Goal: Transaction & Acquisition: Download file/media

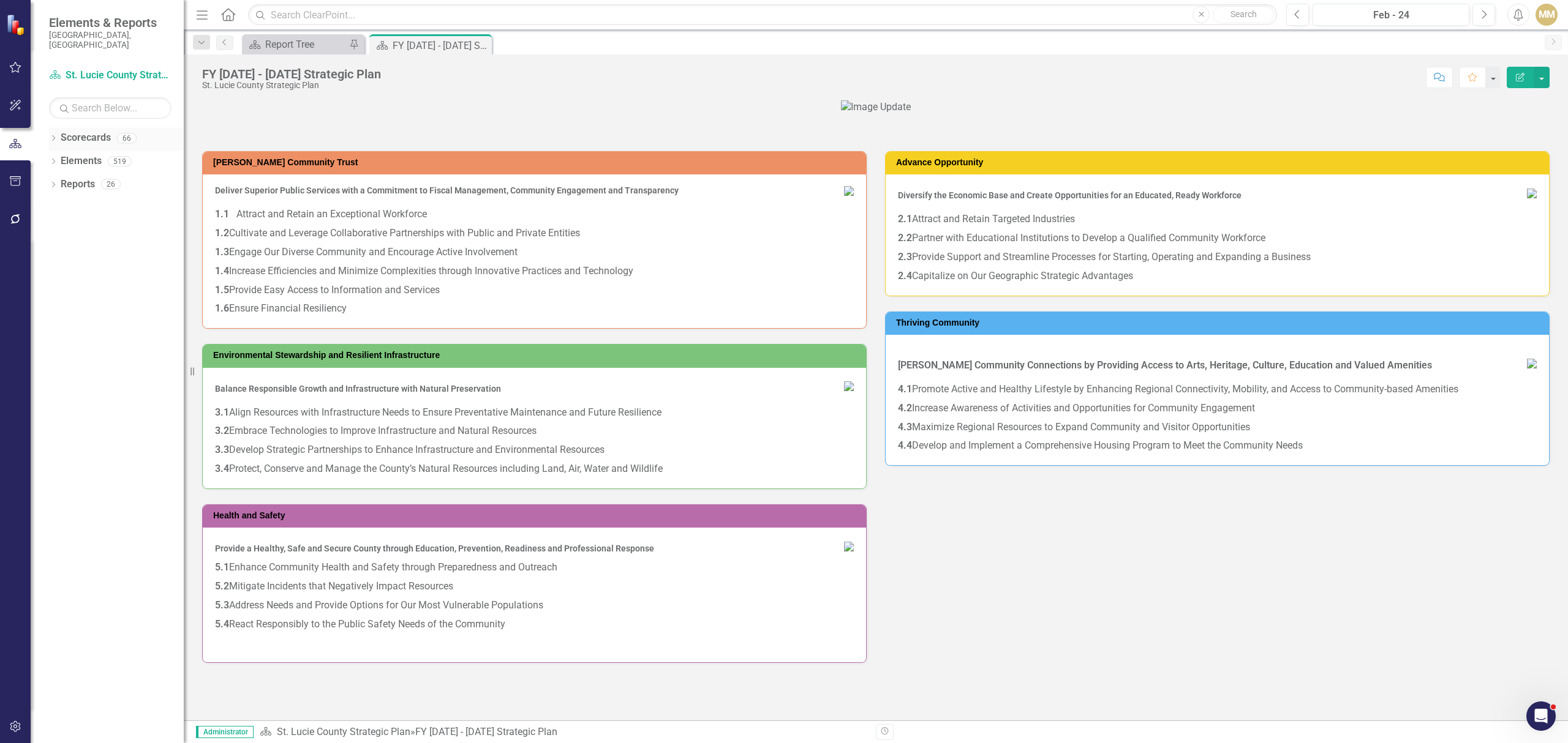
click at [52, 136] on icon "Dropdown" at bounding box center [53, 139] width 9 height 6
click at [59, 156] on div "Dropdown" at bounding box center [60, 161] width 10 height 10
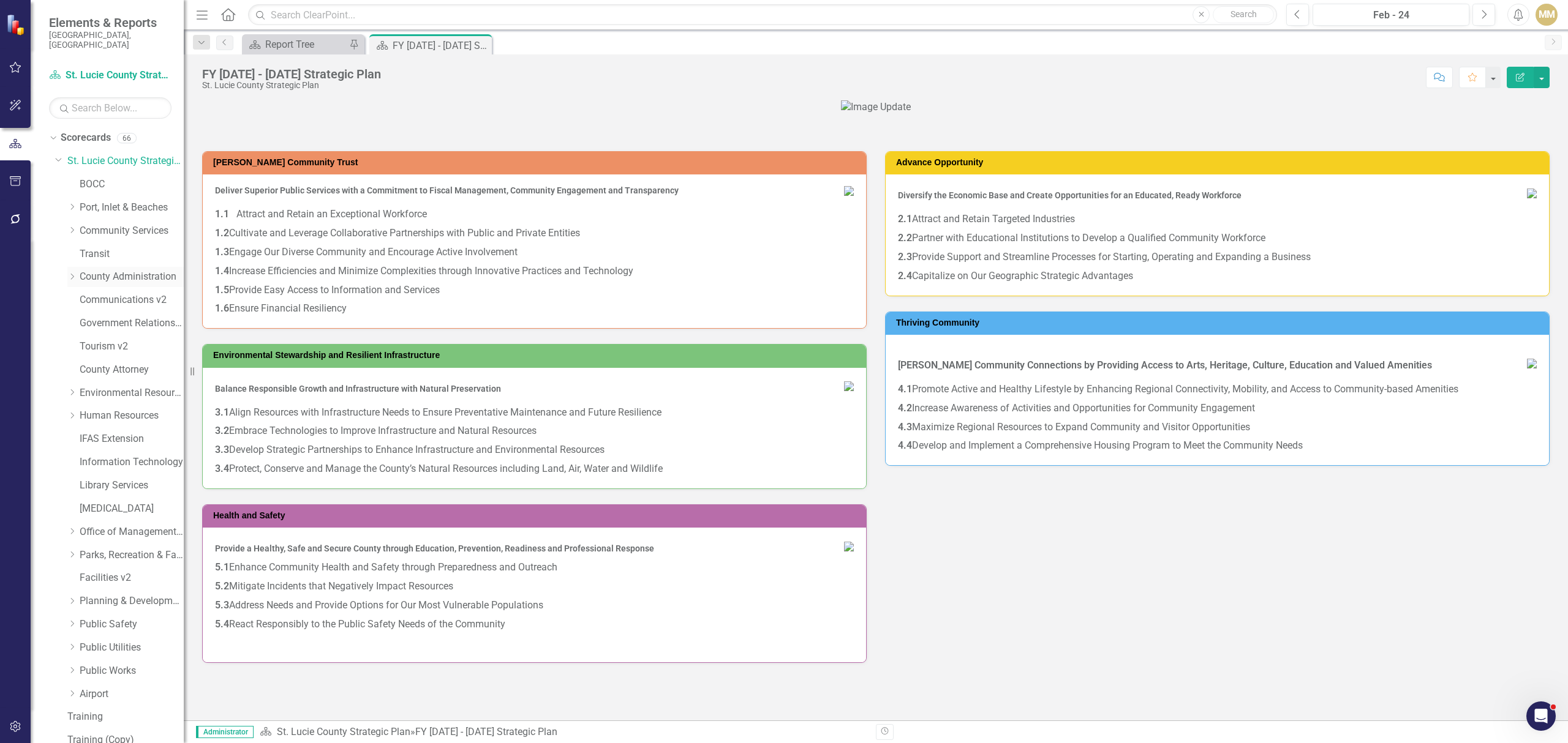
click at [75, 273] on icon "Dropdown" at bounding box center [72, 277] width 10 height 7
click at [75, 271] on div "Dropdown" at bounding box center [70, 276] width 10 height 10
click at [98, 247] on link "Transit" at bounding box center [131, 254] width 104 height 14
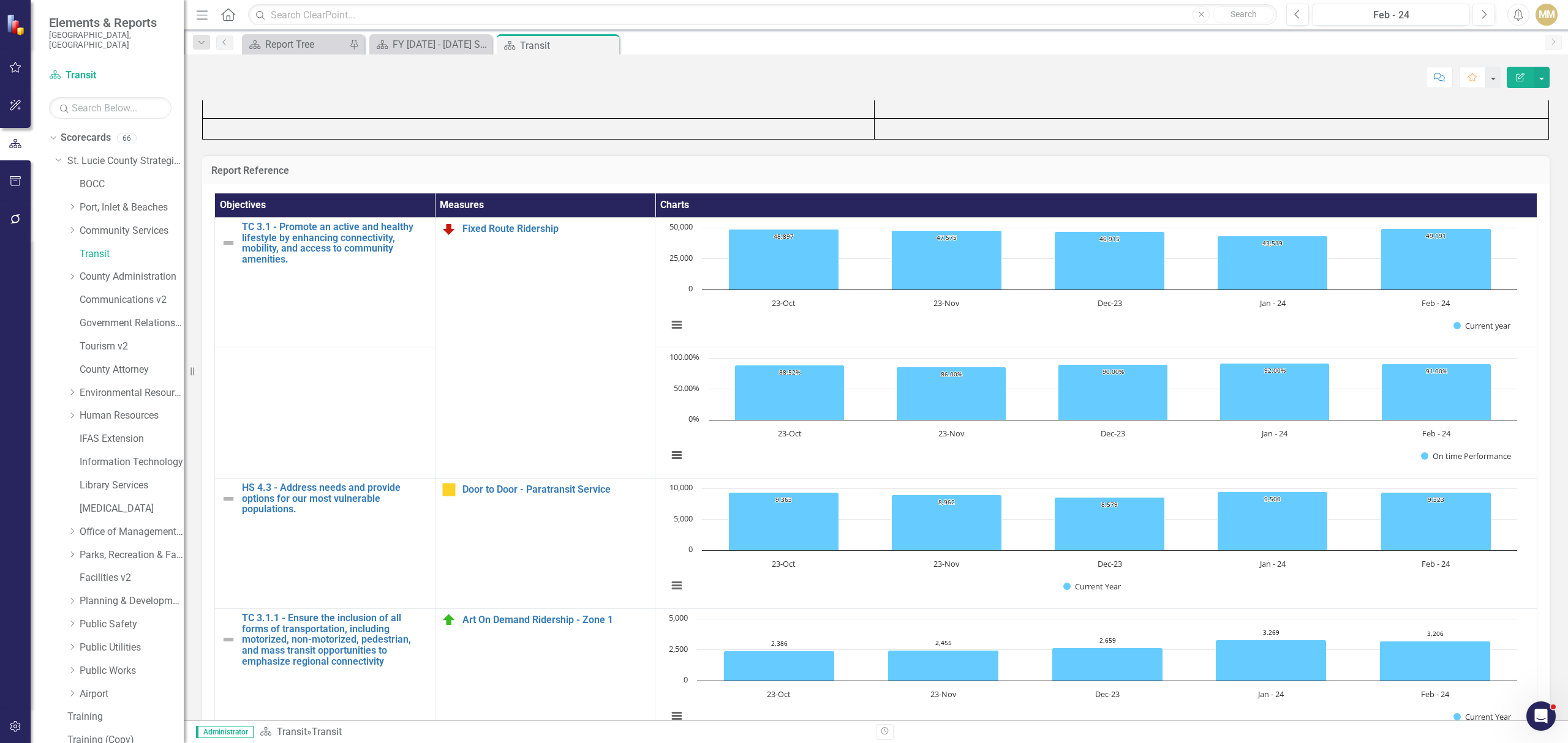
scroll to position [1143, 0]
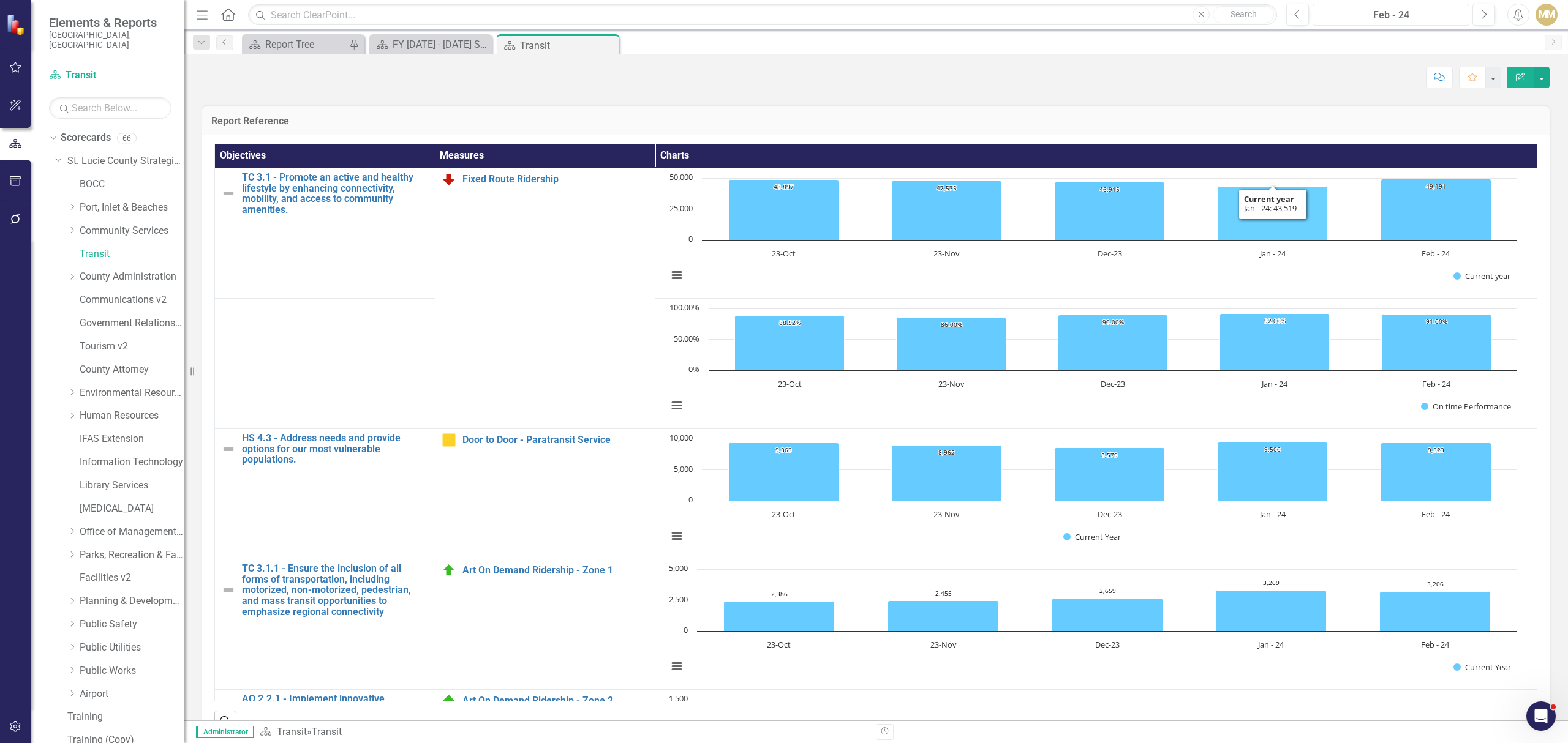
click at [1403, 23] on button "Feb - 24" at bounding box center [1390, 15] width 157 height 22
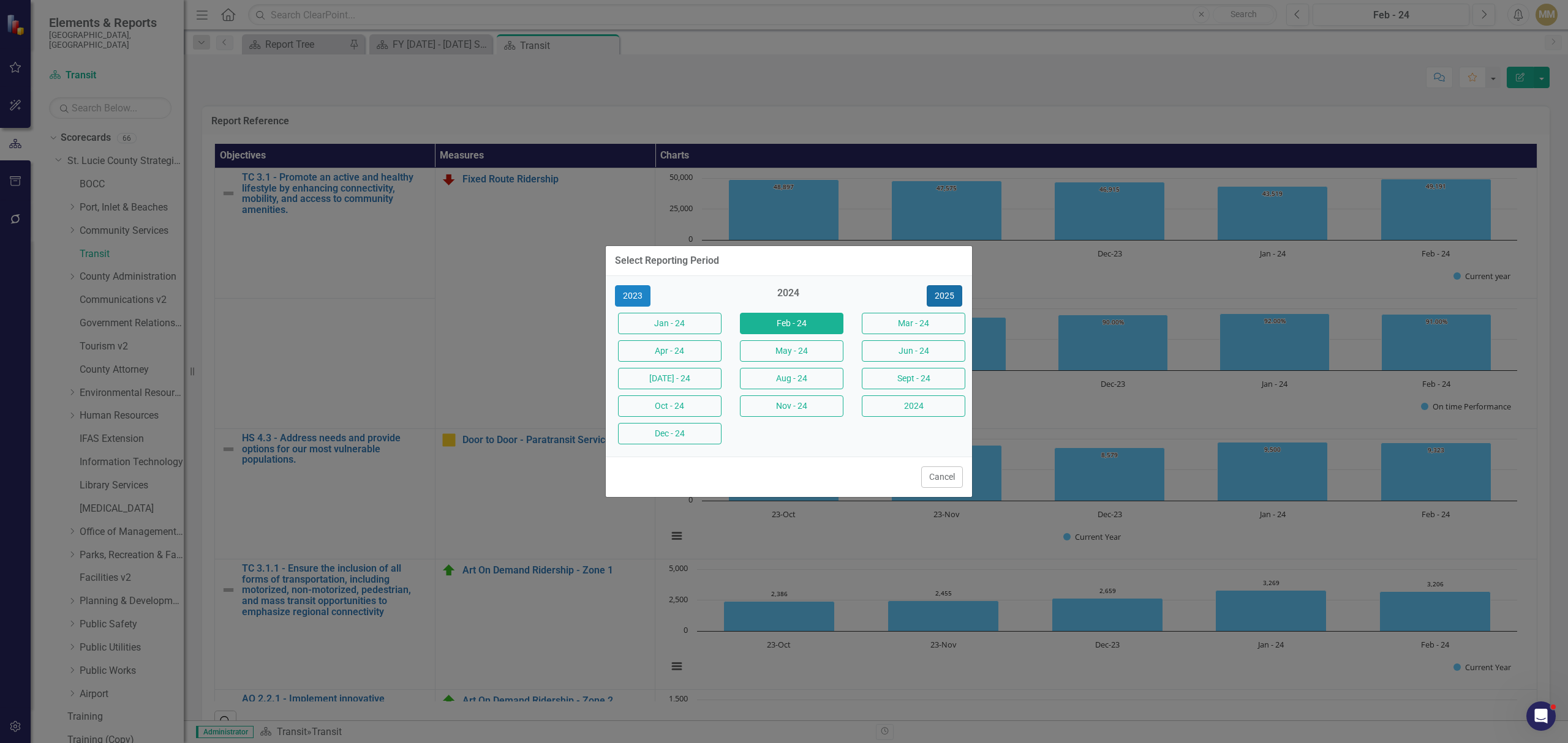
click at [941, 294] on button "2025" at bounding box center [944, 296] width 36 height 21
click at [691, 375] on button "[DATE] - 25" at bounding box center [669, 378] width 103 height 21
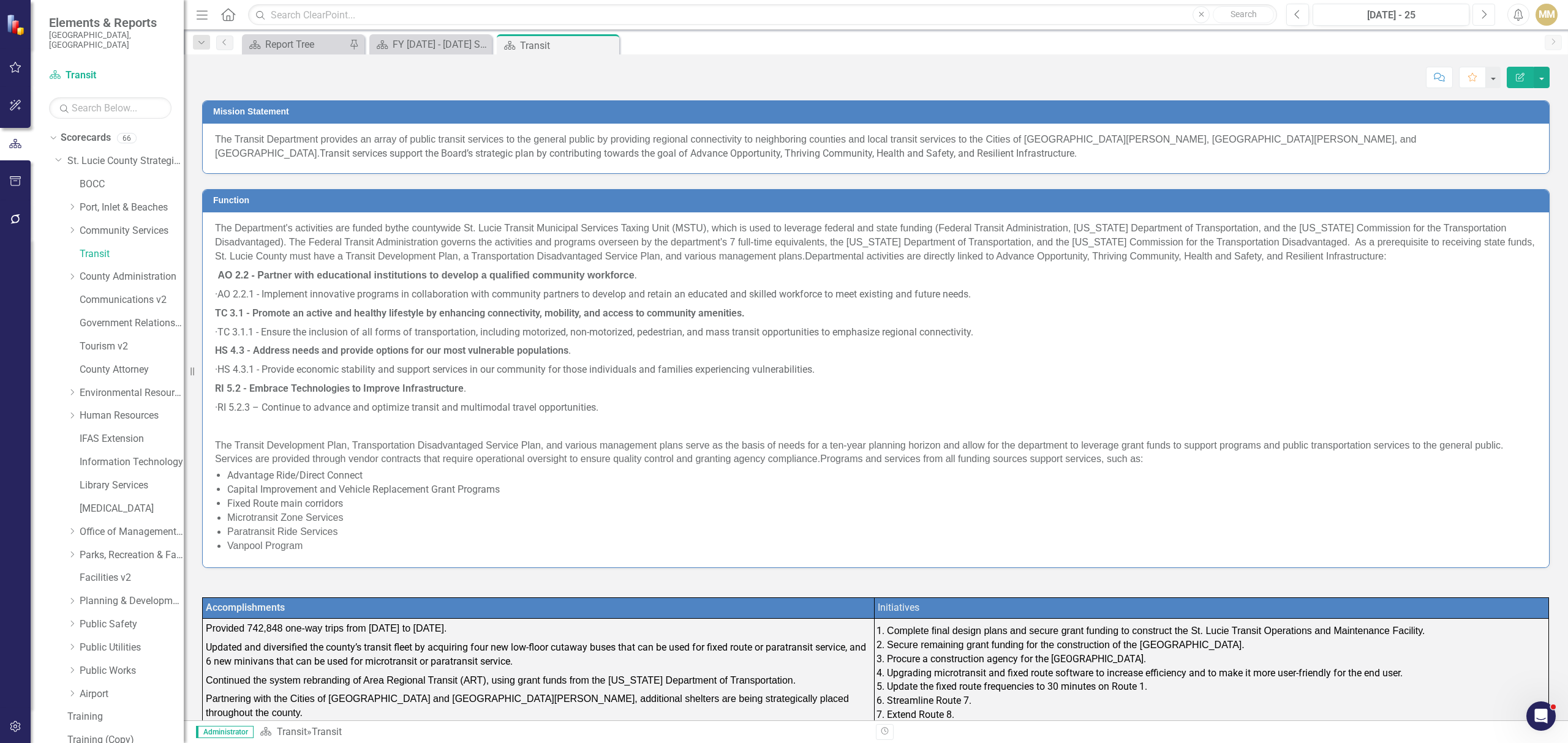
click at [1483, 14] on icon "Next" at bounding box center [1483, 15] width 6 height 11
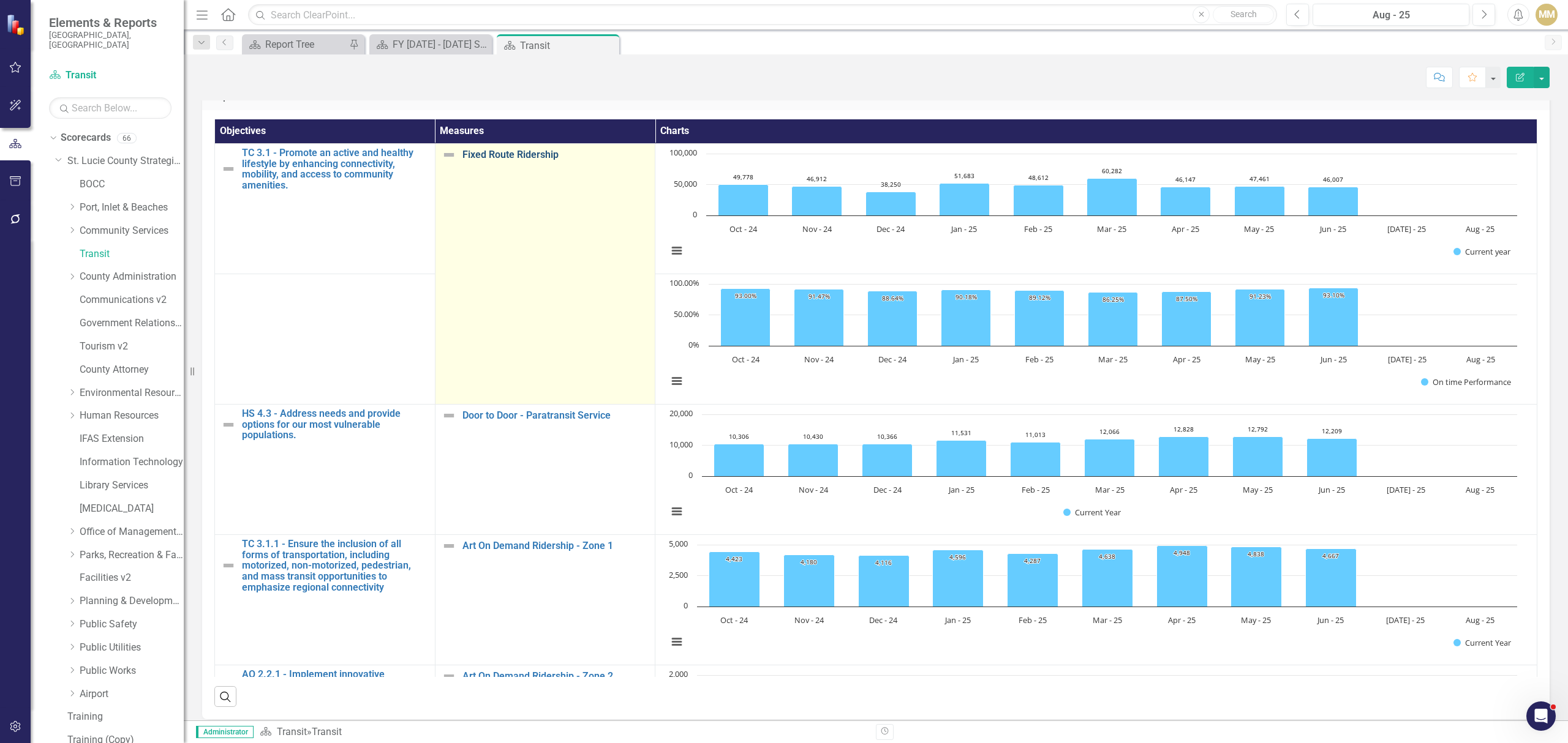
click at [525, 149] on link "Fixed Route Ridership" at bounding box center [556, 155] width 187 height 11
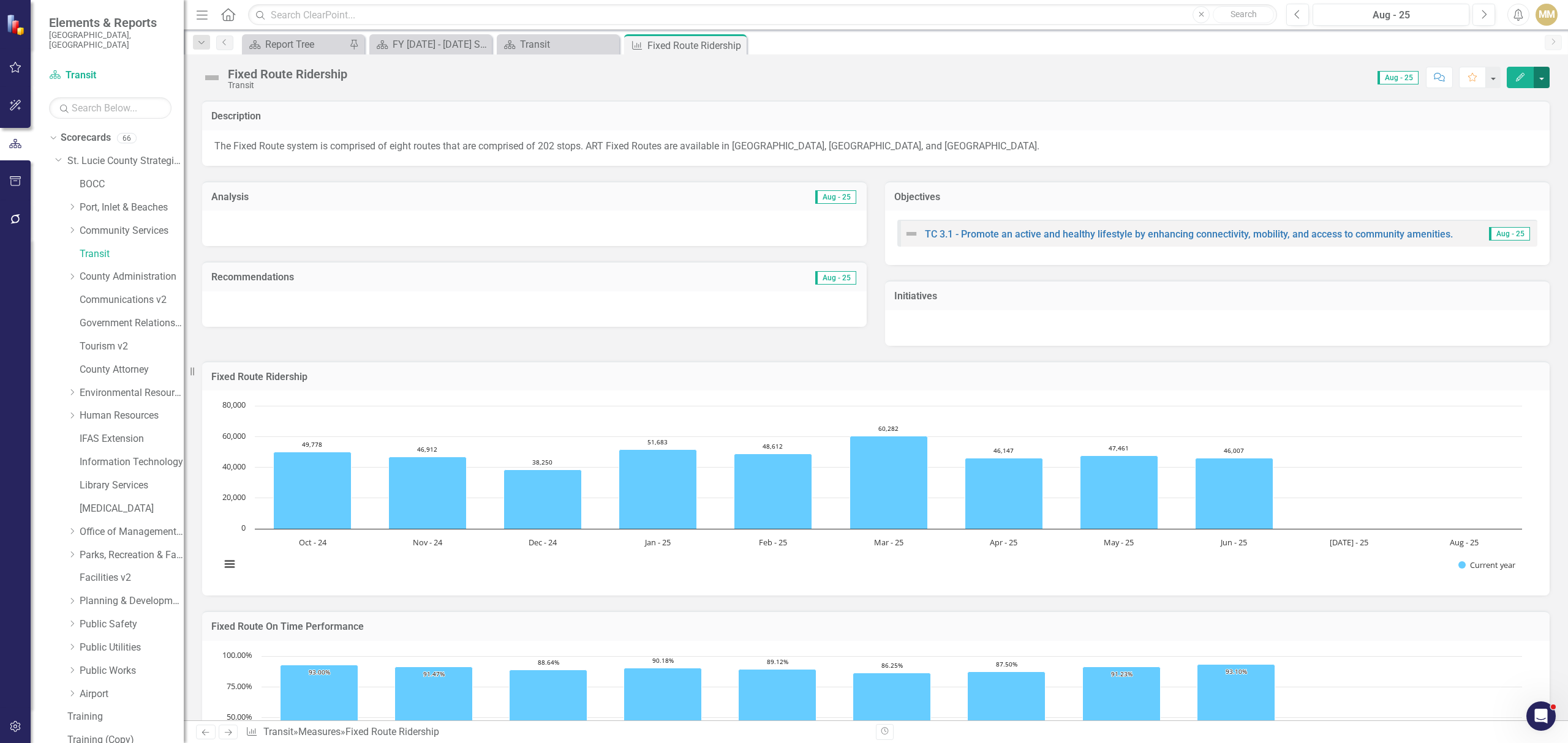
click at [1547, 82] on button "button" at bounding box center [1541, 77] width 16 height 21
click at [1532, 102] on link "Edit Edit Measure" at bounding box center [1489, 100] width 119 height 23
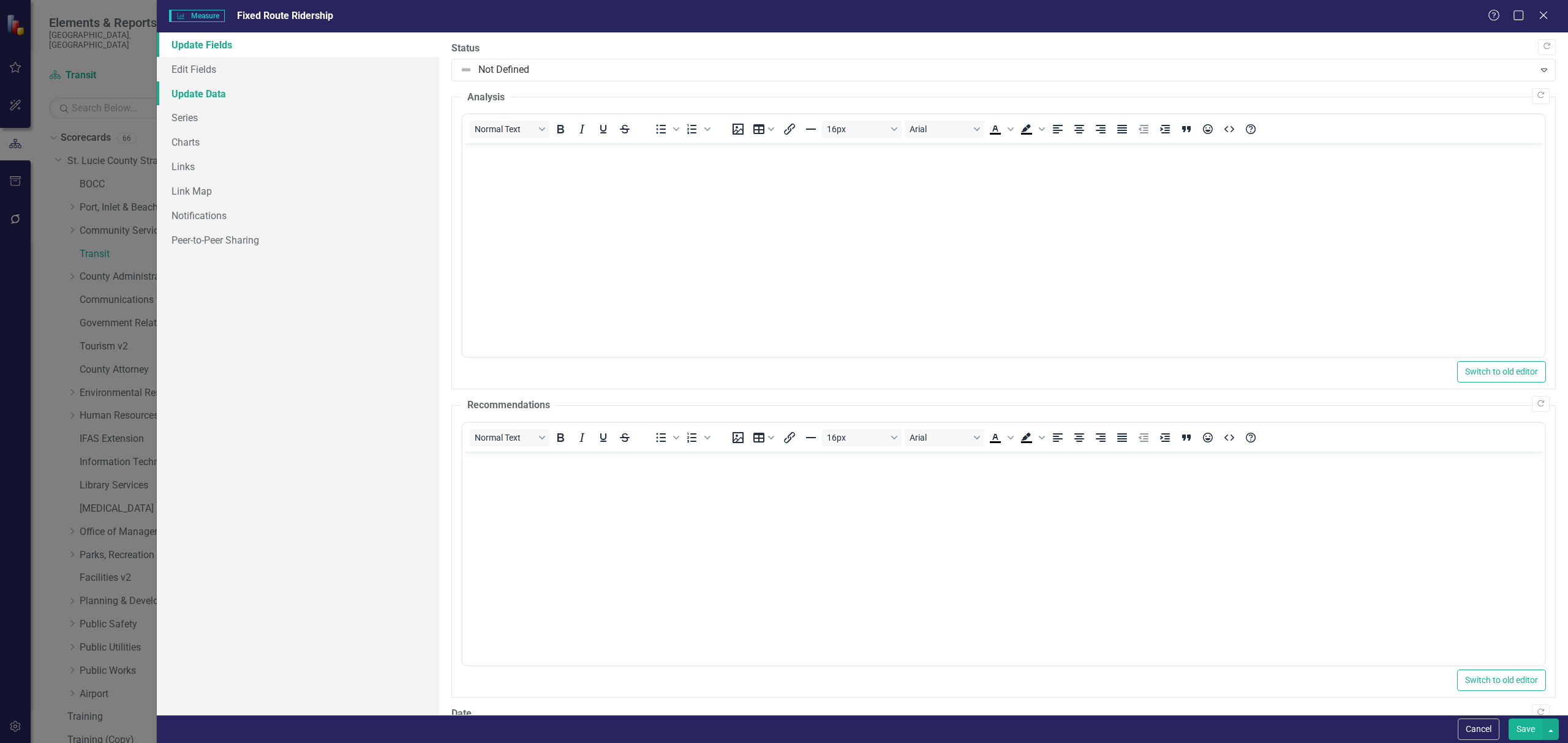
click at [275, 96] on link "Update Data" at bounding box center [297, 93] width 282 height 25
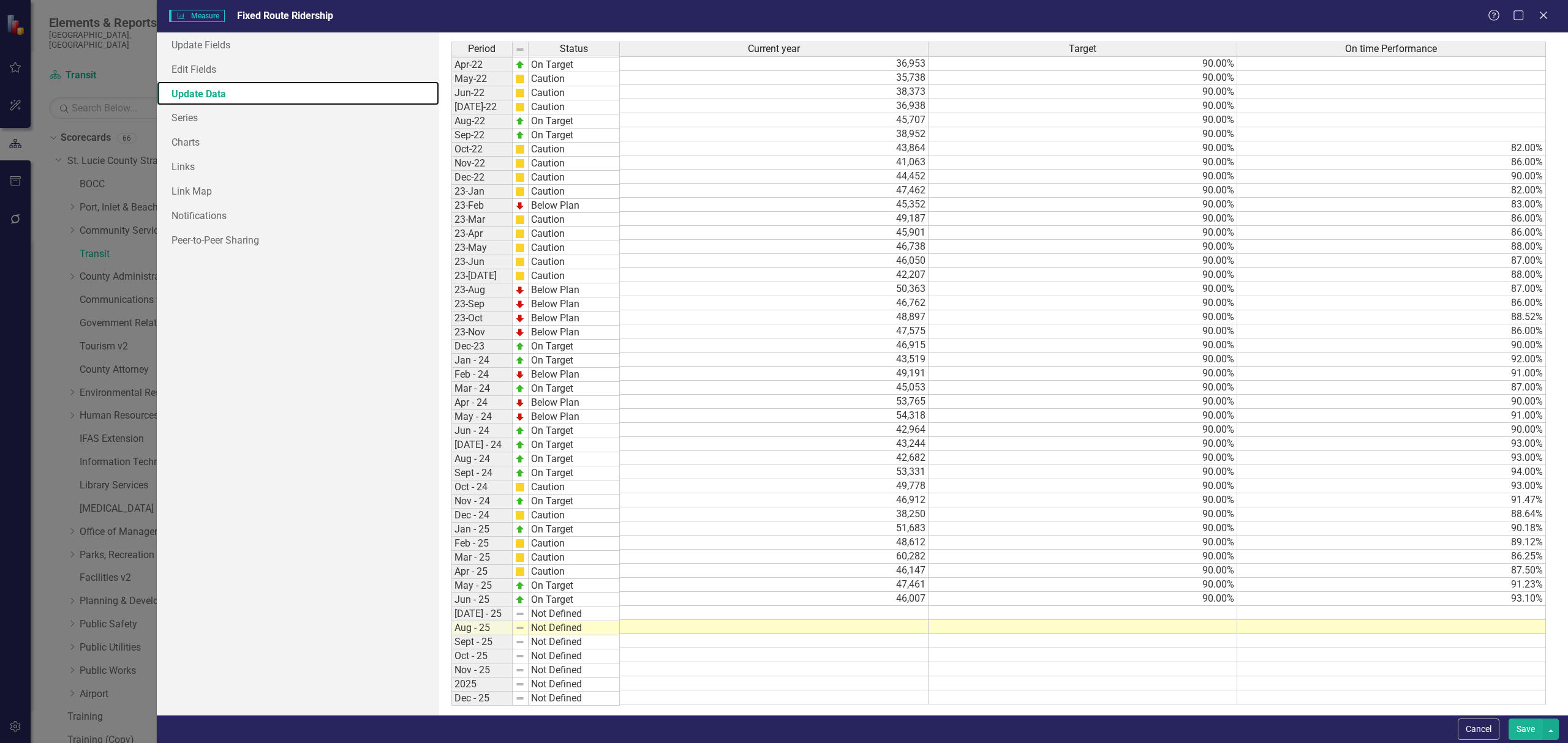
scroll to position [223, 0]
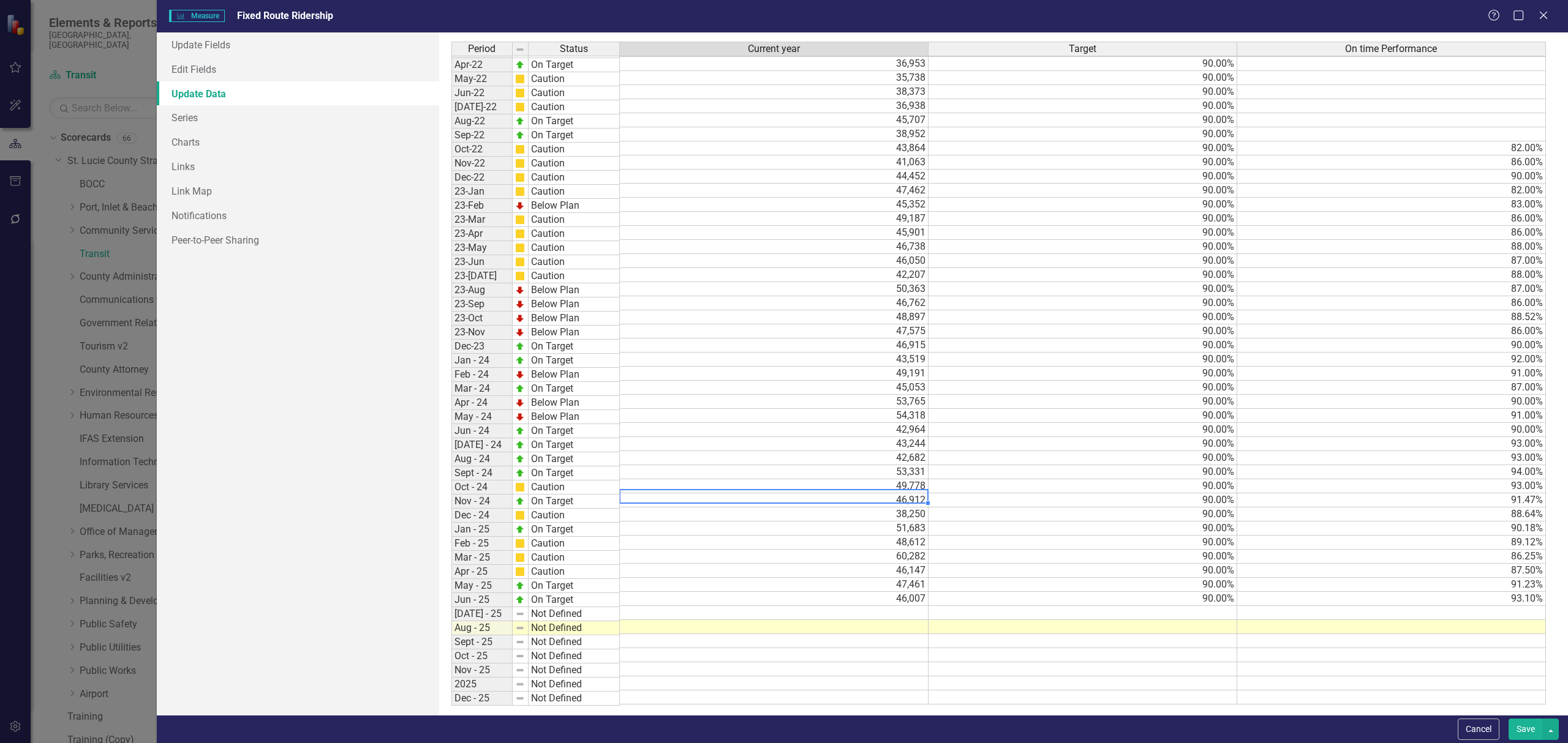
click at [631, 483] on tbody "Jan-21 Caution 36,526 90.00% Feb-21 Caution 34,244 90.00% Mar-21 Caution 39,232…" at bounding box center [998, 275] width 1094 height 860
click at [628, 495] on td "49,778" at bounding box center [774, 489] width 308 height 14
click at [1549, 14] on icon "Close" at bounding box center [1543, 15] width 15 height 12
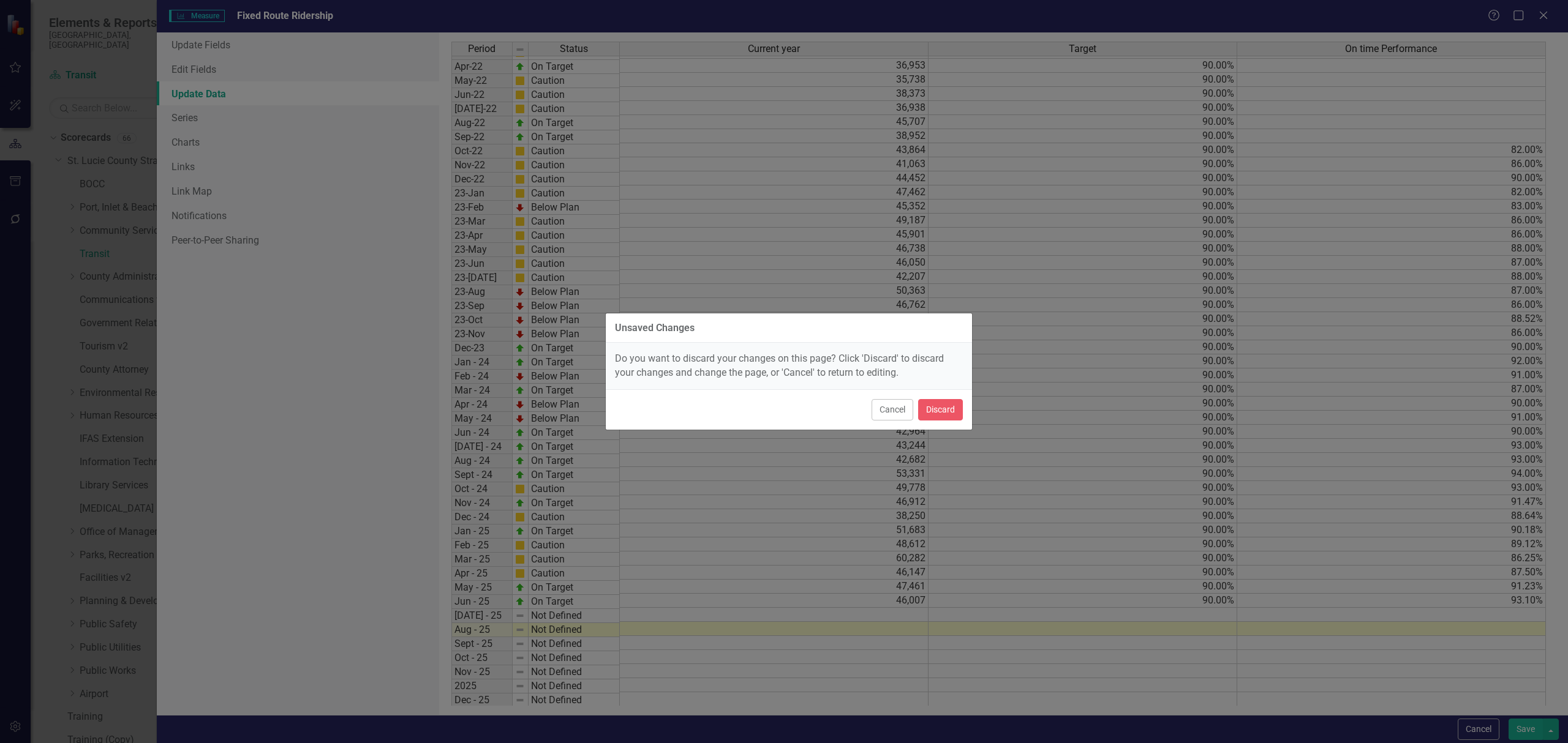
click at [942, 421] on div "Cancel Discard" at bounding box center [788, 409] width 366 height 41
click at [943, 410] on button "Discard" at bounding box center [940, 409] width 45 height 21
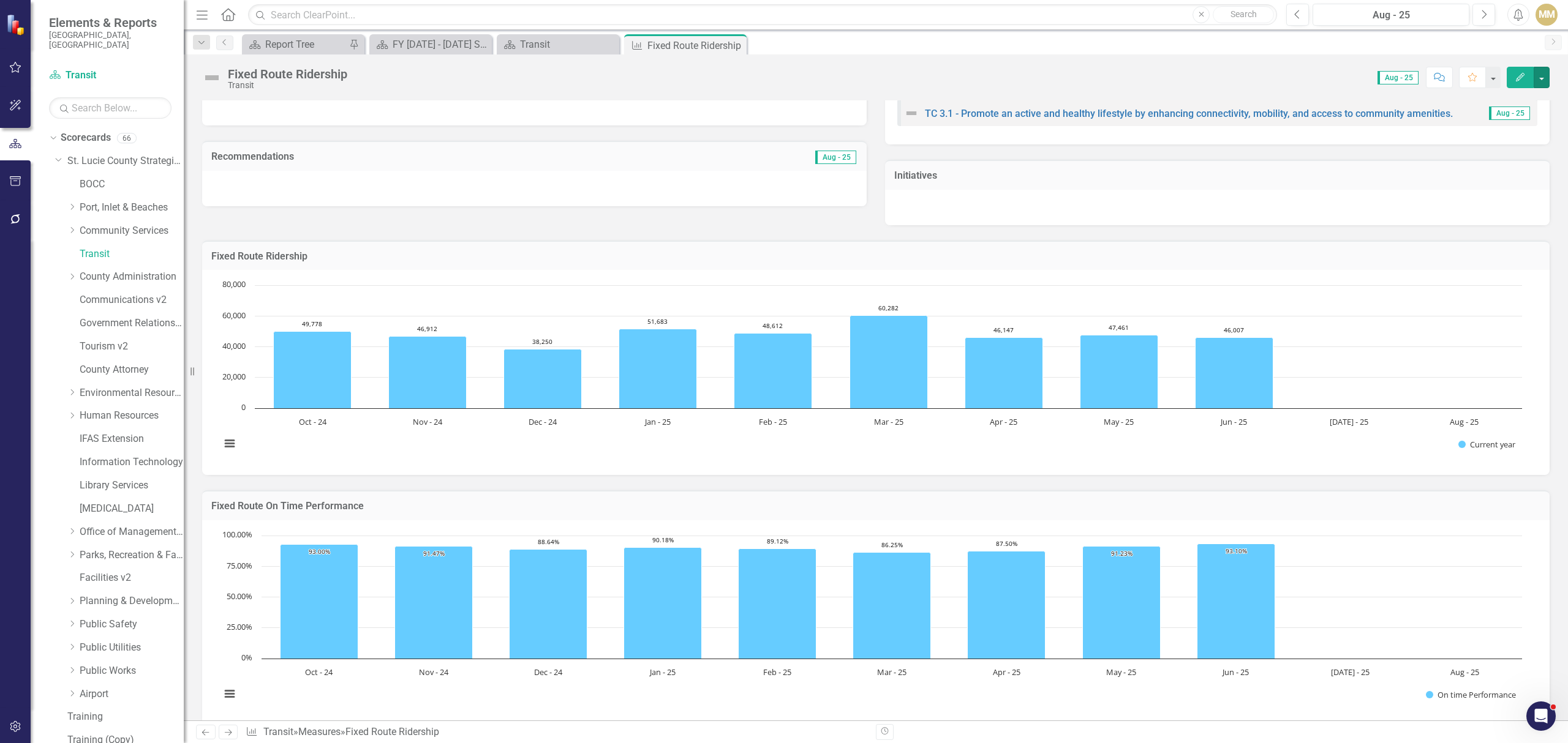
scroll to position [136, 0]
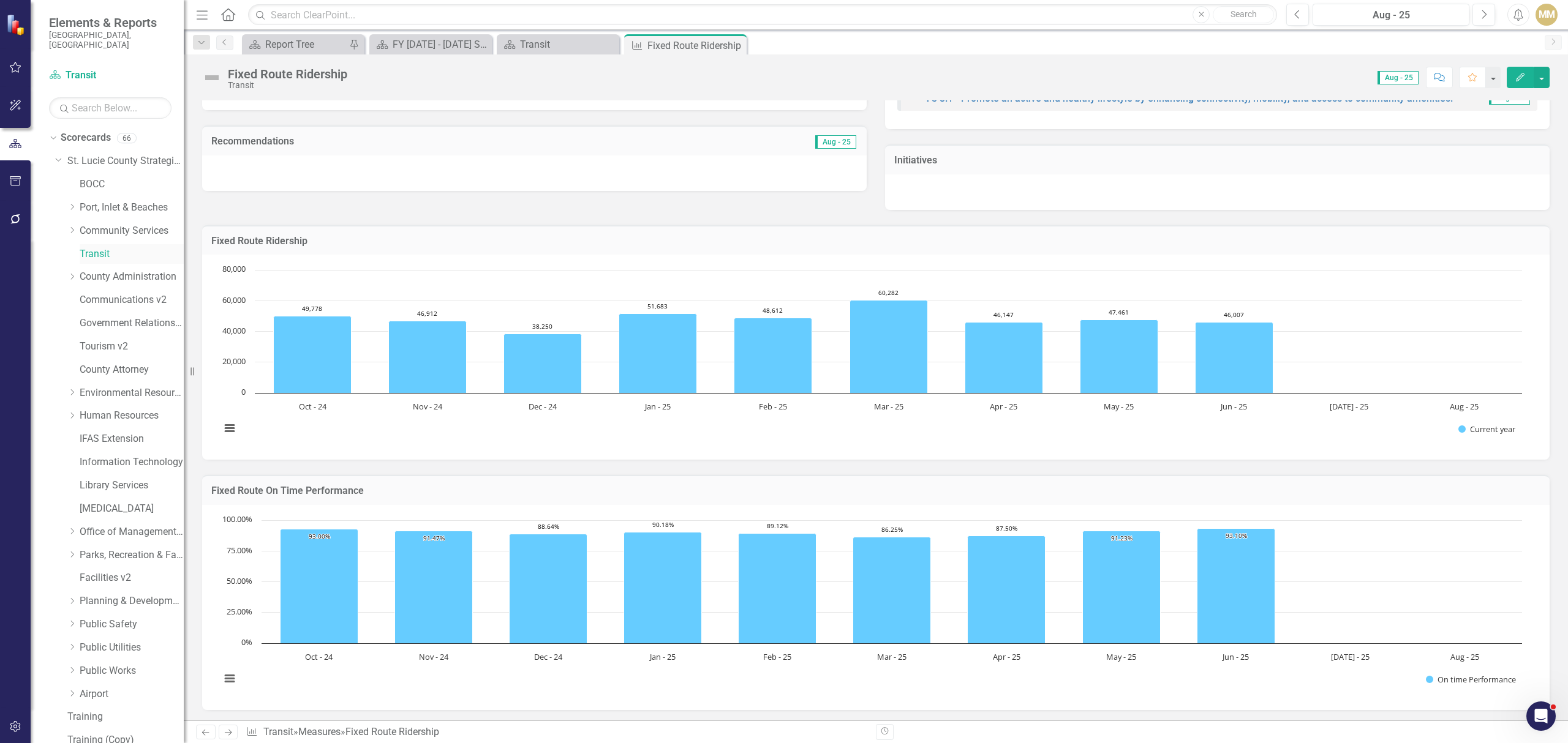
click at [100, 247] on link "Transit" at bounding box center [131, 254] width 104 height 14
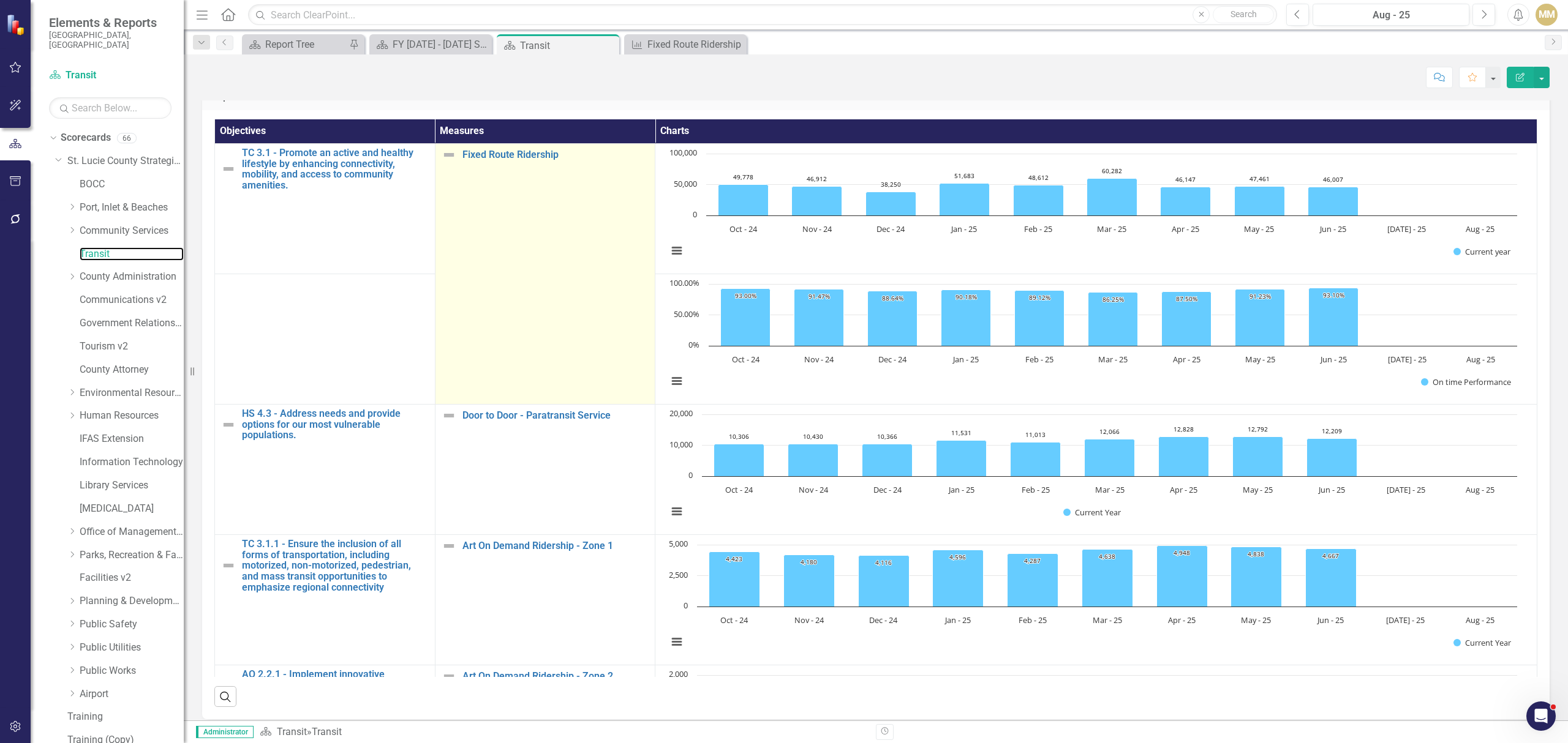
scroll to position [1004, 0]
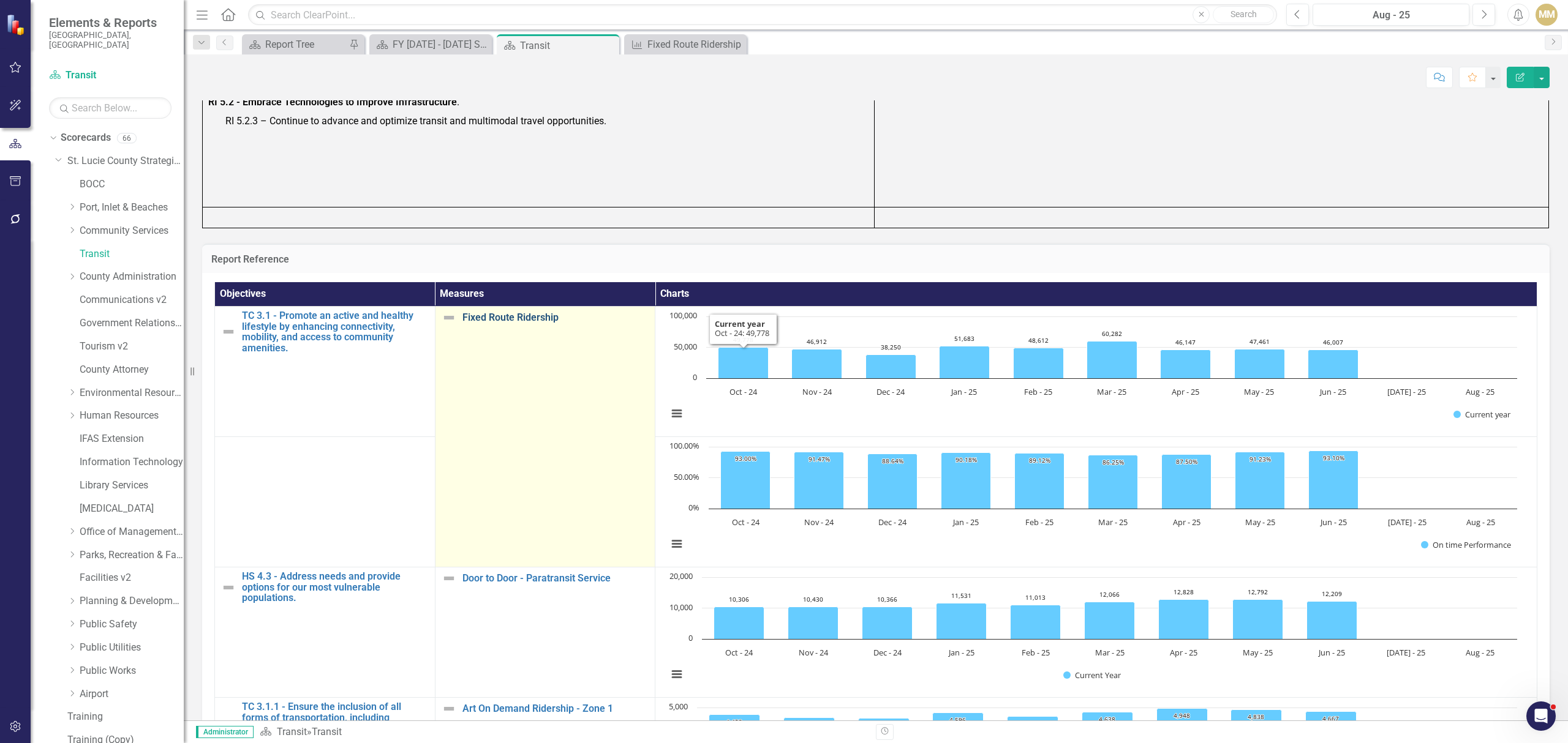
click at [542, 312] on link "Fixed Route Ridership" at bounding box center [556, 318] width 187 height 11
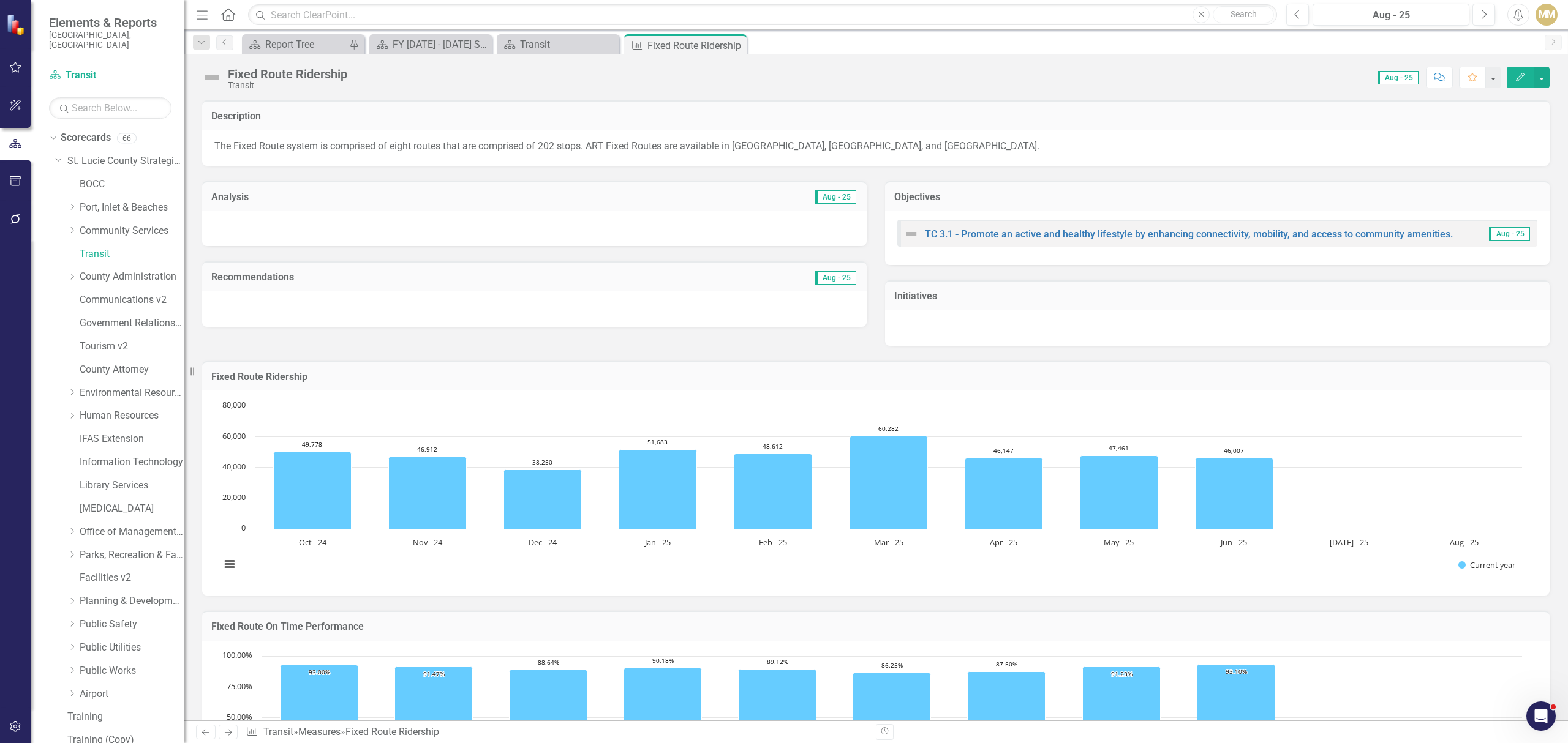
scroll to position [136, 0]
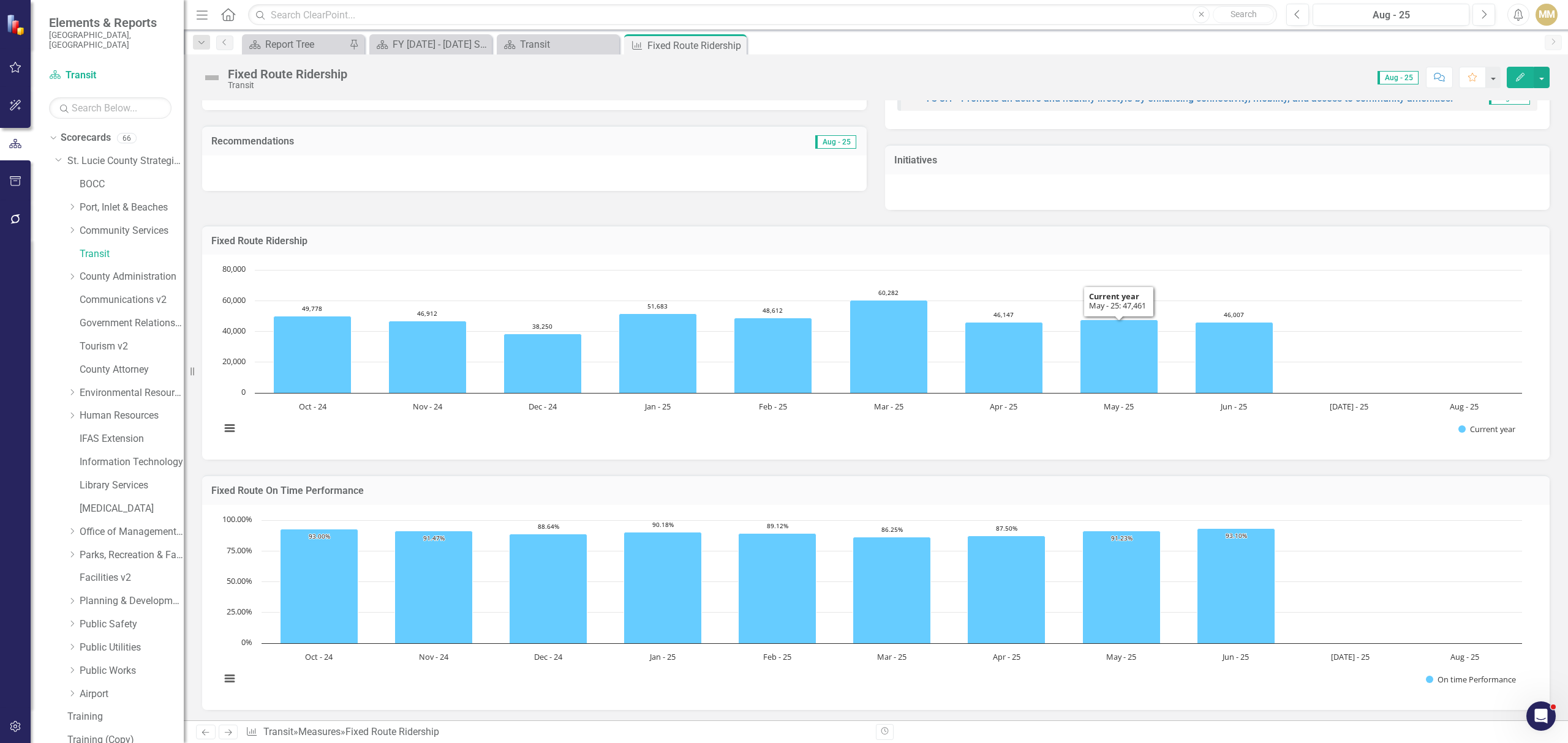
click at [1525, 88] on button "Edit" at bounding box center [1520, 77] width 27 height 21
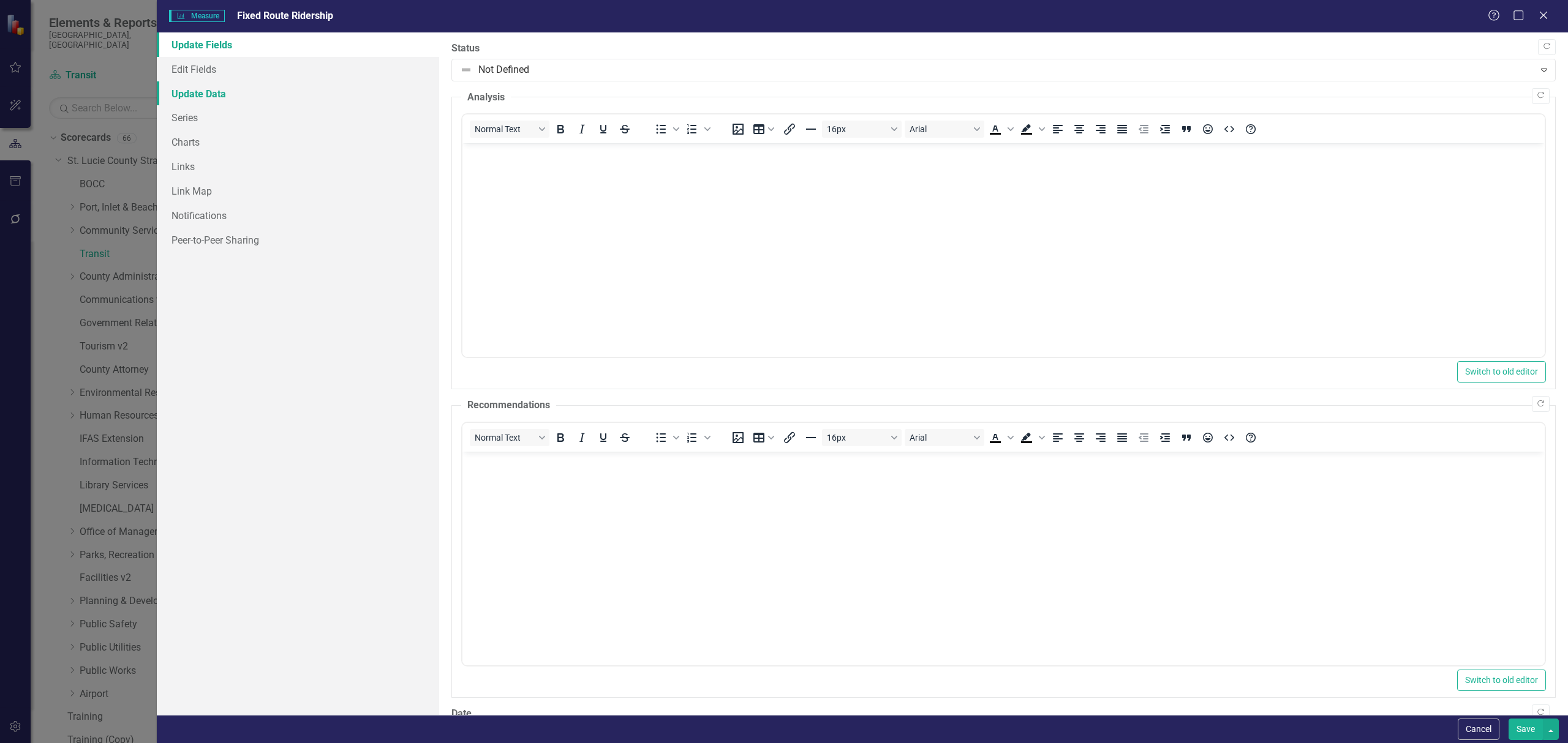
scroll to position [0, 0]
click at [243, 70] on link "Edit Fields" at bounding box center [297, 69] width 282 height 25
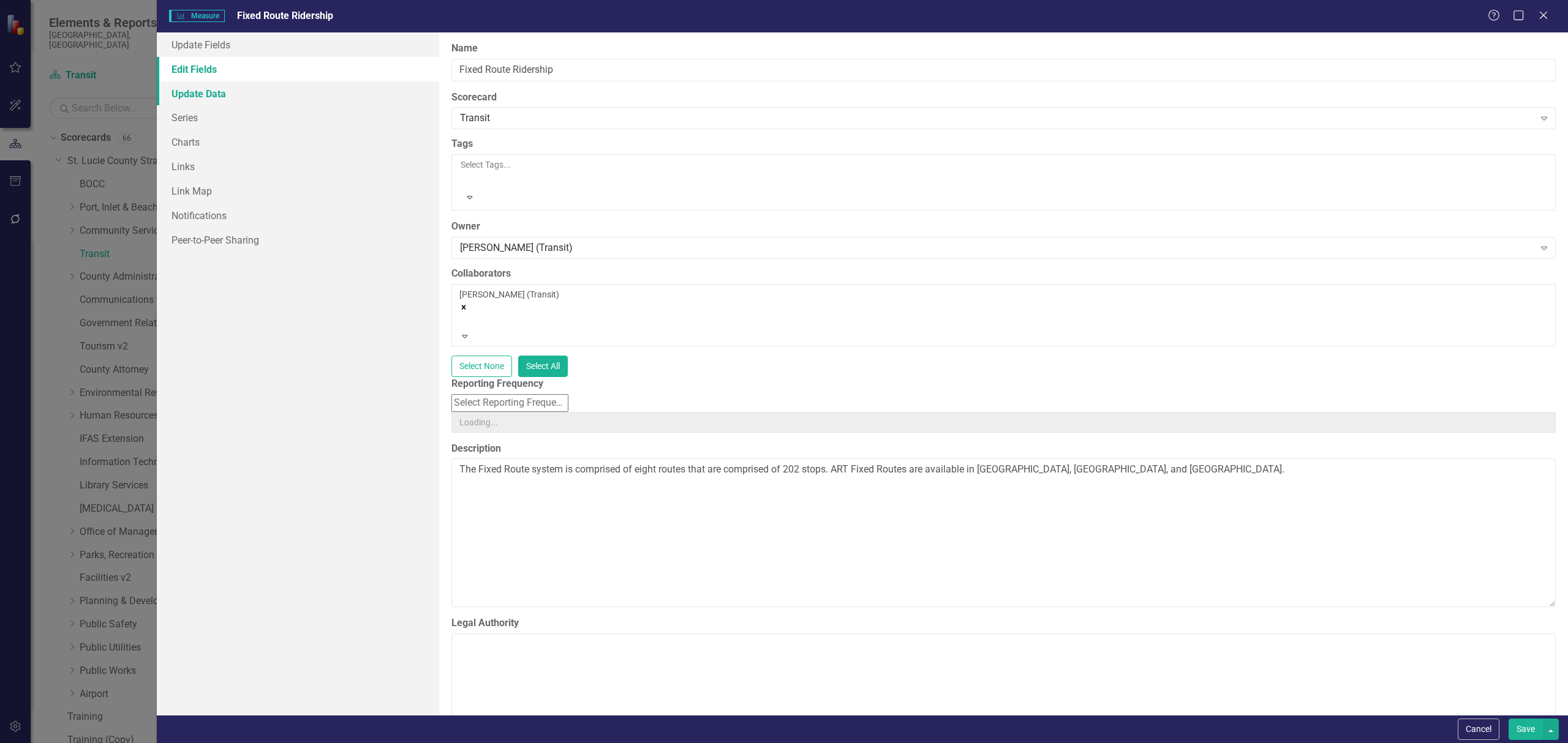
click at [238, 87] on link "Update Data" at bounding box center [297, 93] width 282 height 25
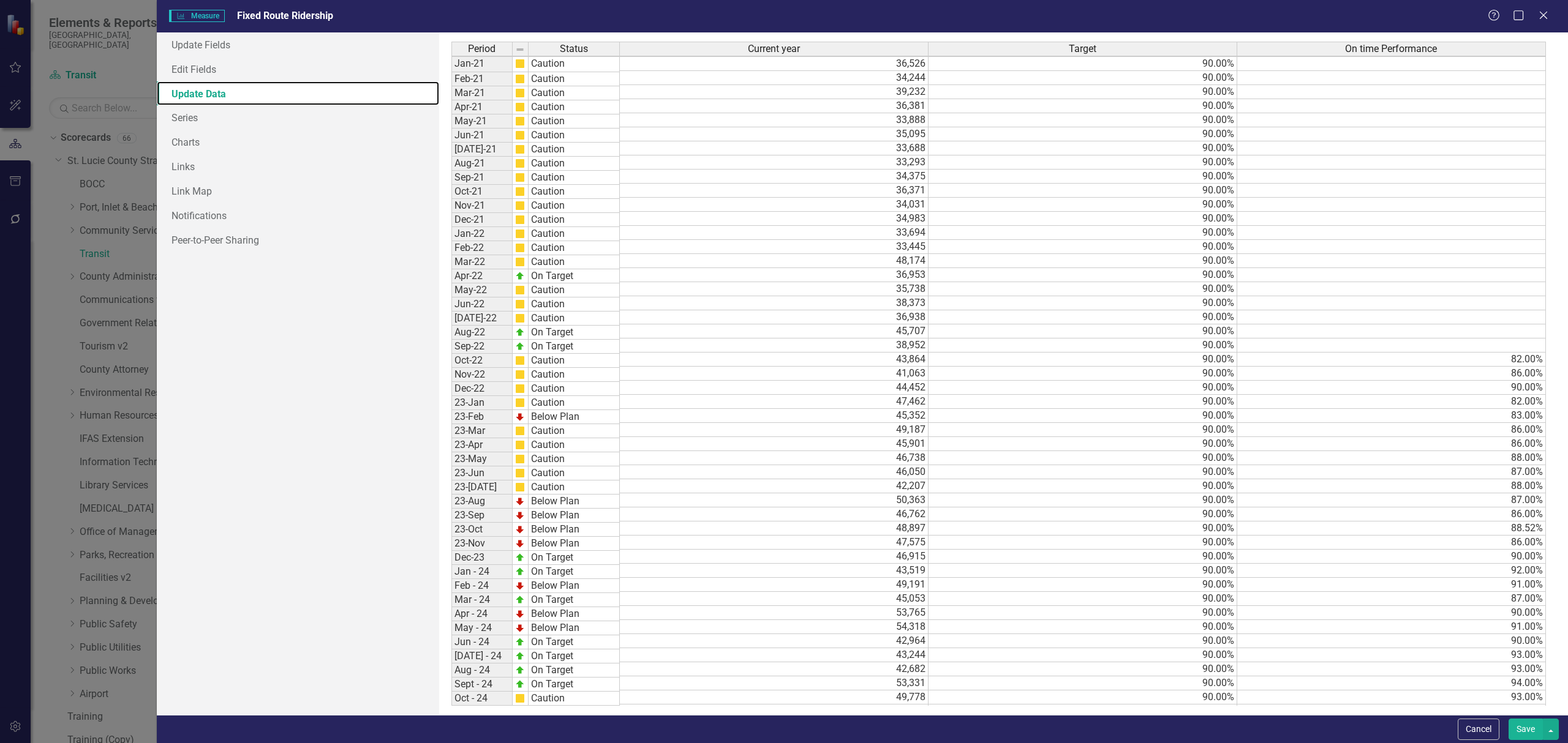
scroll to position [223, 0]
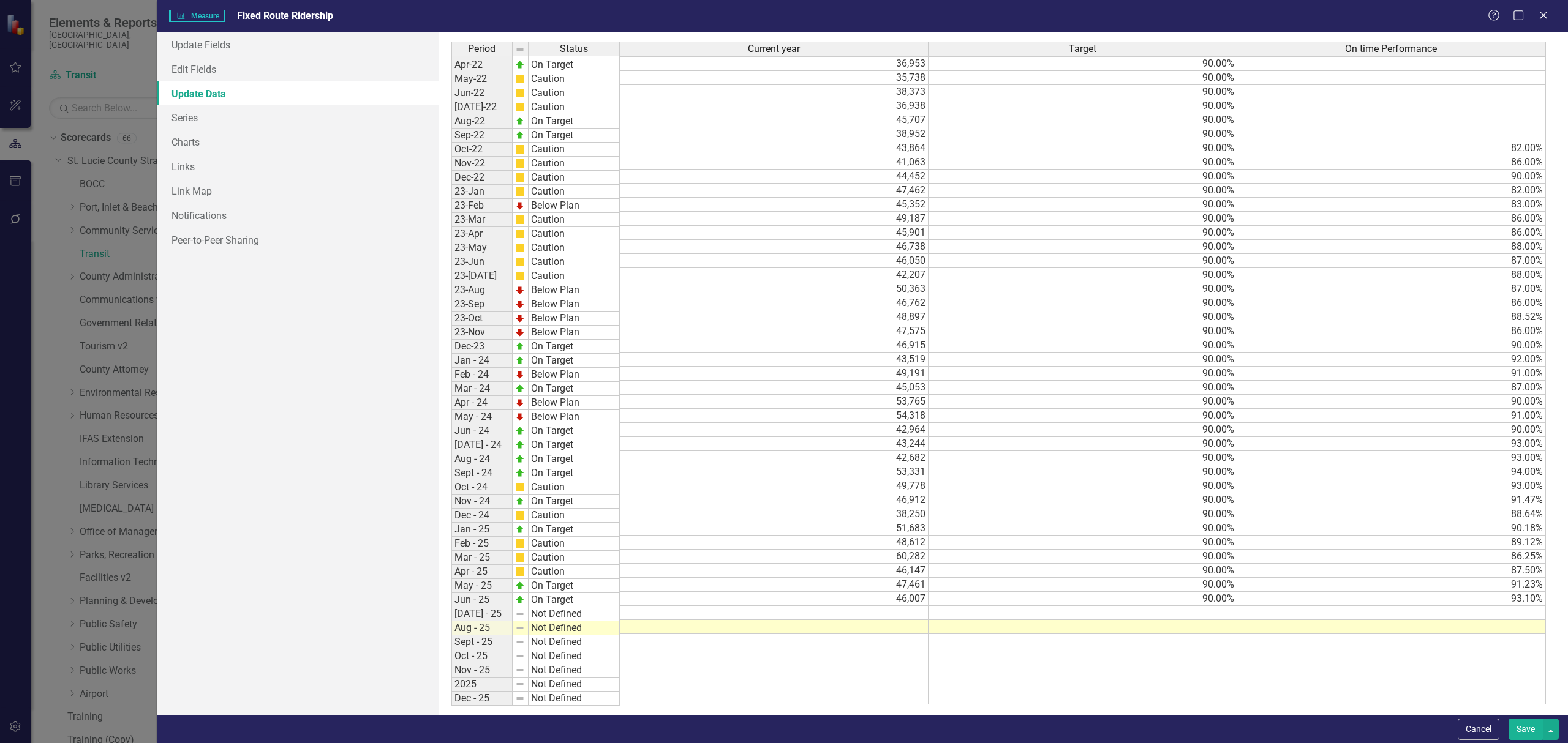
click at [978, 482] on tbody "Jan-21 Caution 36,526 90.00% Feb-21 Caution 34,244 90.00% Mar-21 Caution 39,232…" at bounding box center [998, 275] width 1094 height 860
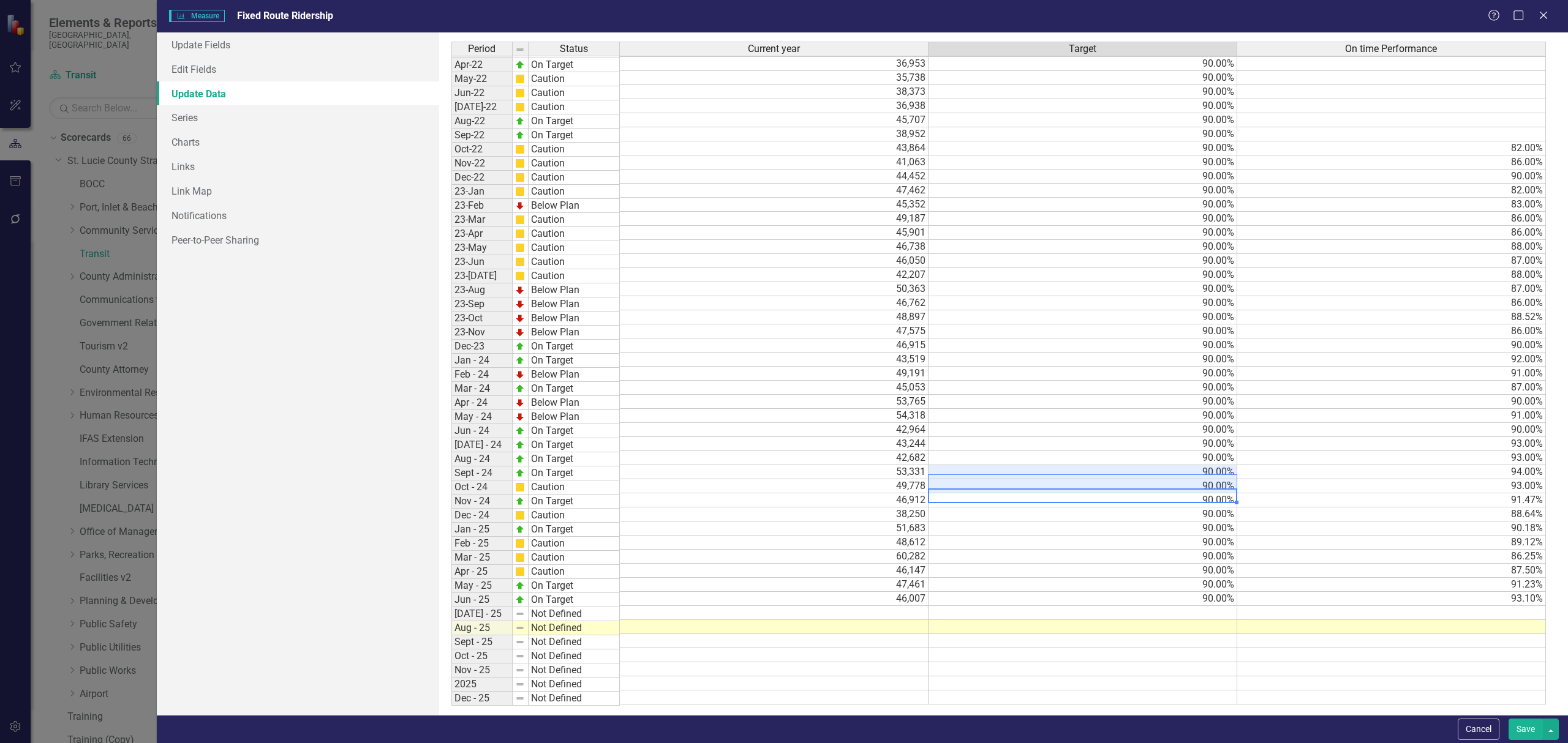
scroll to position [211, 0]
click at [966, 493] on td "90.00%" at bounding box center [1082, 489] width 308 height 14
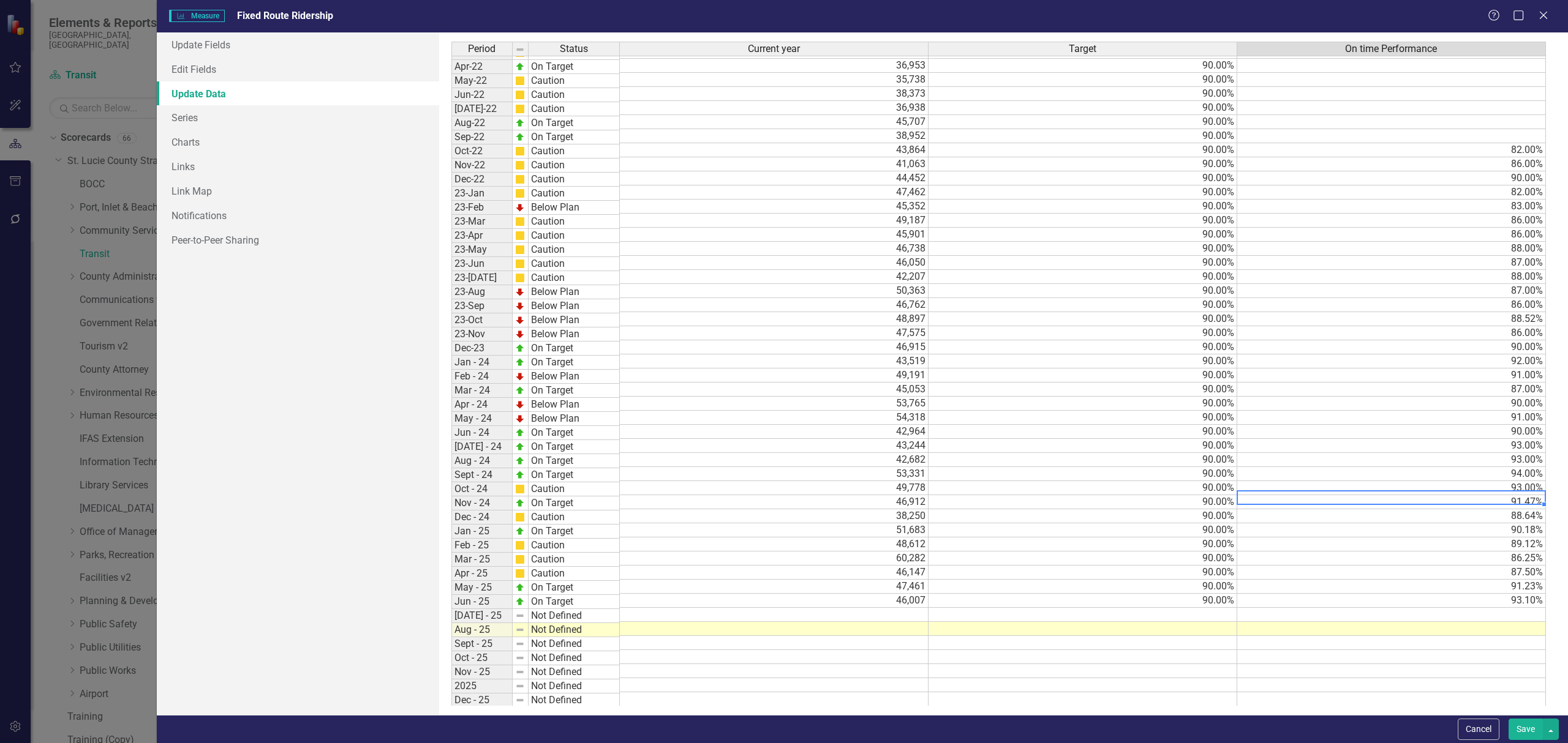
click at [1290, 495] on td "93.00%" at bounding box center [1391, 489] width 308 height 14
click at [1541, 17] on icon at bounding box center [1543, 15] width 7 height 7
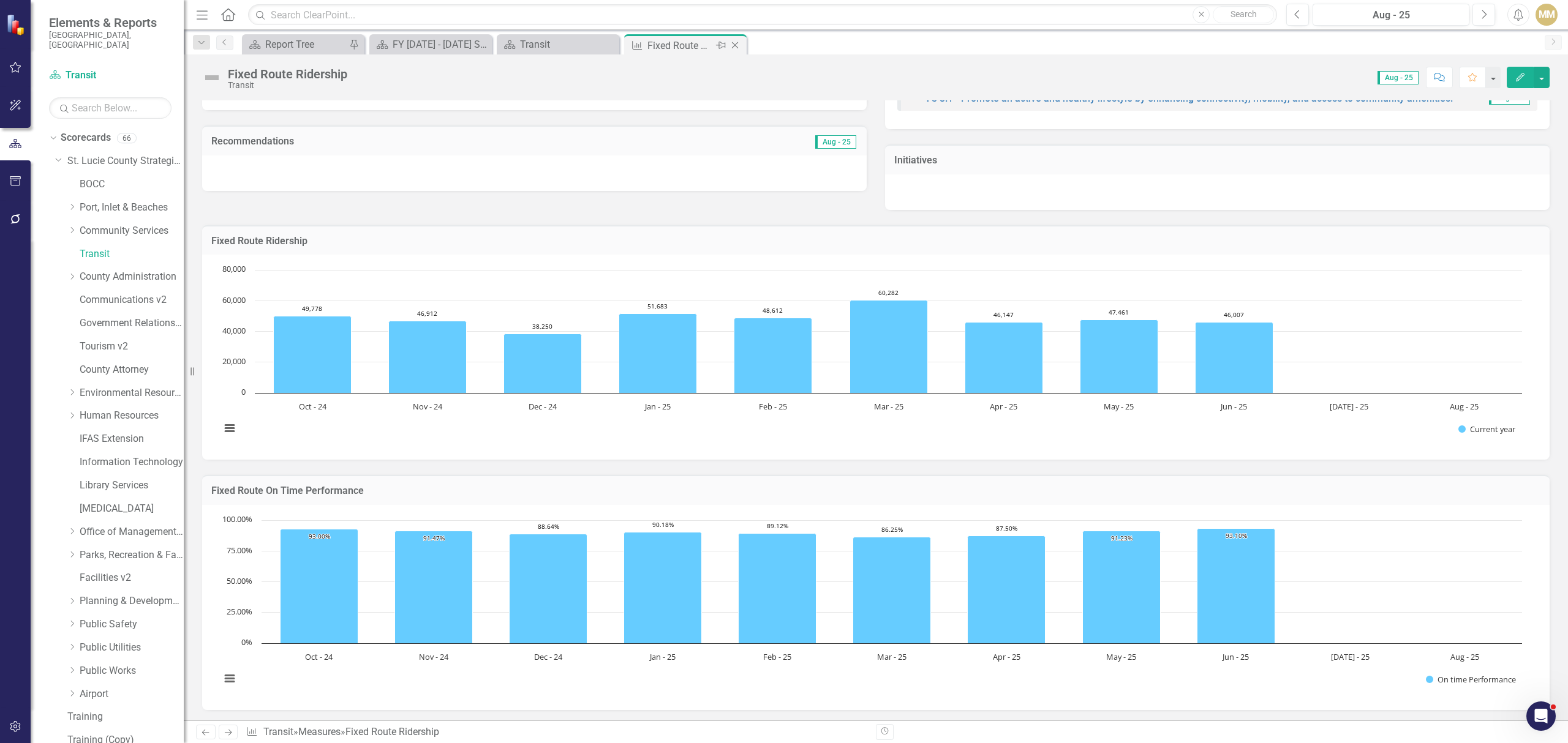
click at [733, 41] on icon "Close" at bounding box center [734, 45] width 12 height 10
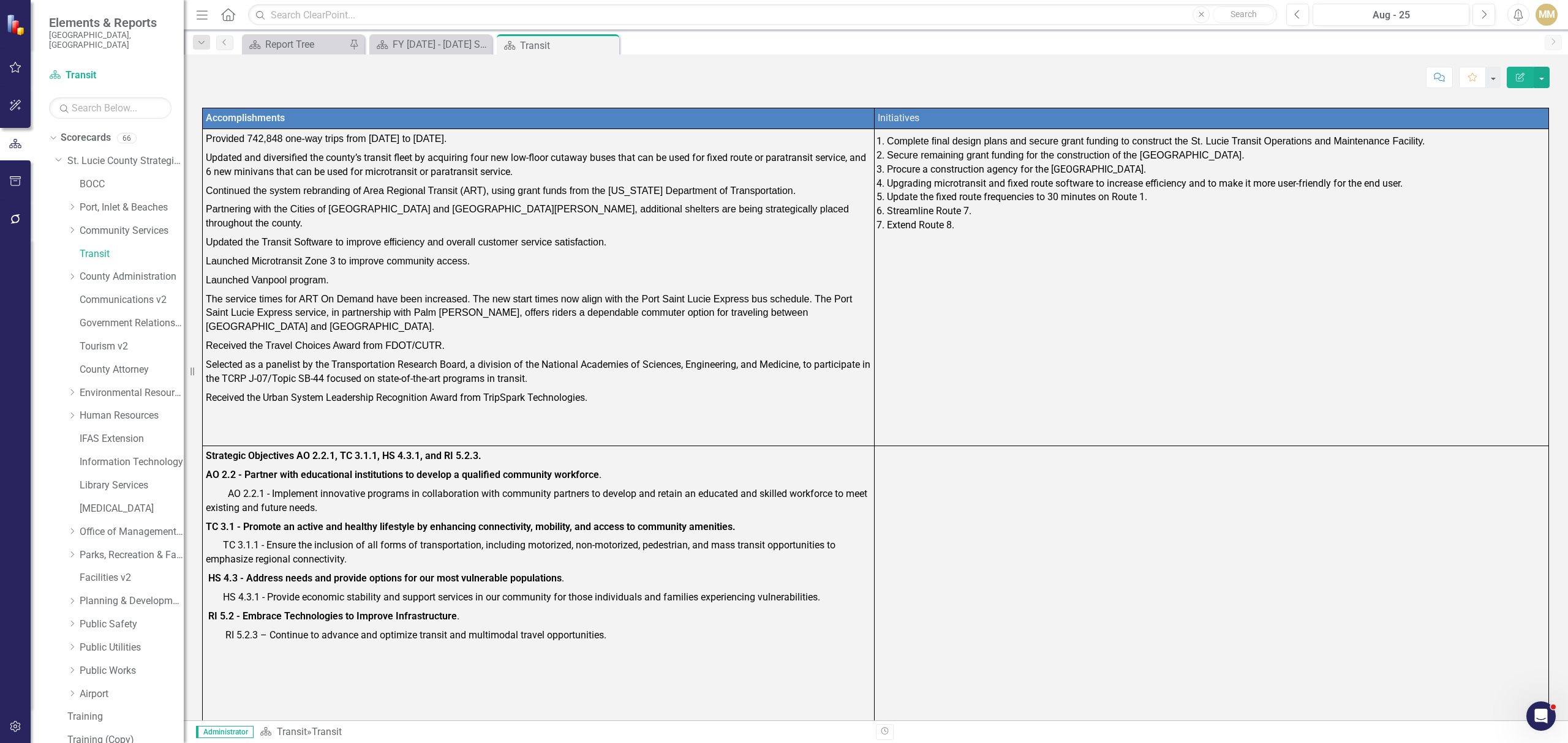
scroll to position [1061, 0]
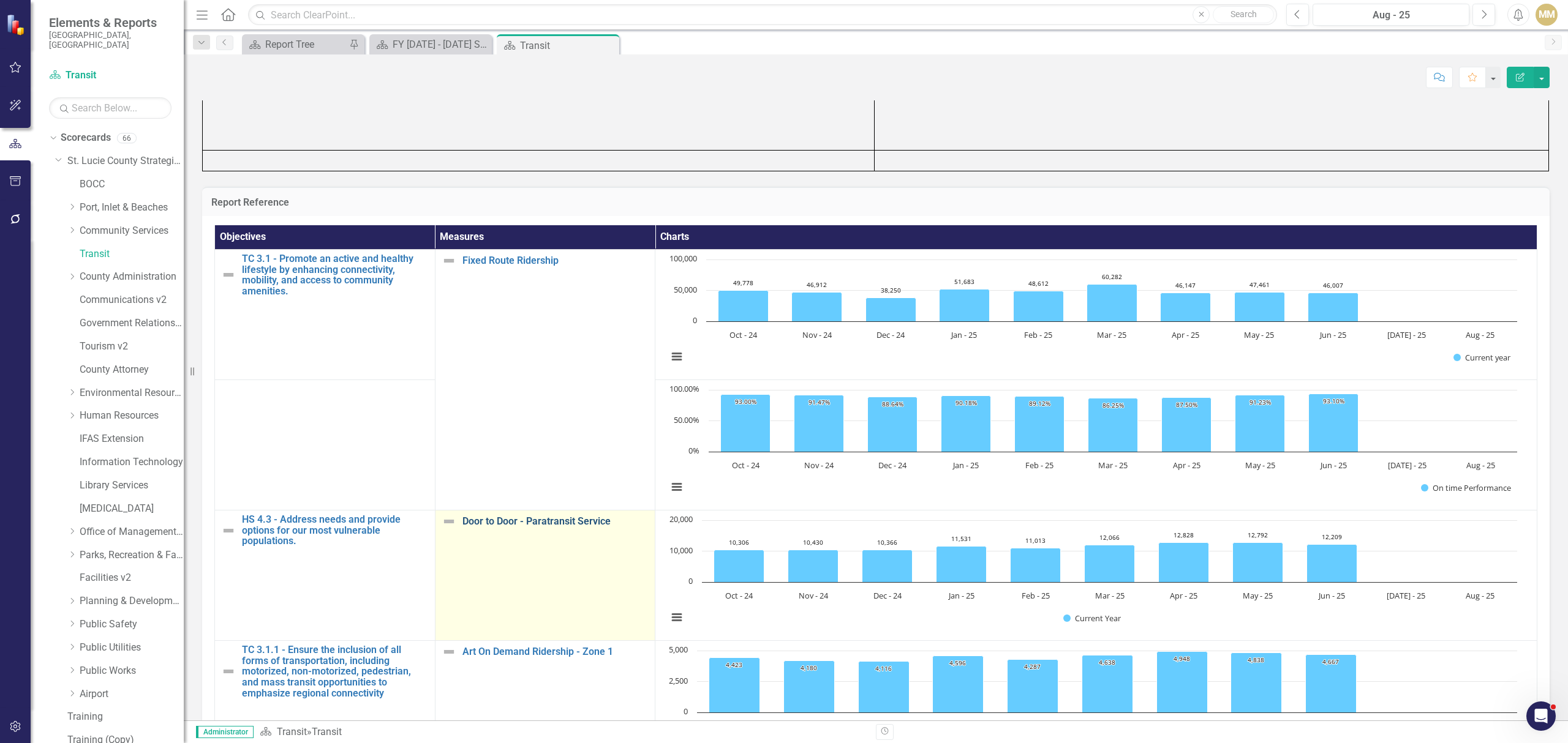
click at [521, 517] on link "Door to Door - Paratransit Service" at bounding box center [556, 522] width 187 height 11
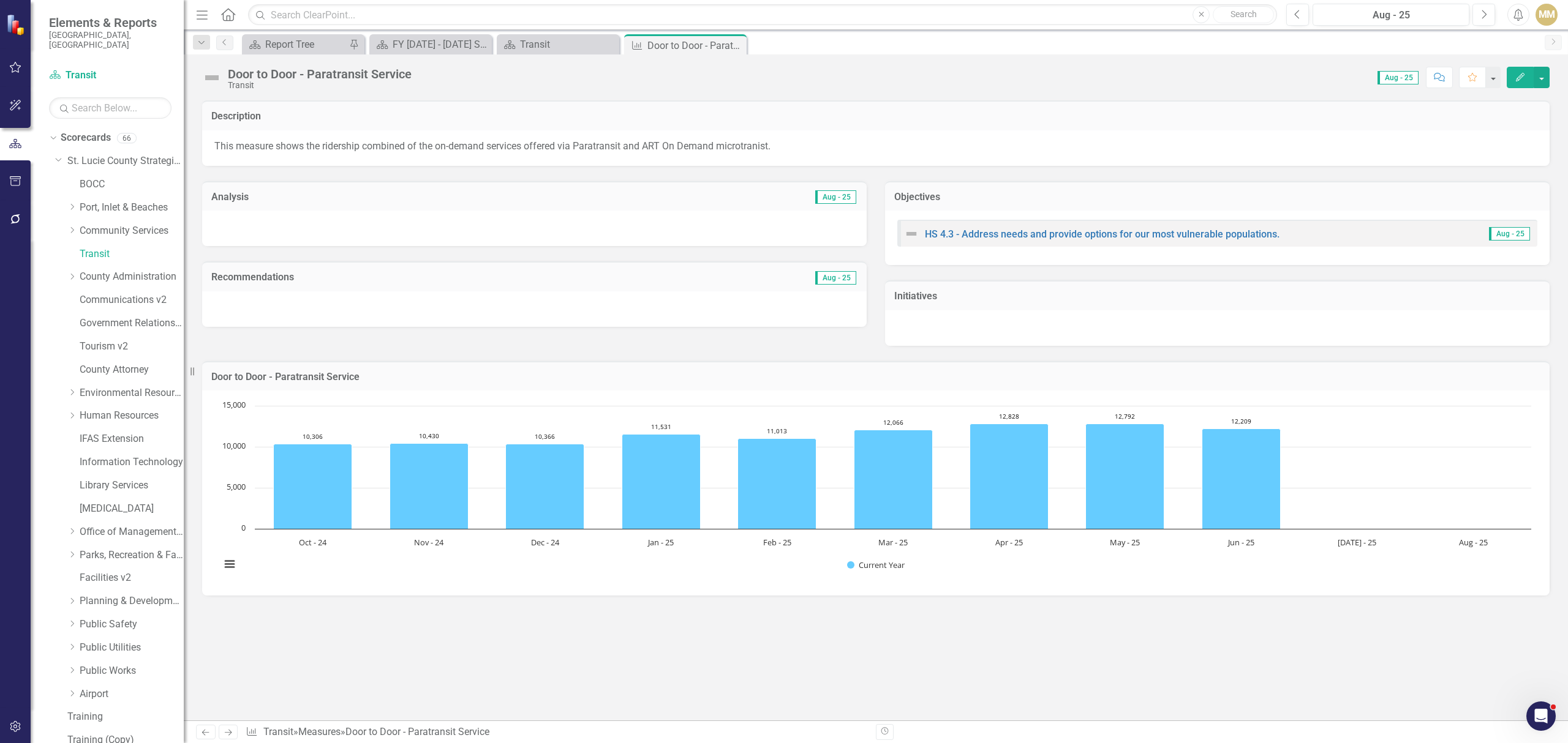
click at [1515, 76] on icon "Edit" at bounding box center [1520, 77] width 11 height 9
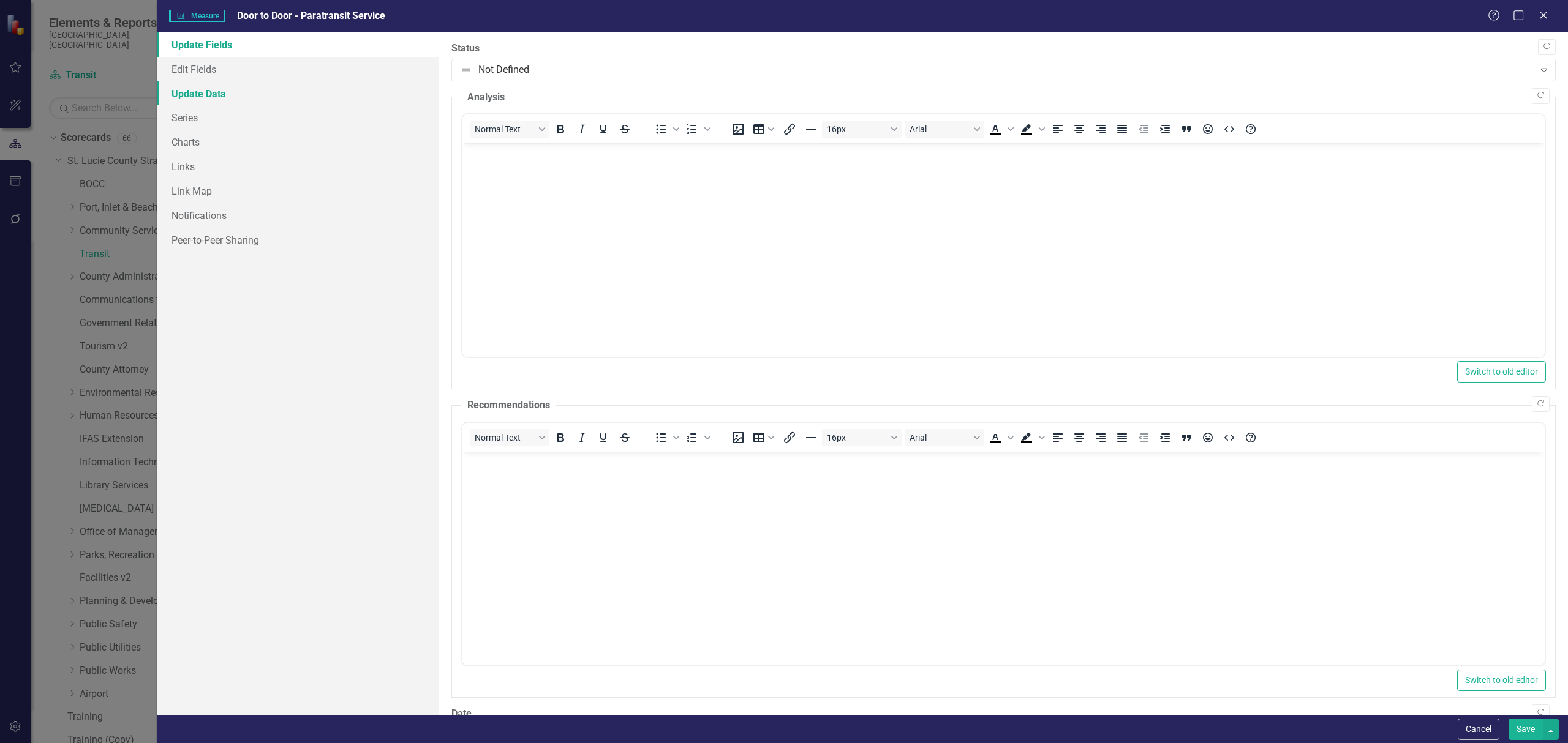
click at [216, 95] on link "Update Data" at bounding box center [297, 93] width 282 height 25
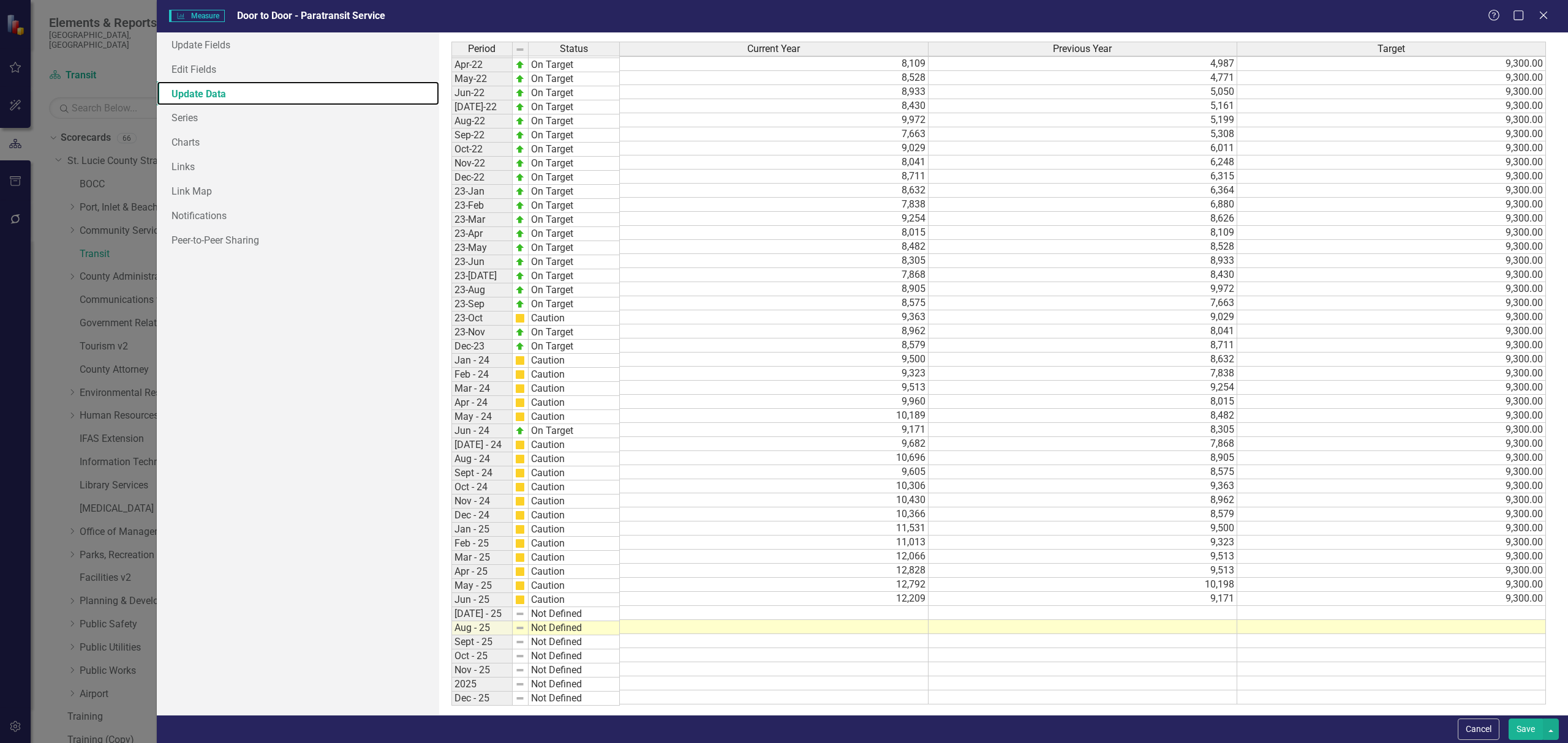
scroll to position [223, 0]
click at [904, 480] on tbody "Jan-21 On Target 4,675 8,384 9,300.00 Feb-21 On Target 4,241 7,674 9,300.00 Mar…" at bounding box center [998, 275] width 1094 height 860
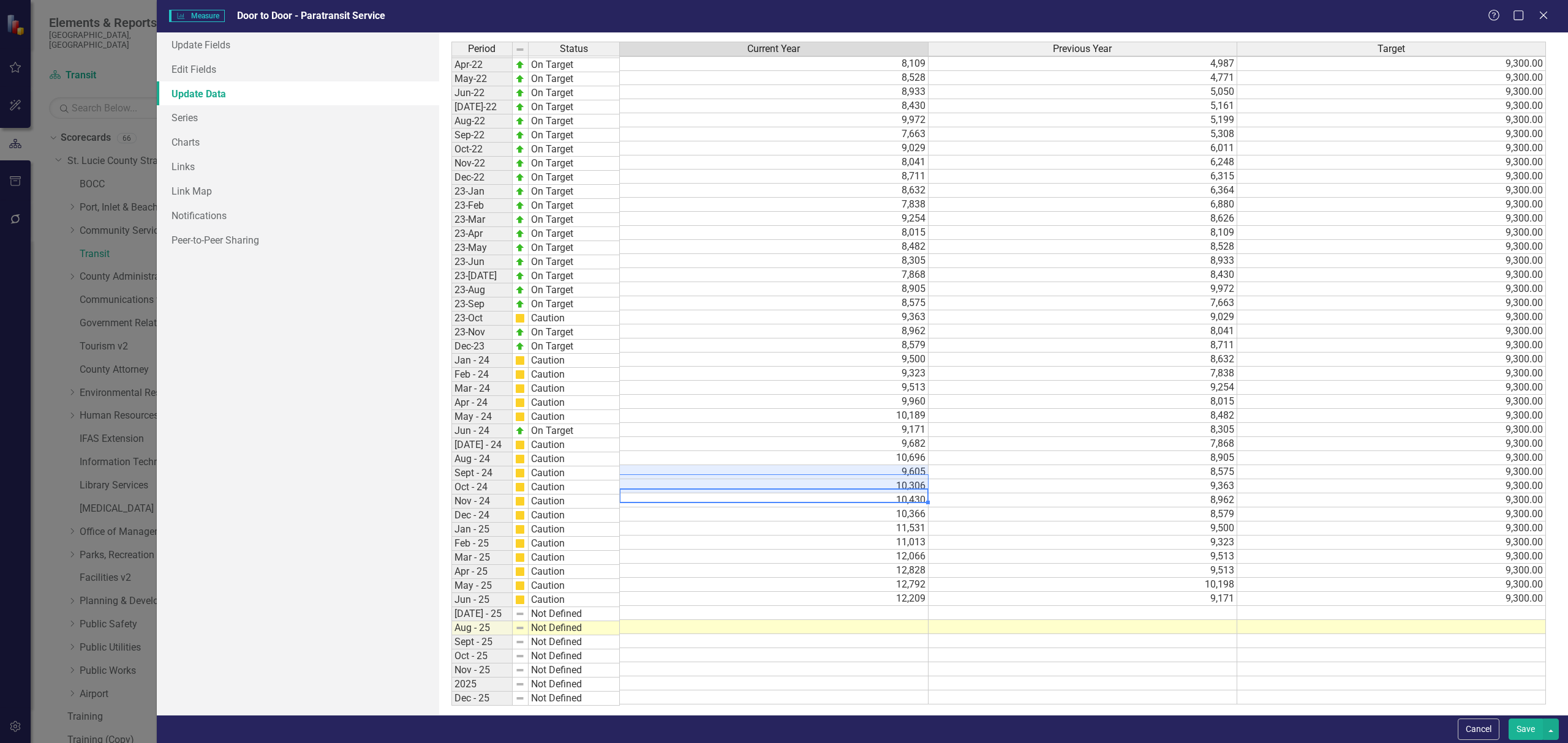
scroll to position [211, 0]
click at [784, 495] on td "10,306" at bounding box center [774, 489] width 308 height 14
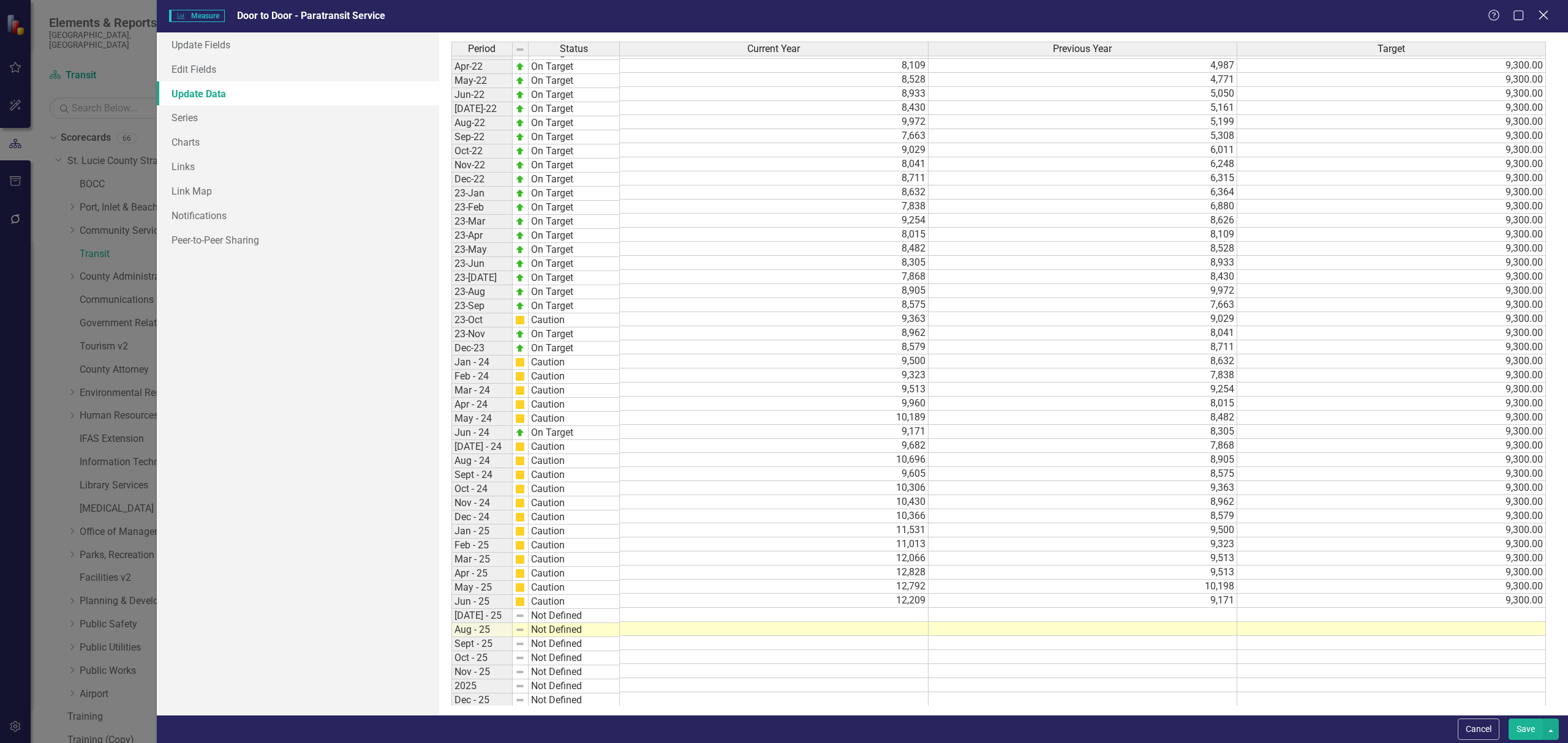
click at [1541, 11] on icon "Close" at bounding box center [1543, 15] width 15 height 12
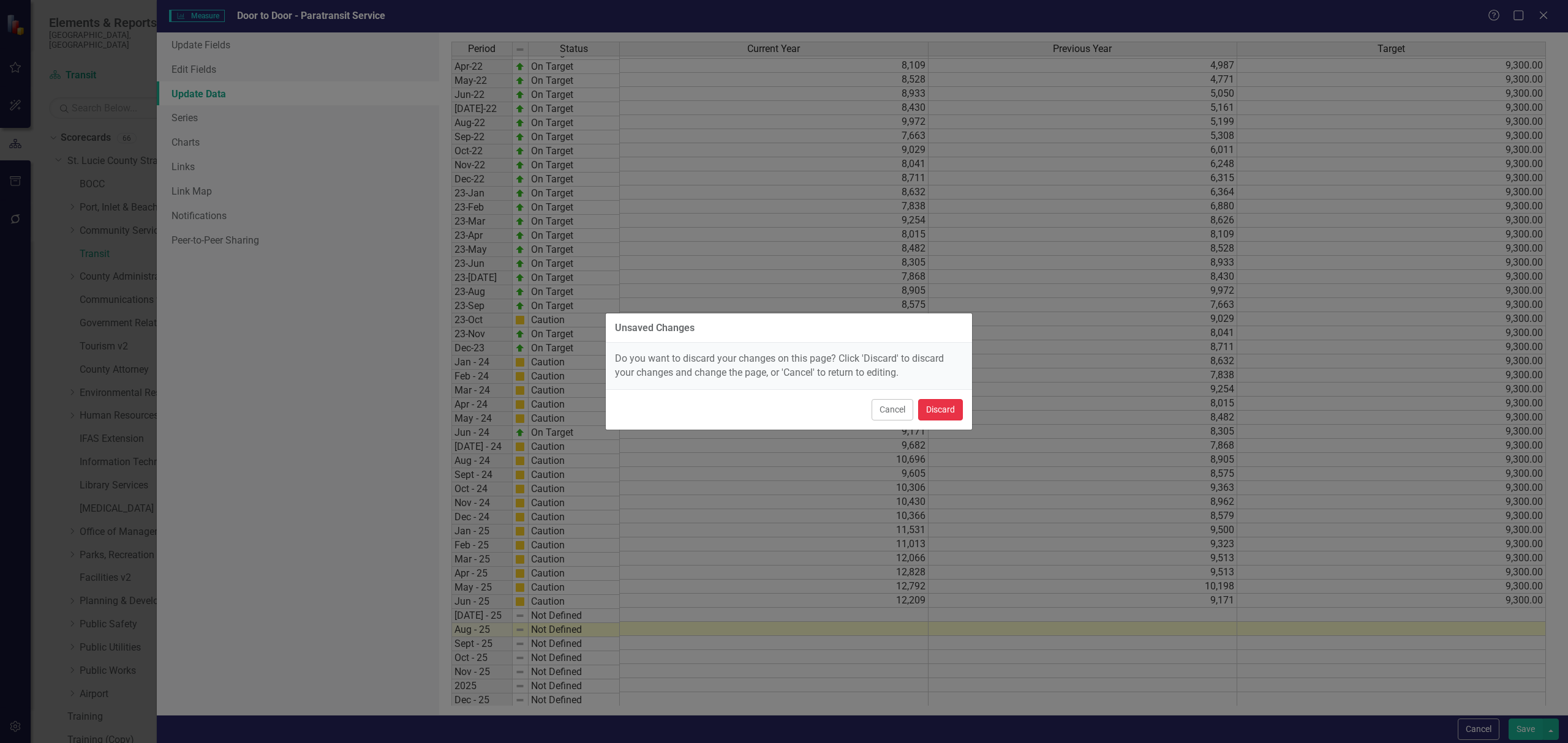
click at [930, 416] on button "Discard" at bounding box center [940, 409] width 45 height 21
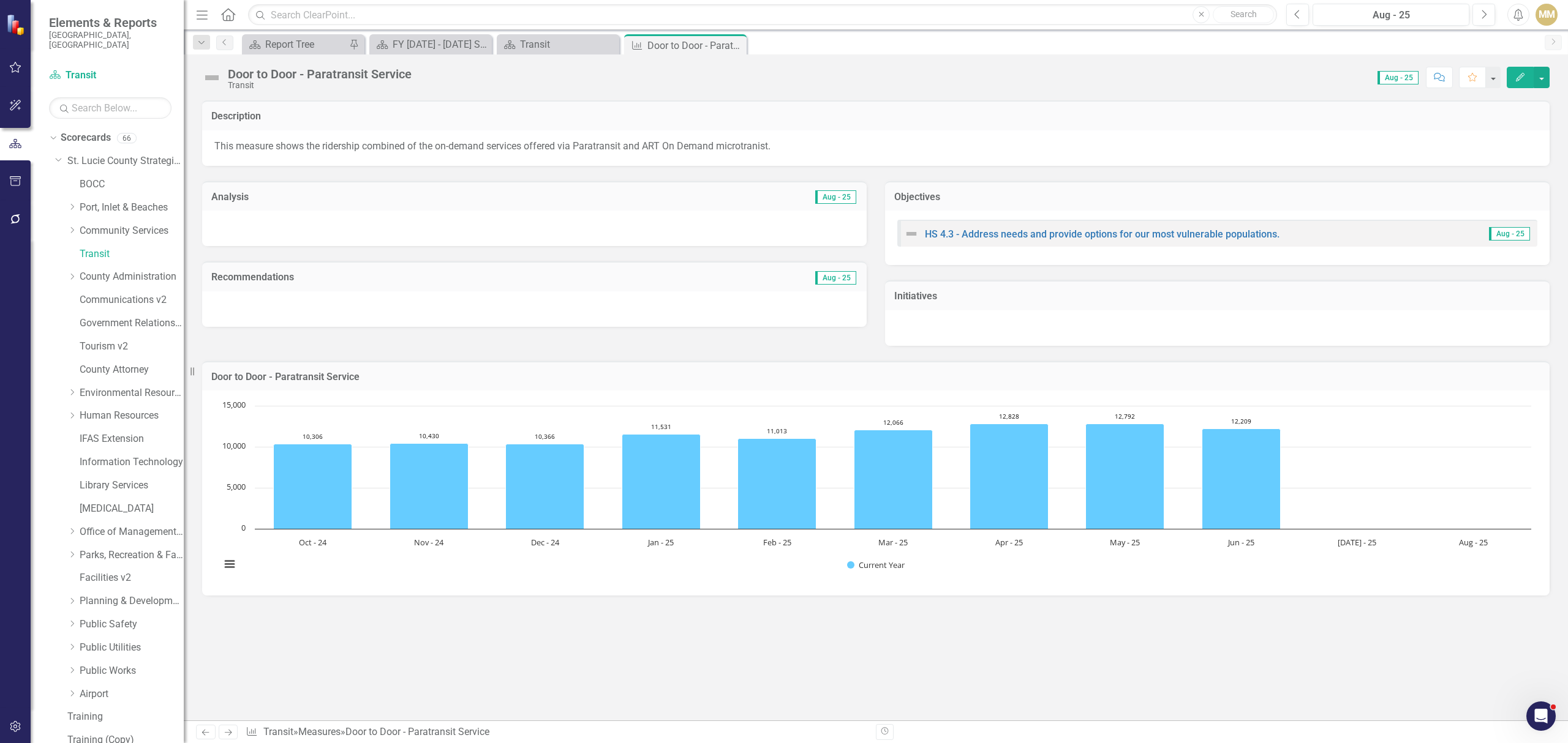
click at [0, 0] on icon "Close" at bounding box center [0, 0] width 0 height 0
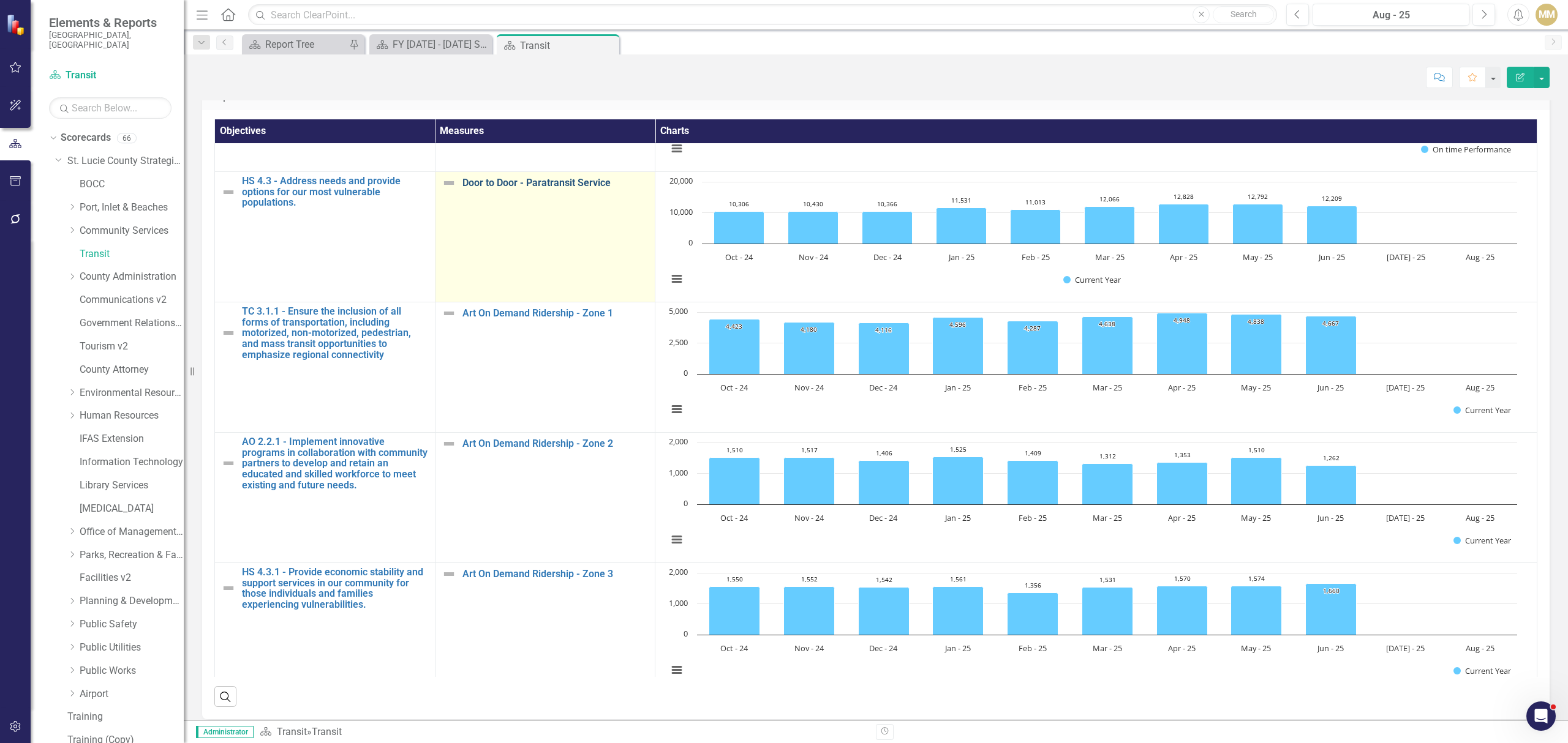
scroll to position [260, 0]
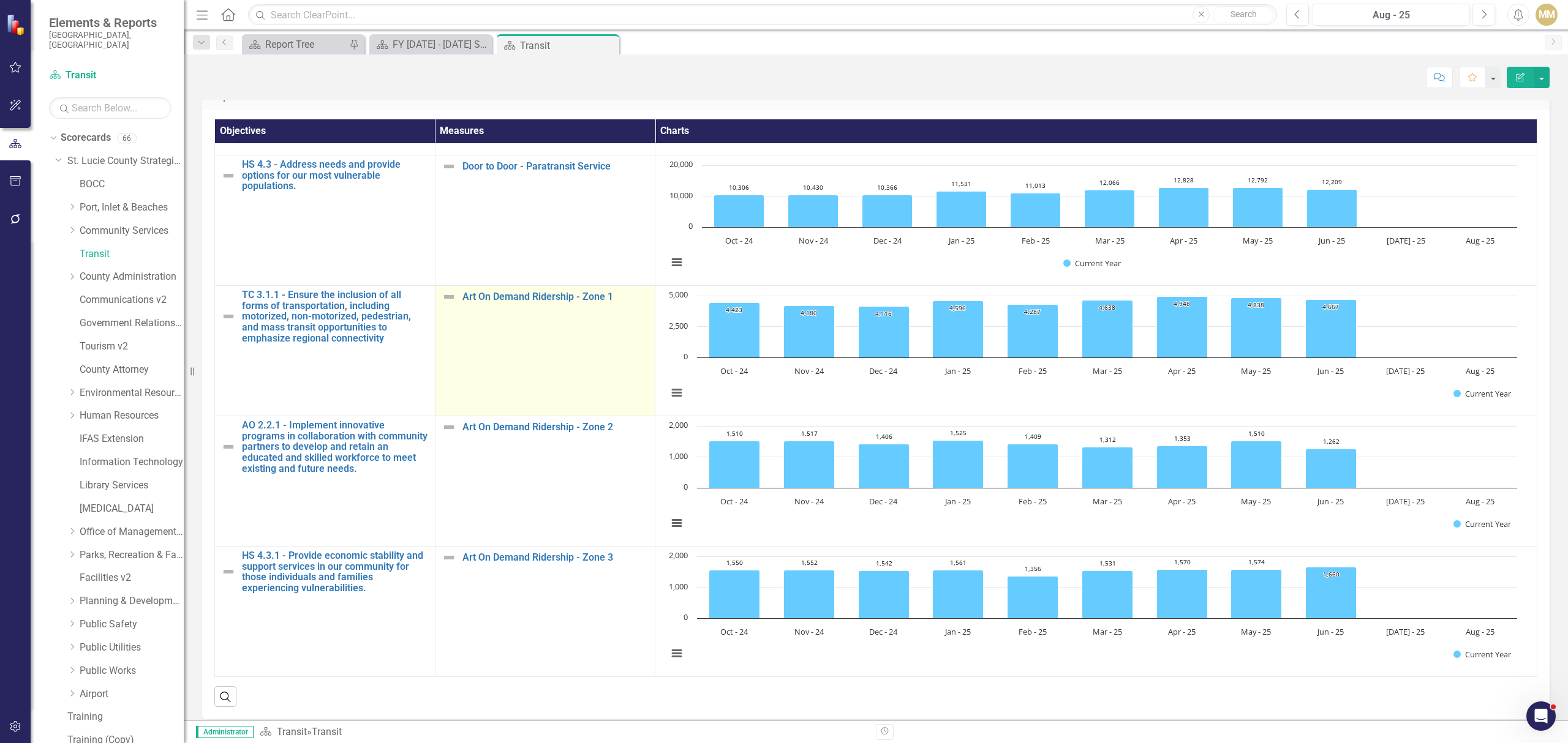
click at [0, 0] on link "Link Map View Link Map" at bounding box center [0, 0] width 0 height 0
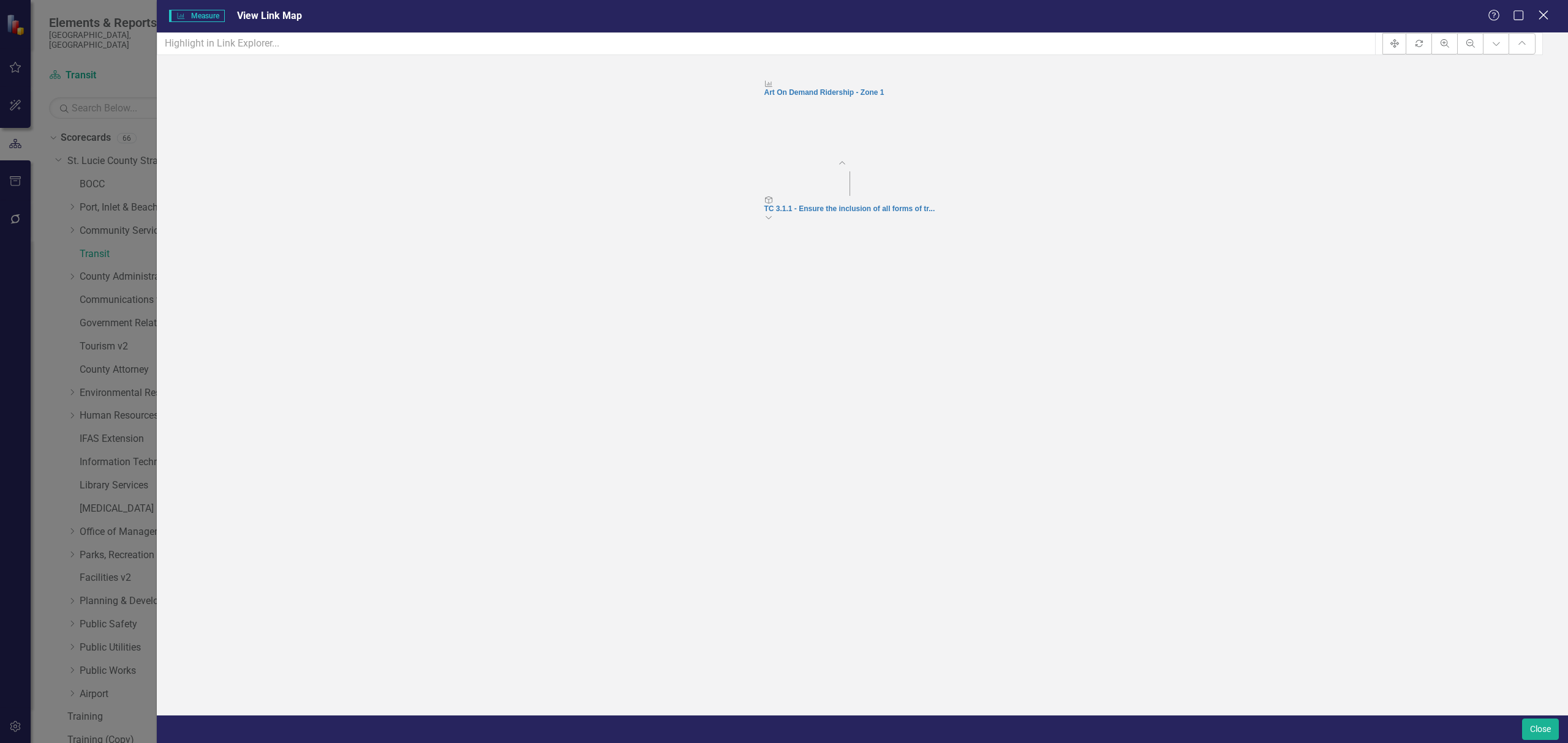
click at [1549, 10] on icon "Close" at bounding box center [1543, 15] width 15 height 12
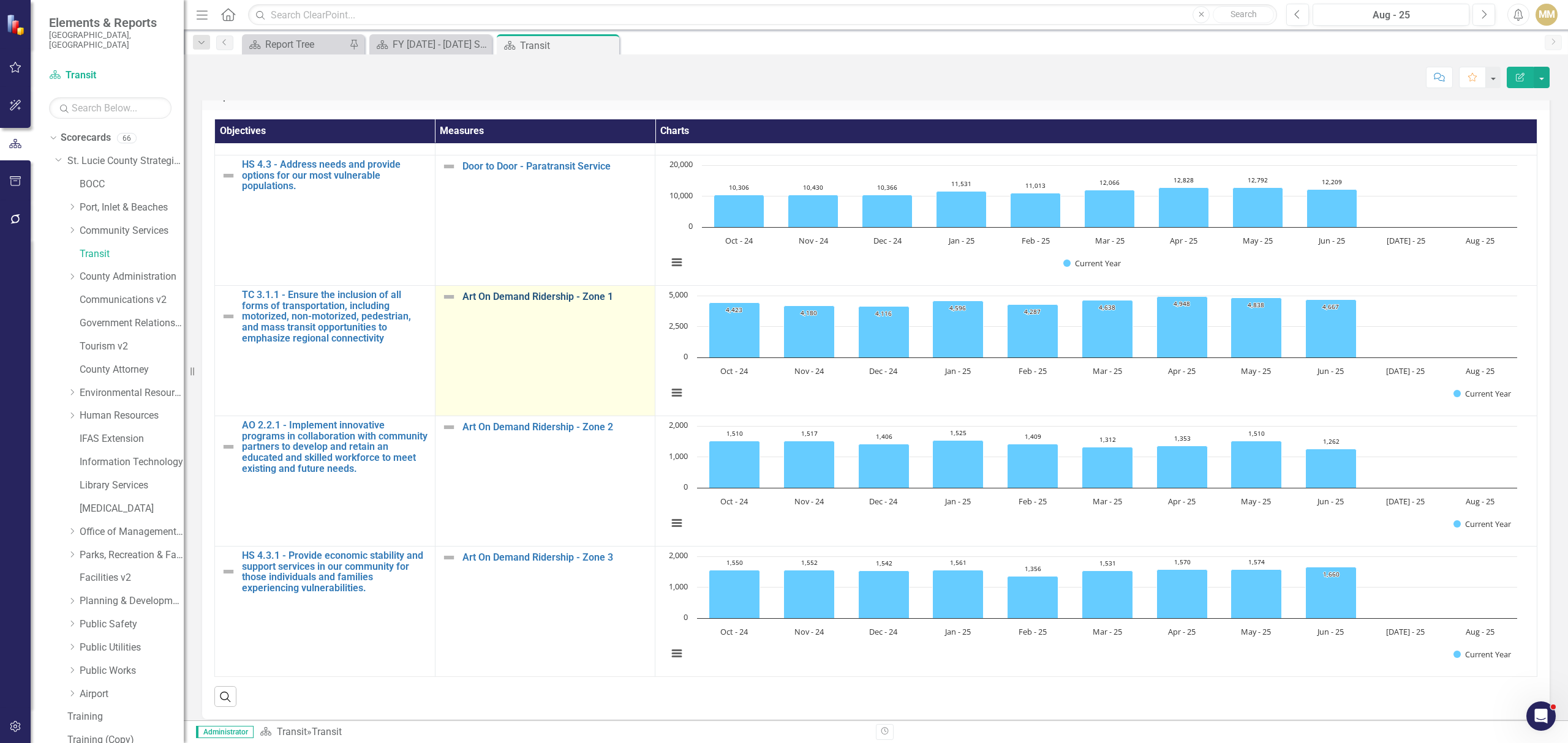
click at [564, 292] on link "Art On Demand Ridership - Zone 1" at bounding box center [556, 297] width 187 height 11
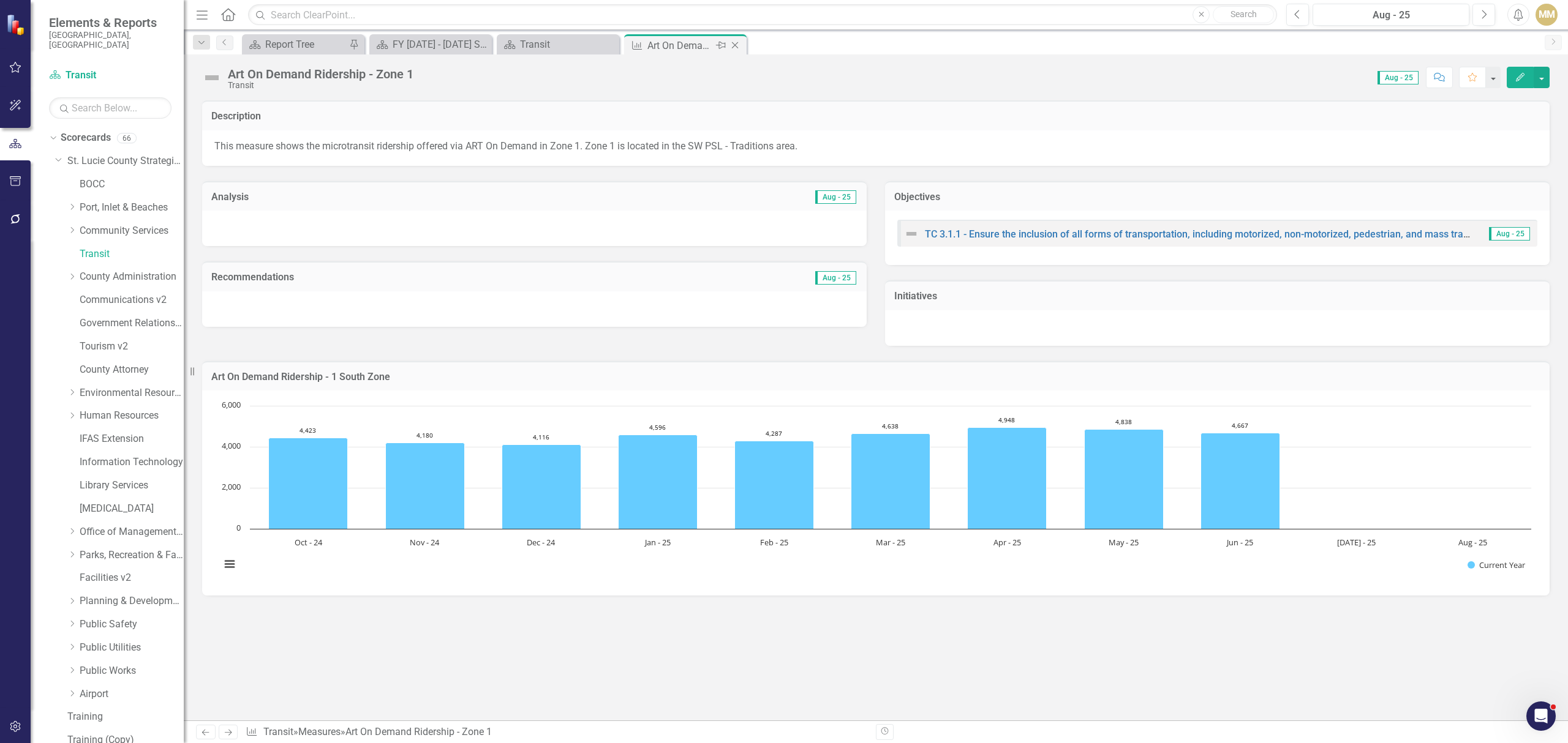
click at [738, 45] on icon "Close" at bounding box center [734, 45] width 12 height 10
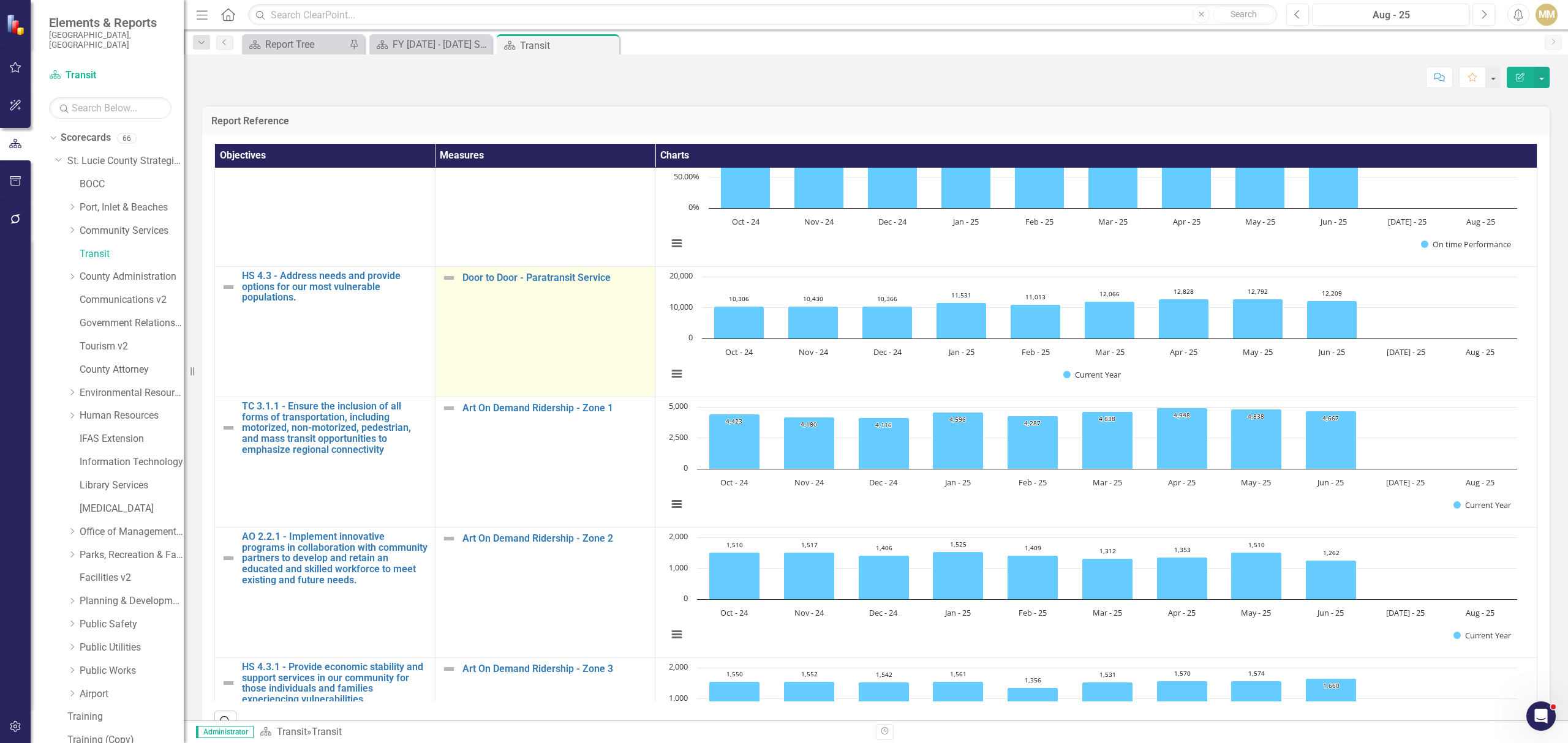
scroll to position [163, 0]
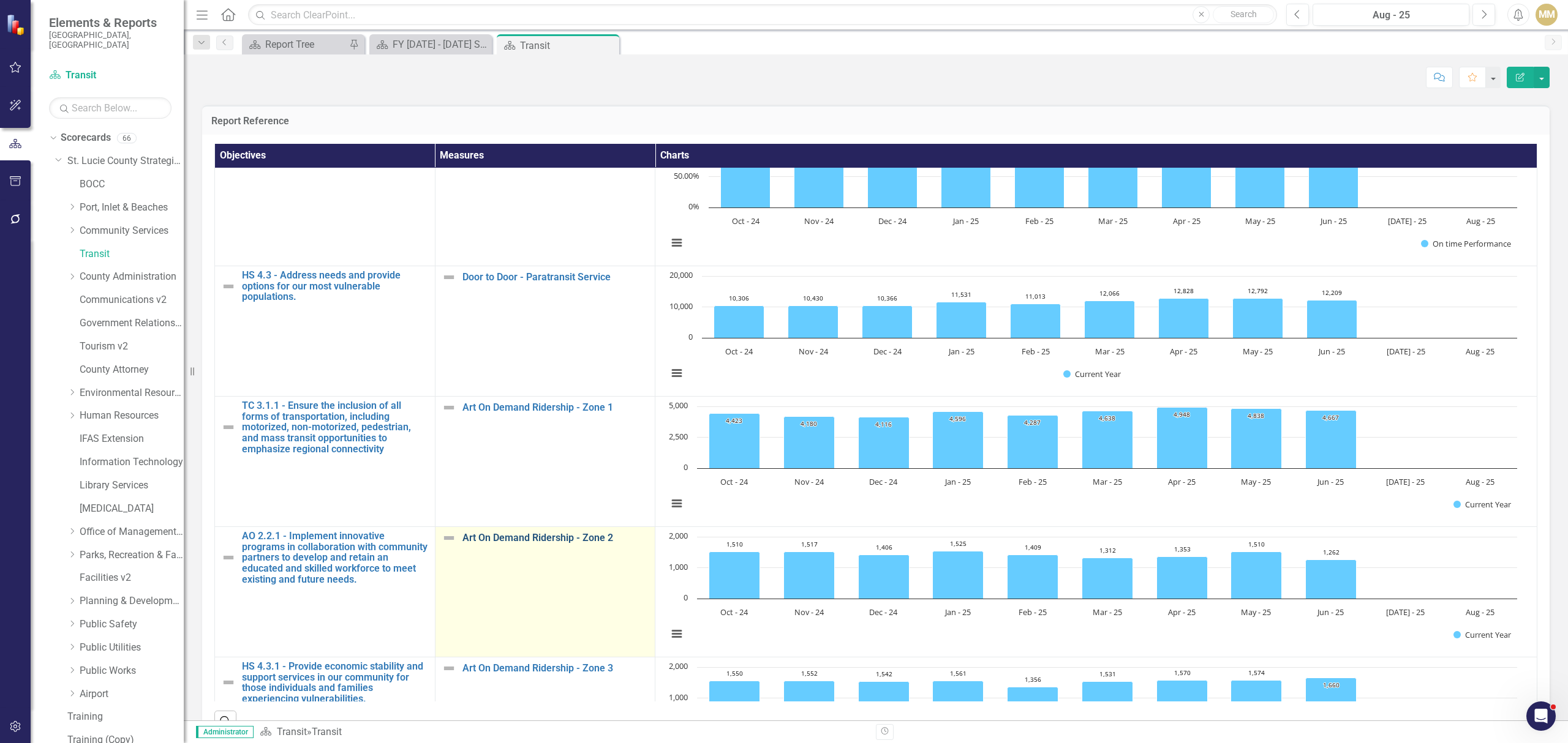
click at [559, 532] on link "Art On Demand Ridership - Zone 2" at bounding box center [556, 538] width 187 height 11
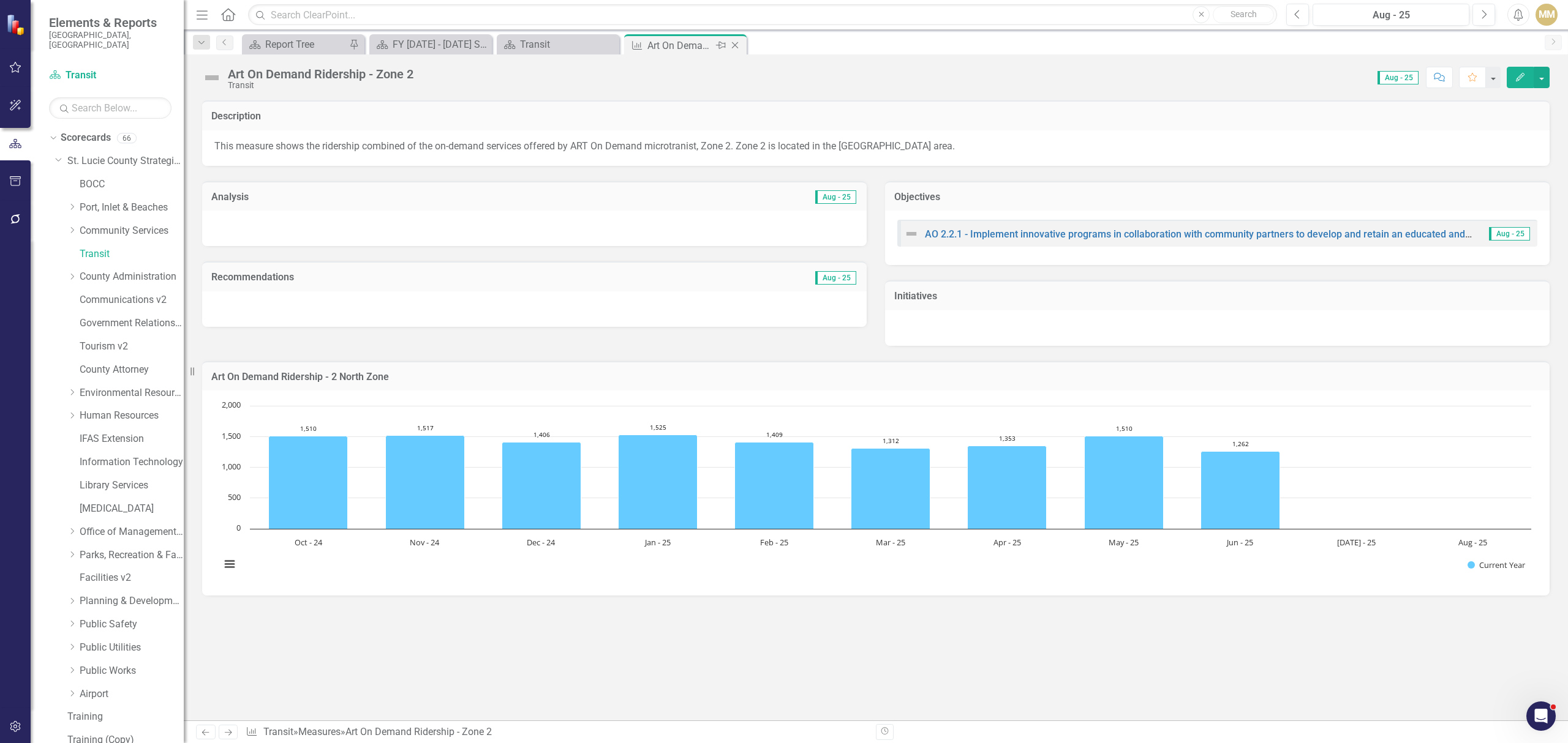
click at [738, 43] on icon "Close" at bounding box center [734, 45] width 12 height 10
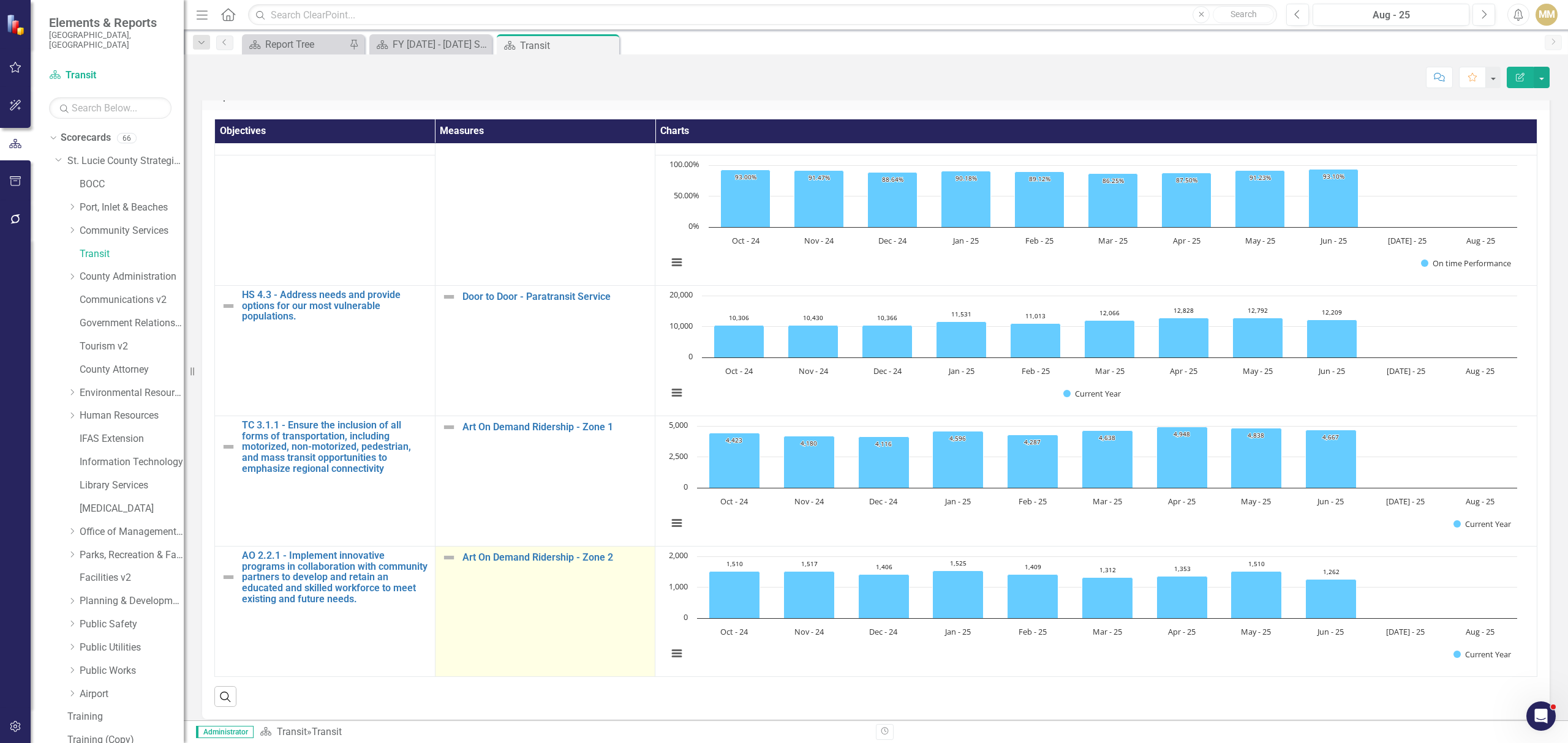
scroll to position [260, 0]
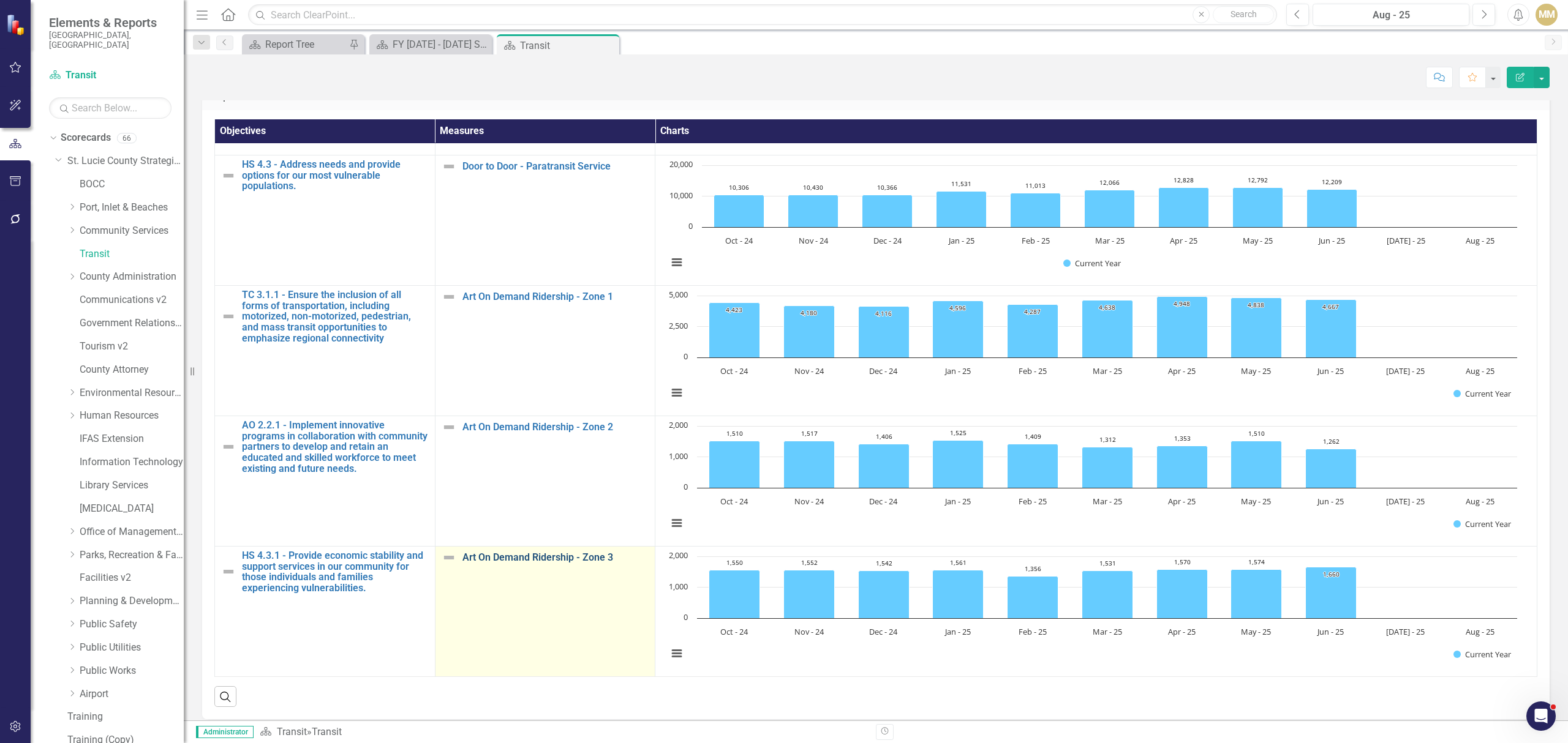
click at [568, 552] on link "Art On Demand Ridership - Zone 3" at bounding box center [556, 558] width 187 height 11
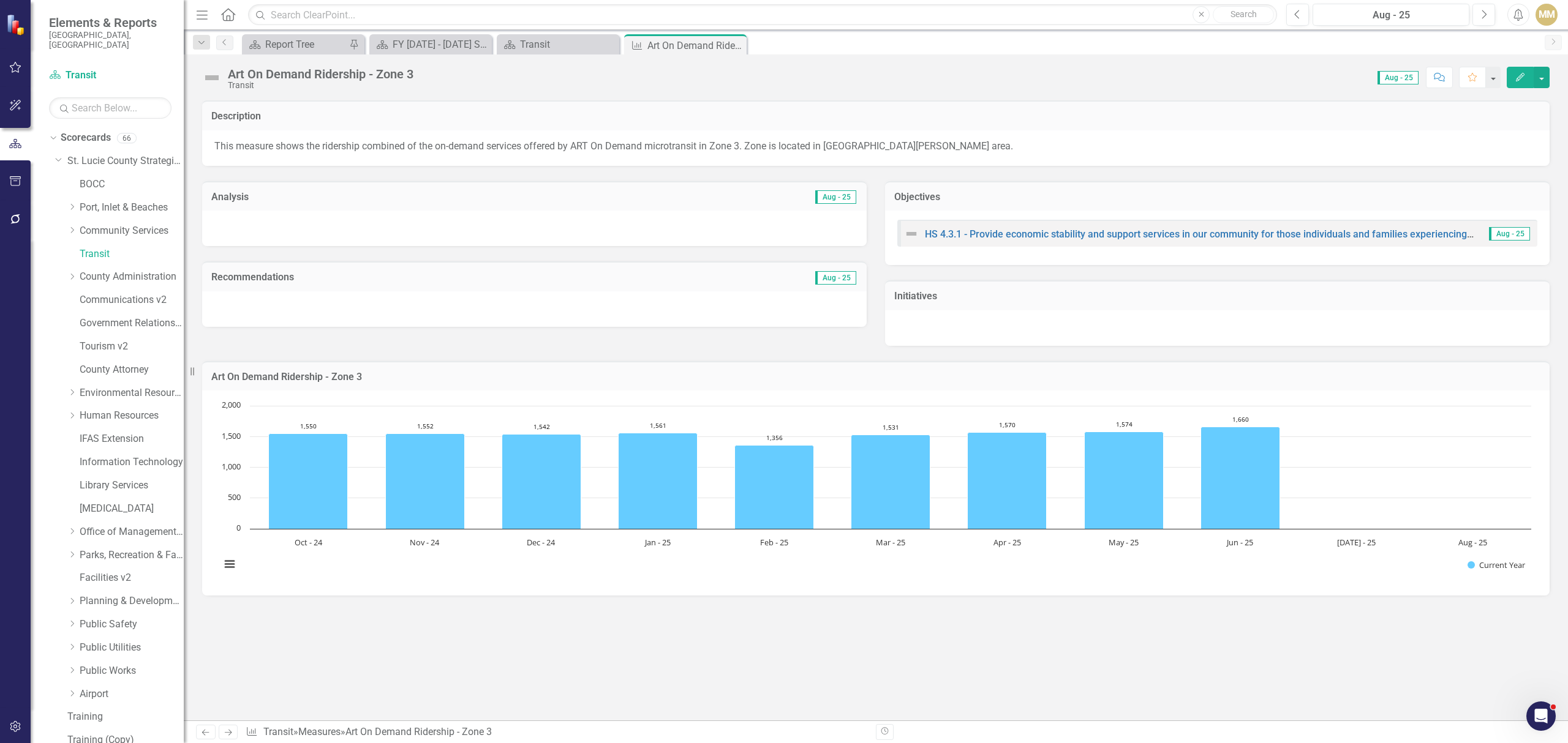
click at [1507, 72] on button "Edit" at bounding box center [1520, 77] width 27 height 21
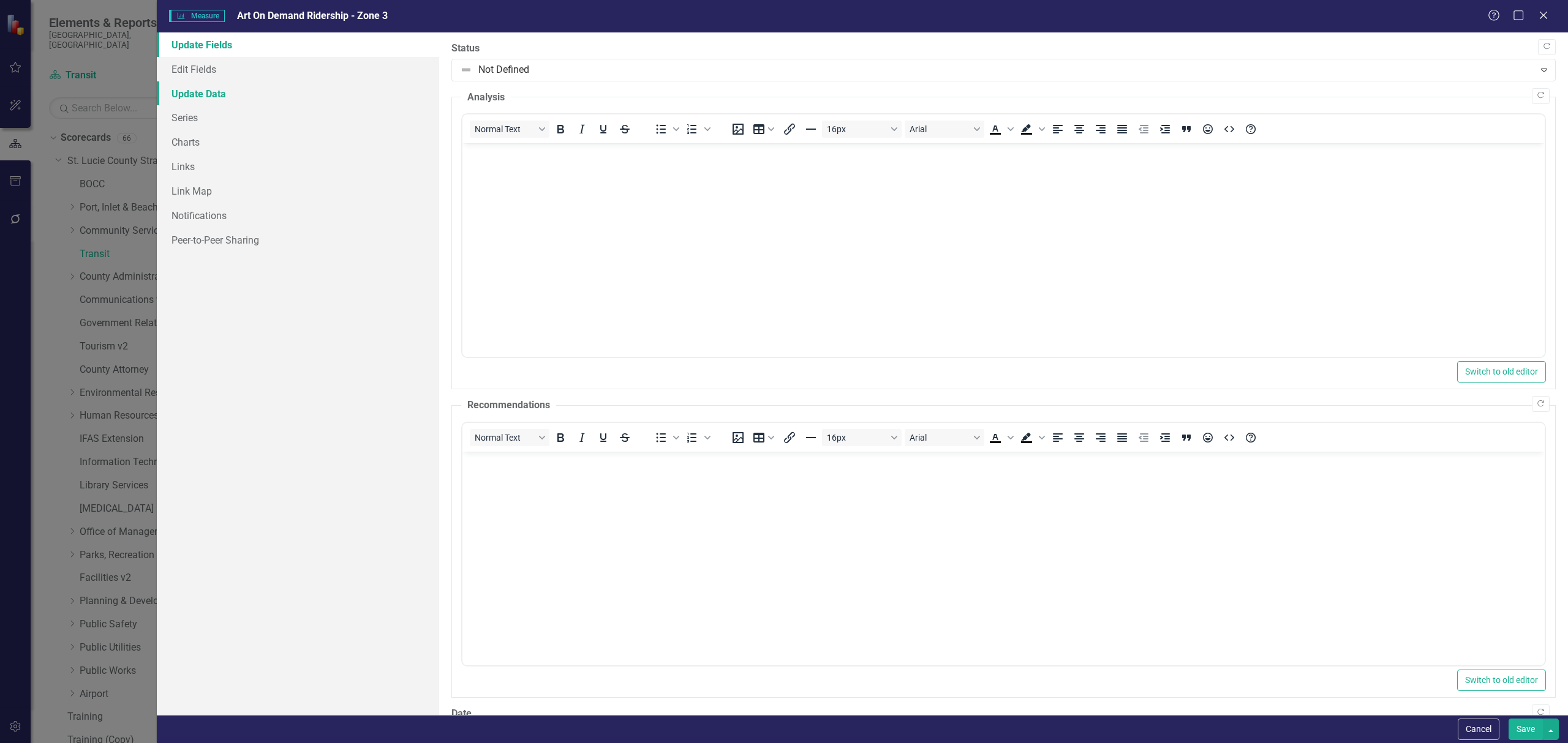
click at [219, 86] on link "Update Data" at bounding box center [297, 93] width 282 height 25
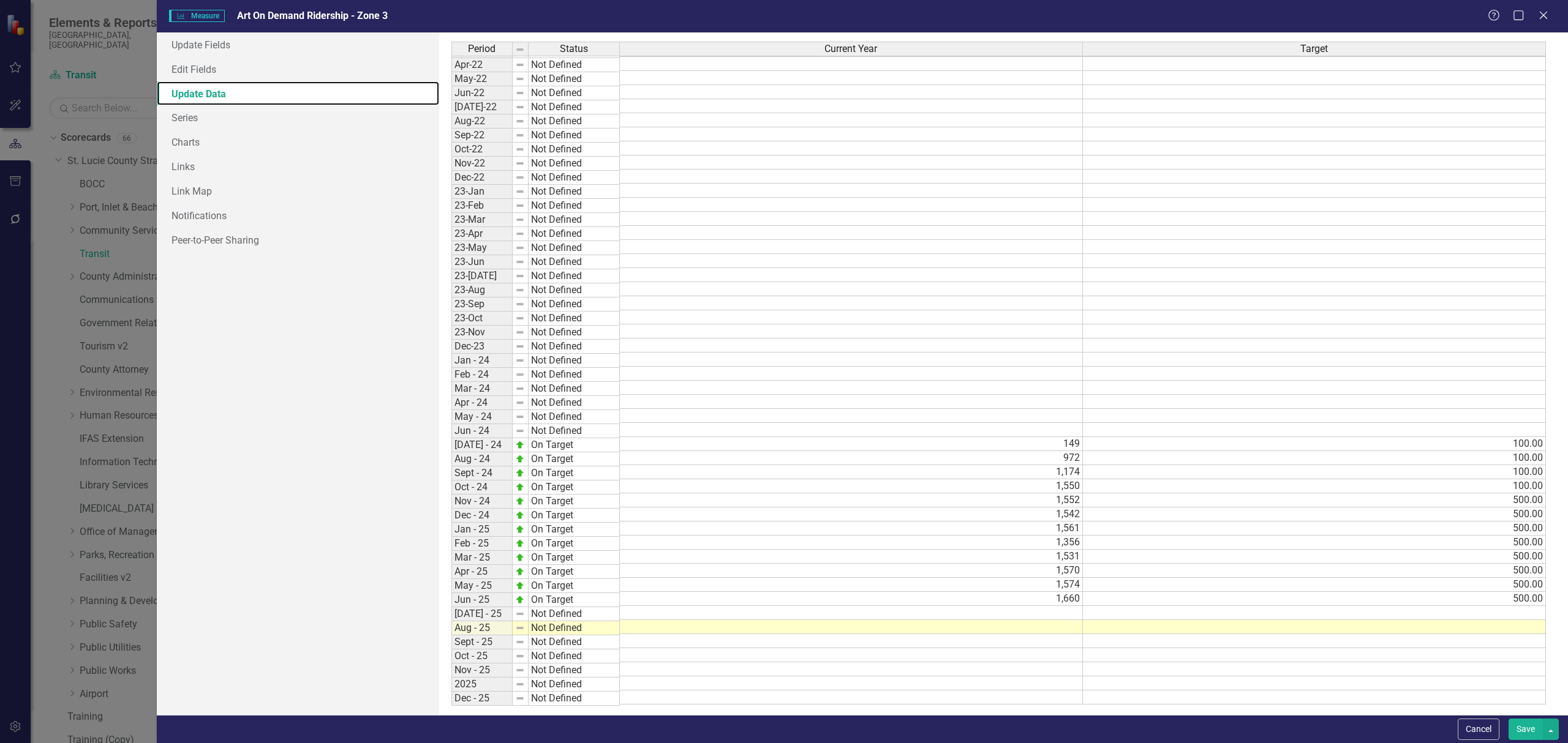
scroll to position [223, 0]
click at [643, 487] on tbody "Jan-21 Not Defined Feb-21 Not Defined Mar-21 Not Defined Apr-21 Not Defined May…" at bounding box center [998, 275] width 1094 height 860
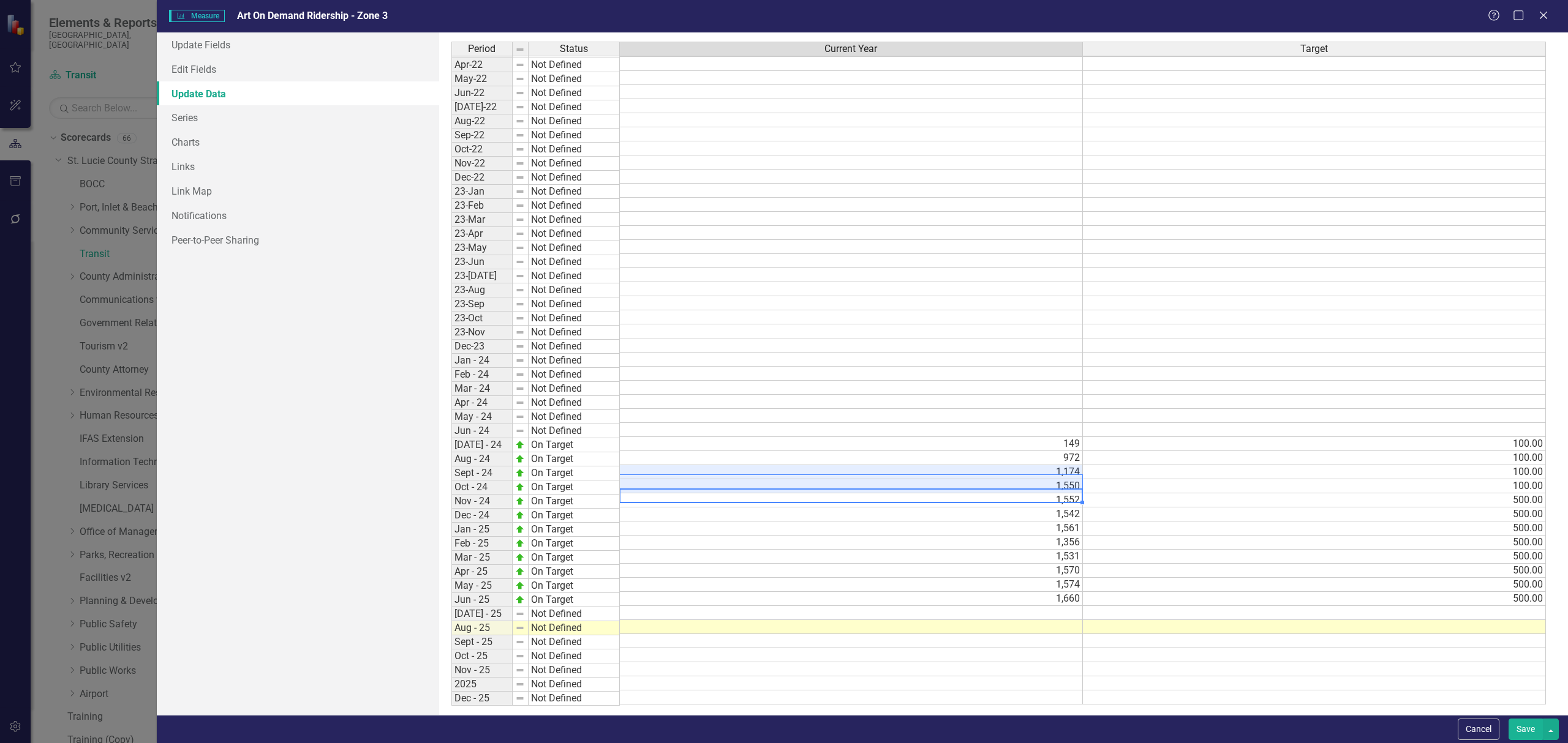
scroll to position [211, 0]
click at [639, 495] on td "1,550" at bounding box center [851, 489] width 463 height 14
click at [1535, 14] on div "Help Maximize Close" at bounding box center [1522, 17] width 68 height 14
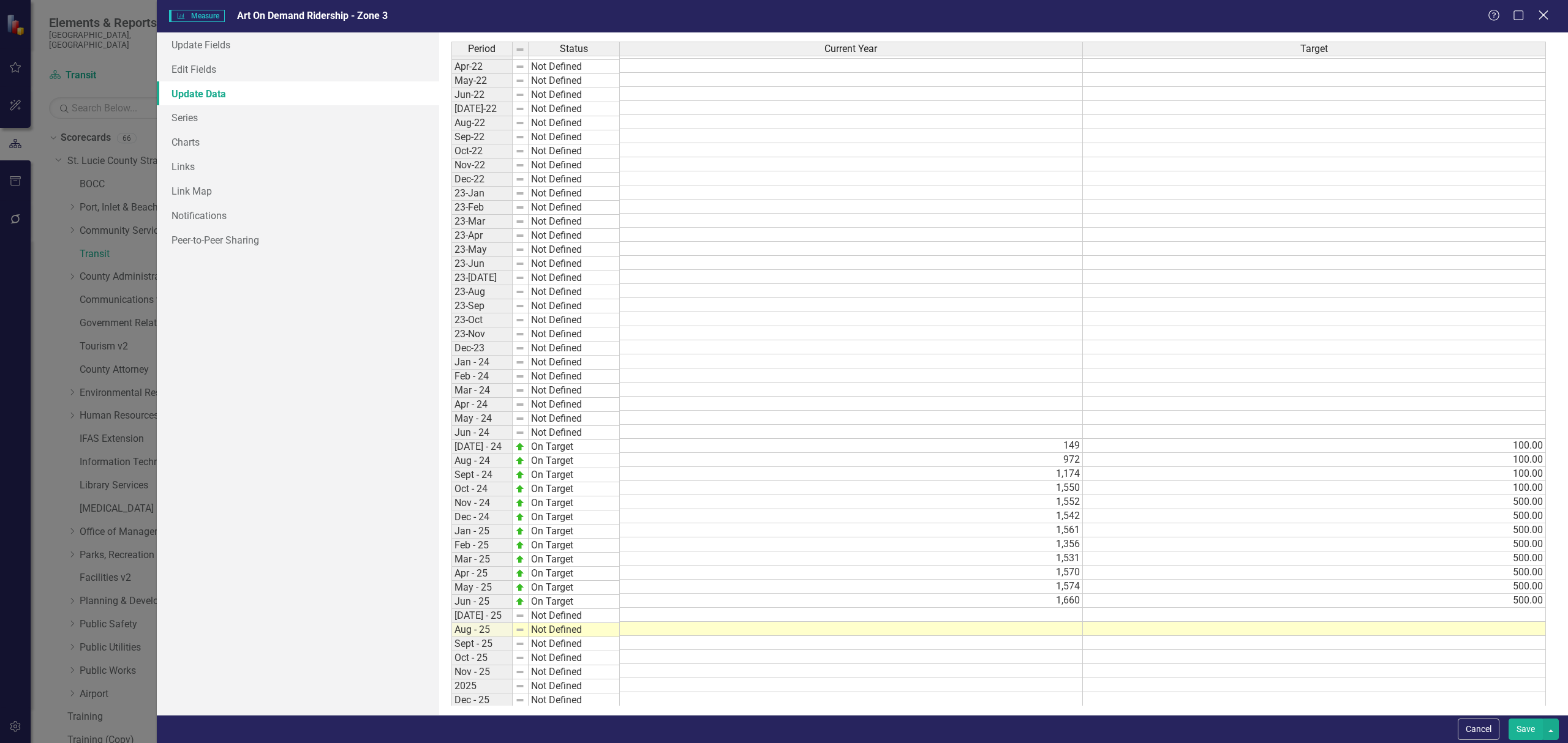
click at [1543, 13] on icon "Close" at bounding box center [1543, 15] width 15 height 12
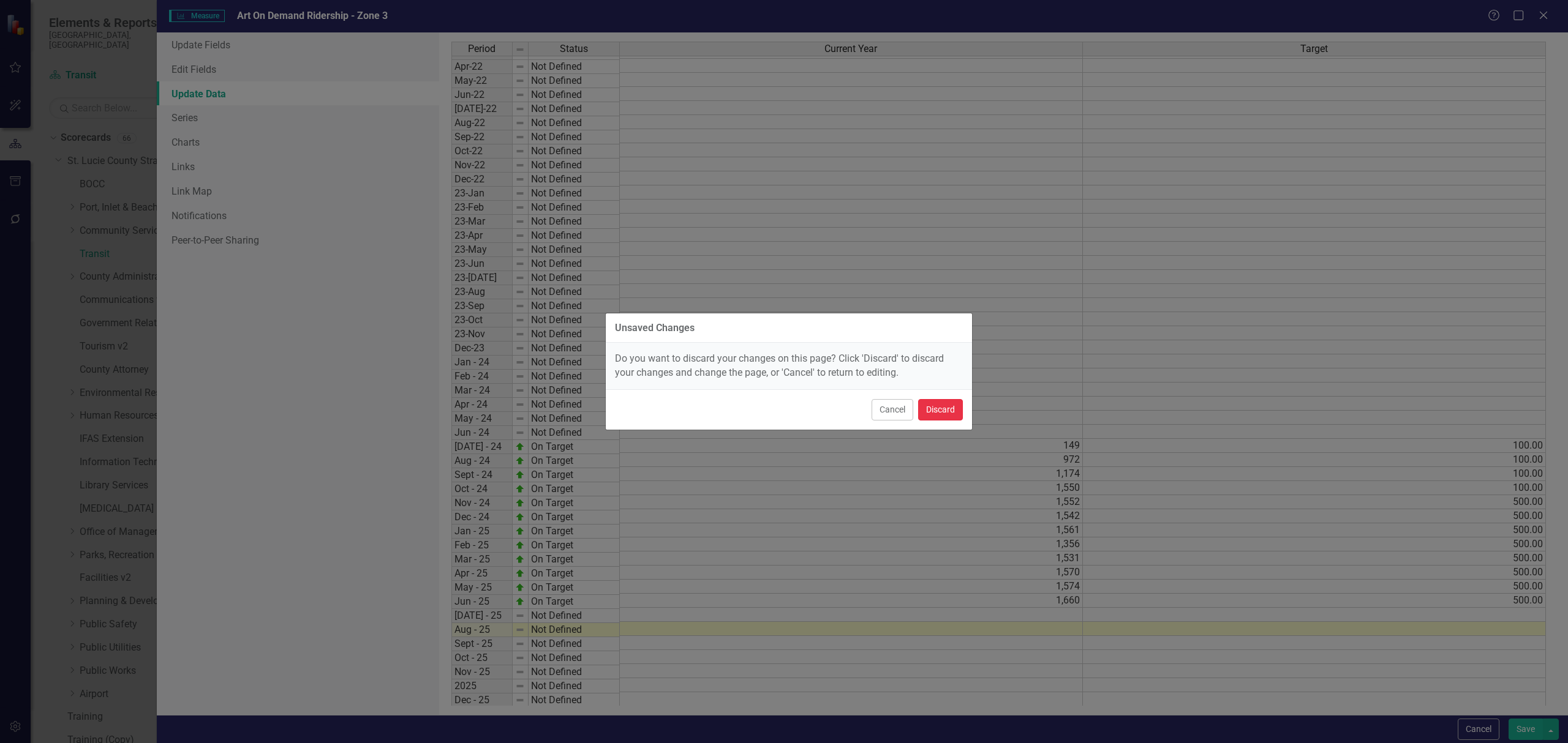
click at [934, 412] on button "Discard" at bounding box center [940, 409] width 45 height 21
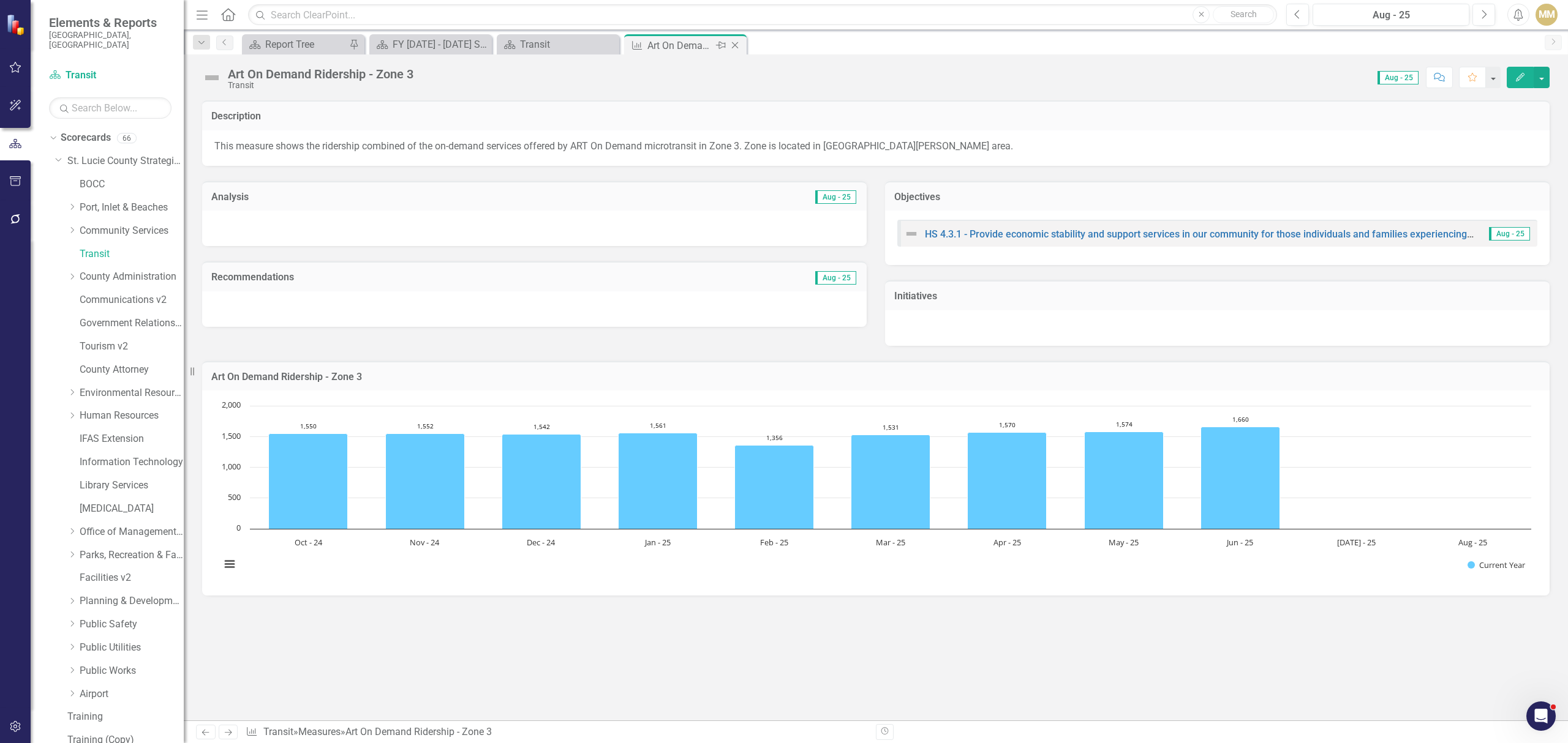
click at [733, 45] on icon "Close" at bounding box center [734, 45] width 12 height 10
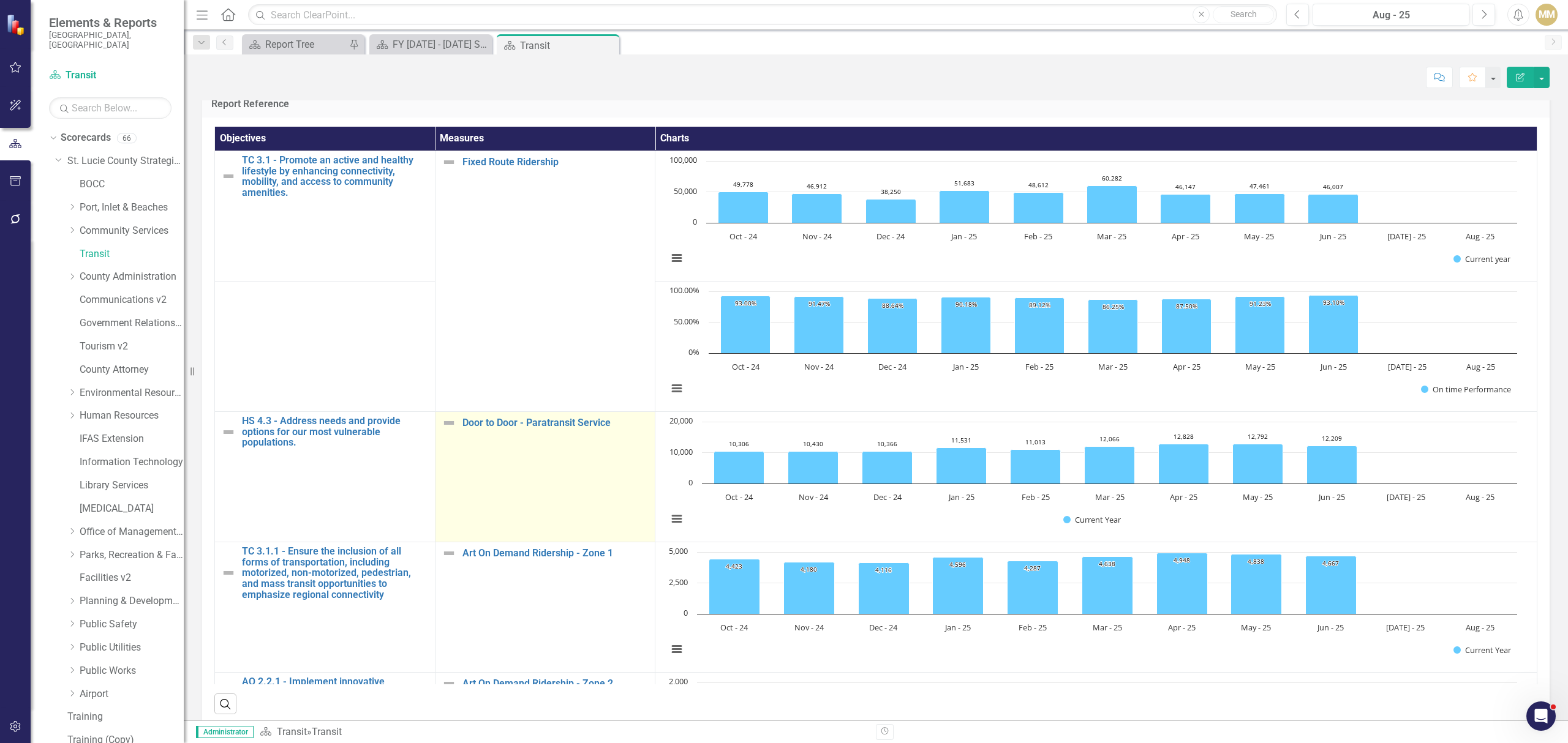
scroll to position [1167, 0]
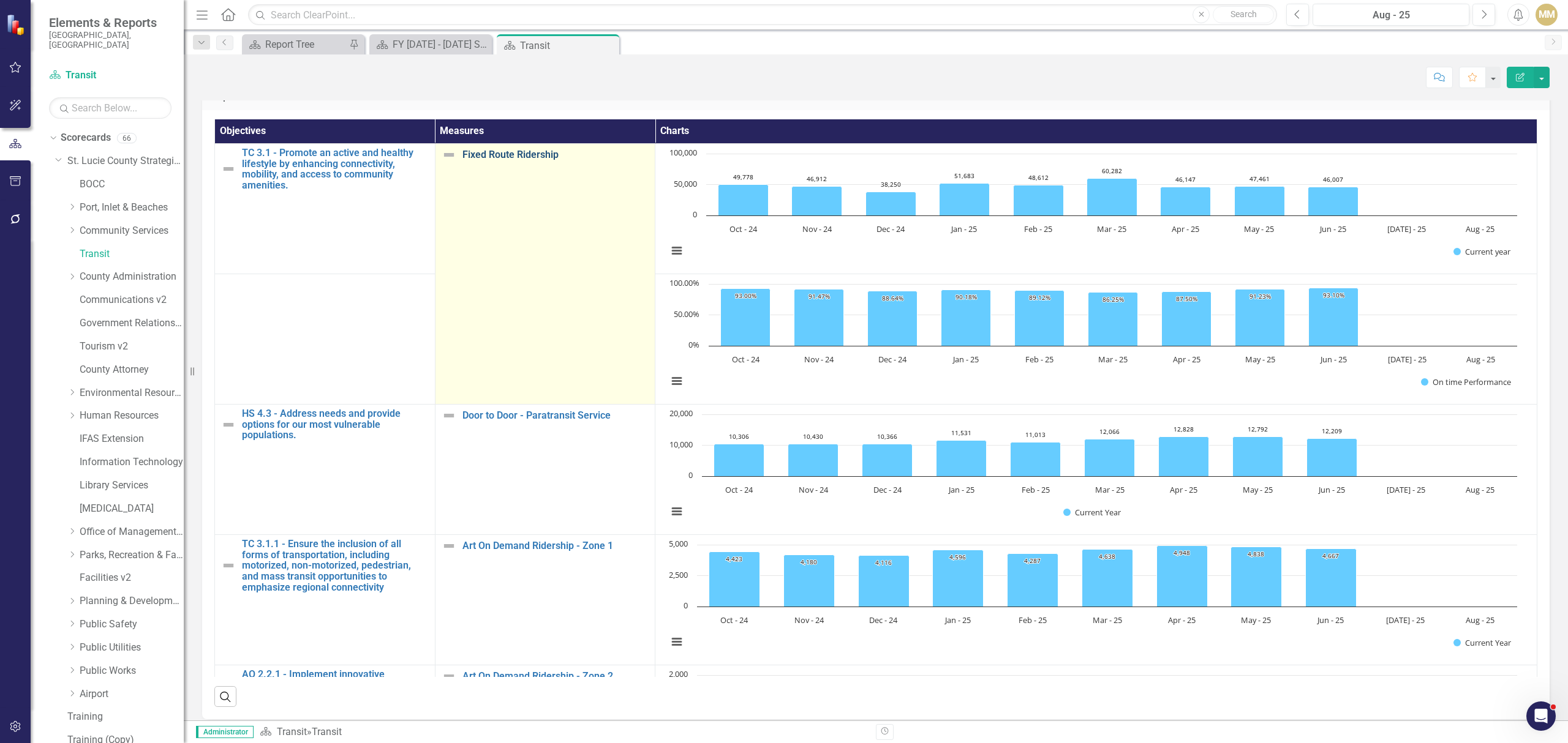
click at [537, 149] on link "Fixed Route Ridership" at bounding box center [556, 155] width 187 height 11
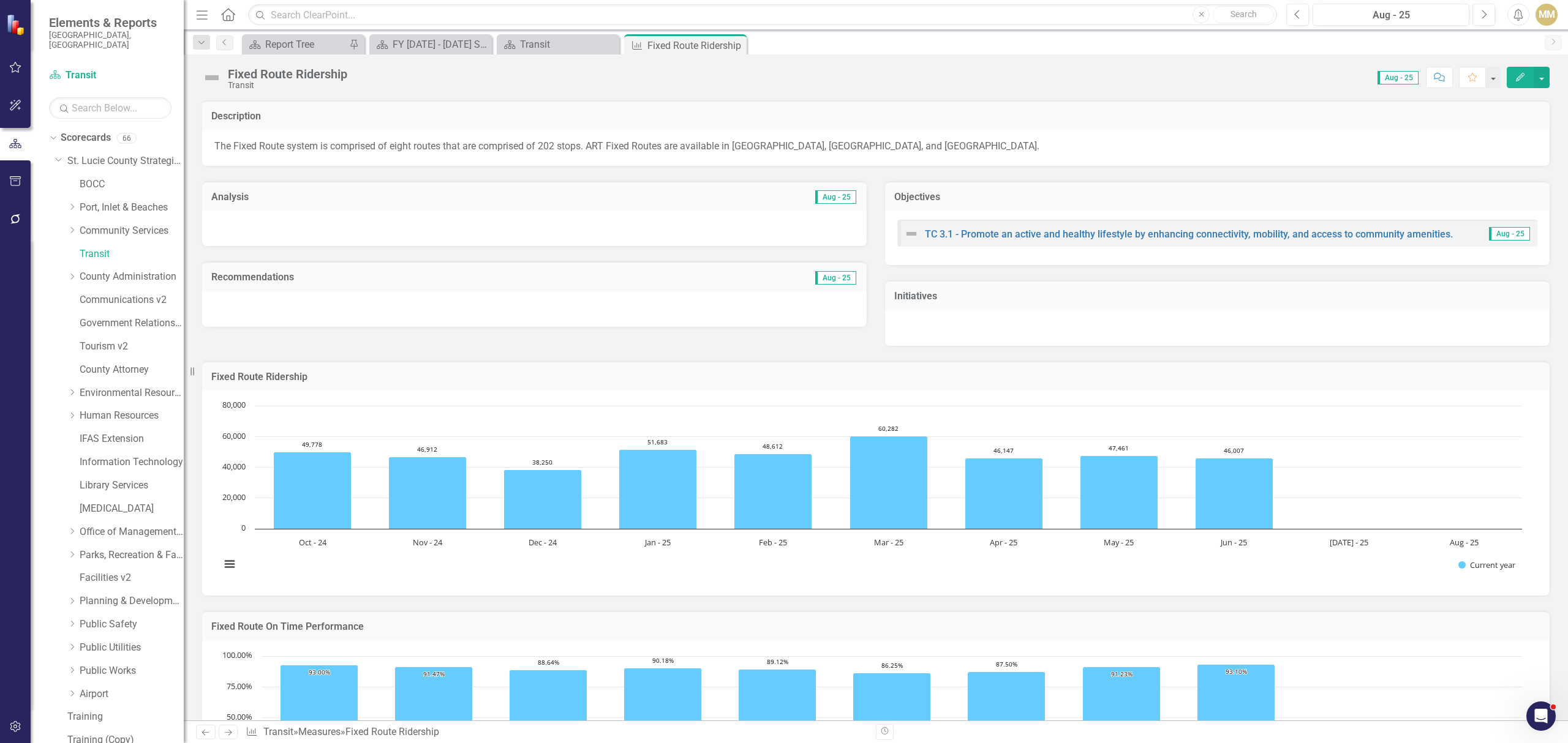
click at [1523, 79] on icon "Edit" at bounding box center [1520, 77] width 11 height 9
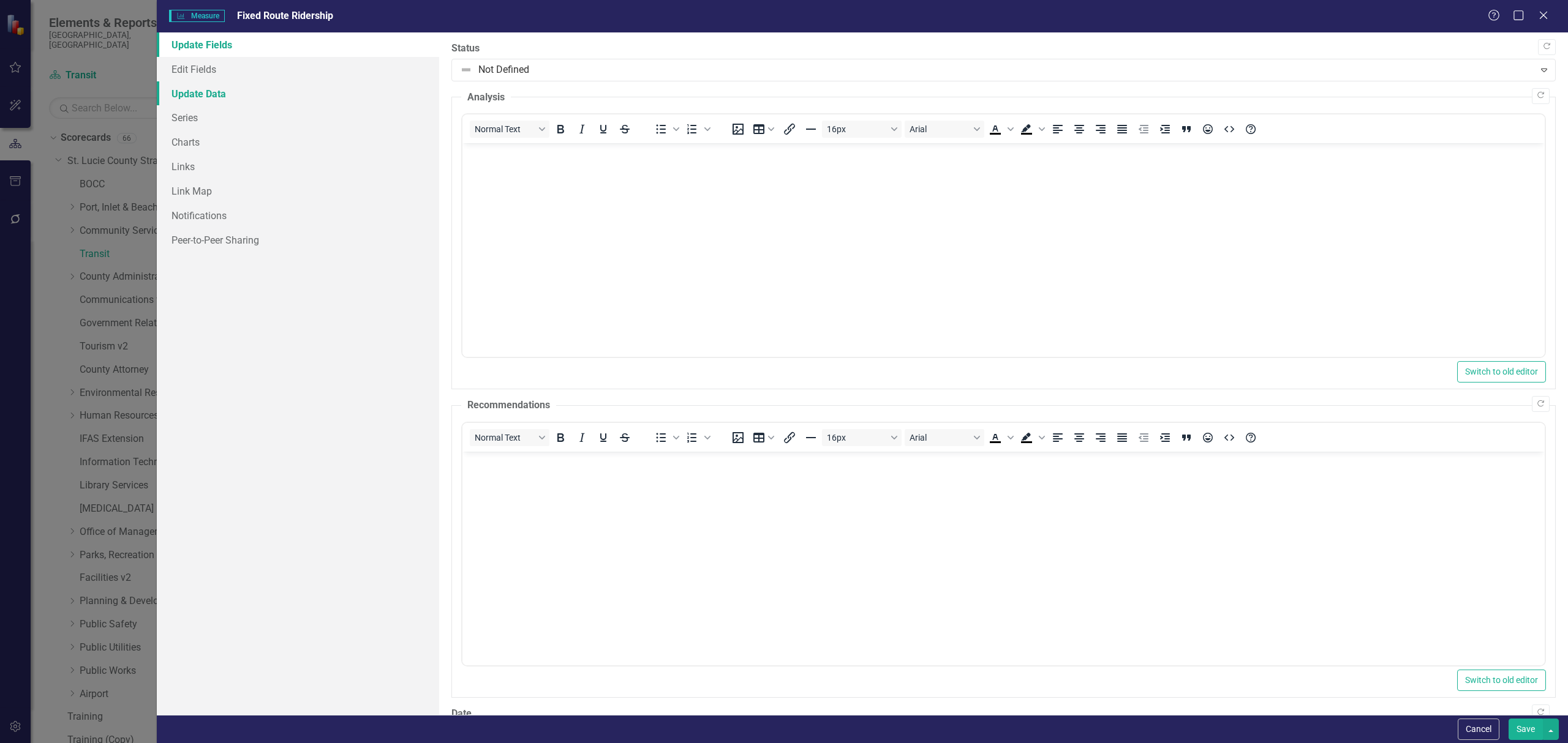
click at [250, 83] on link "Update Data" at bounding box center [297, 93] width 282 height 25
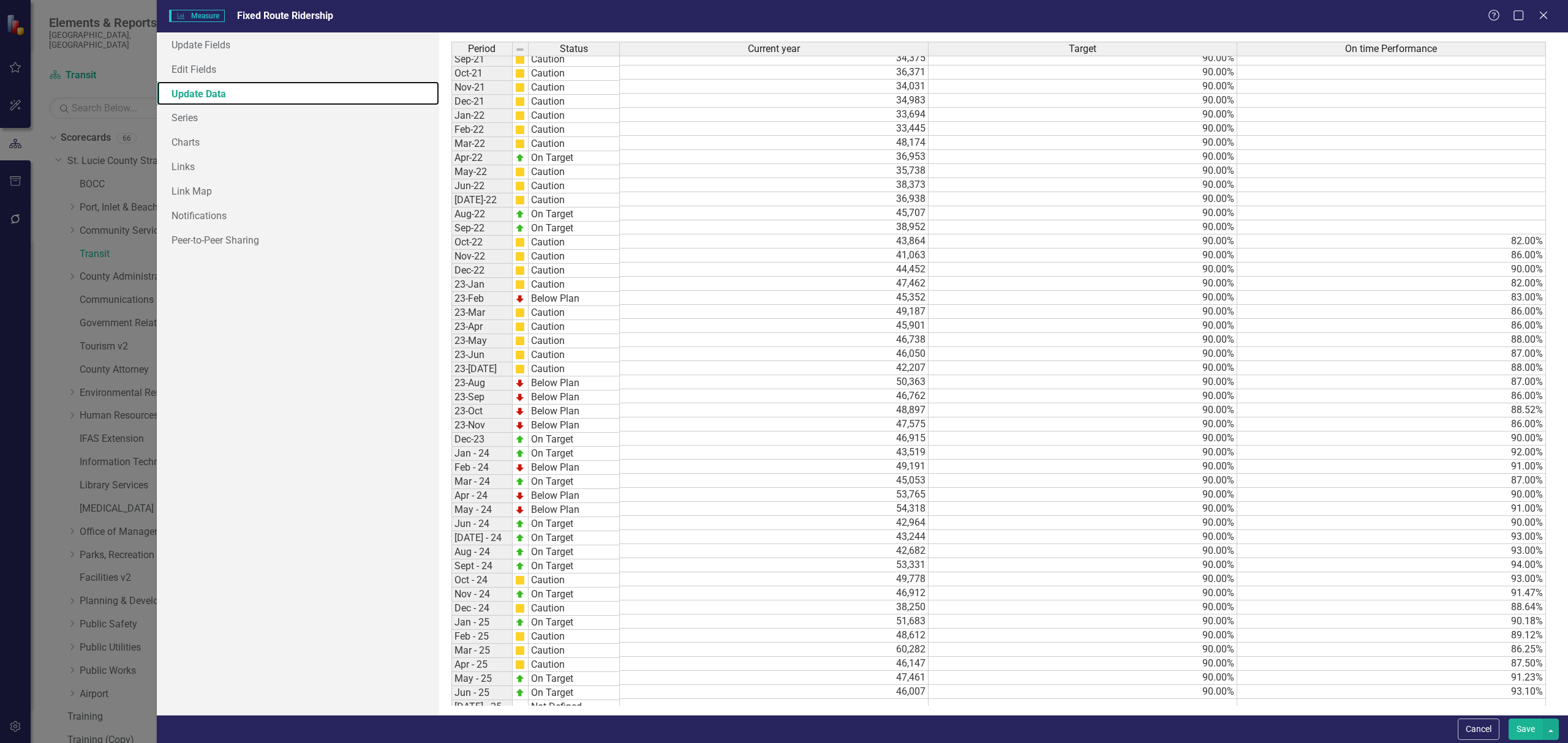
scroll to position [211, 0]
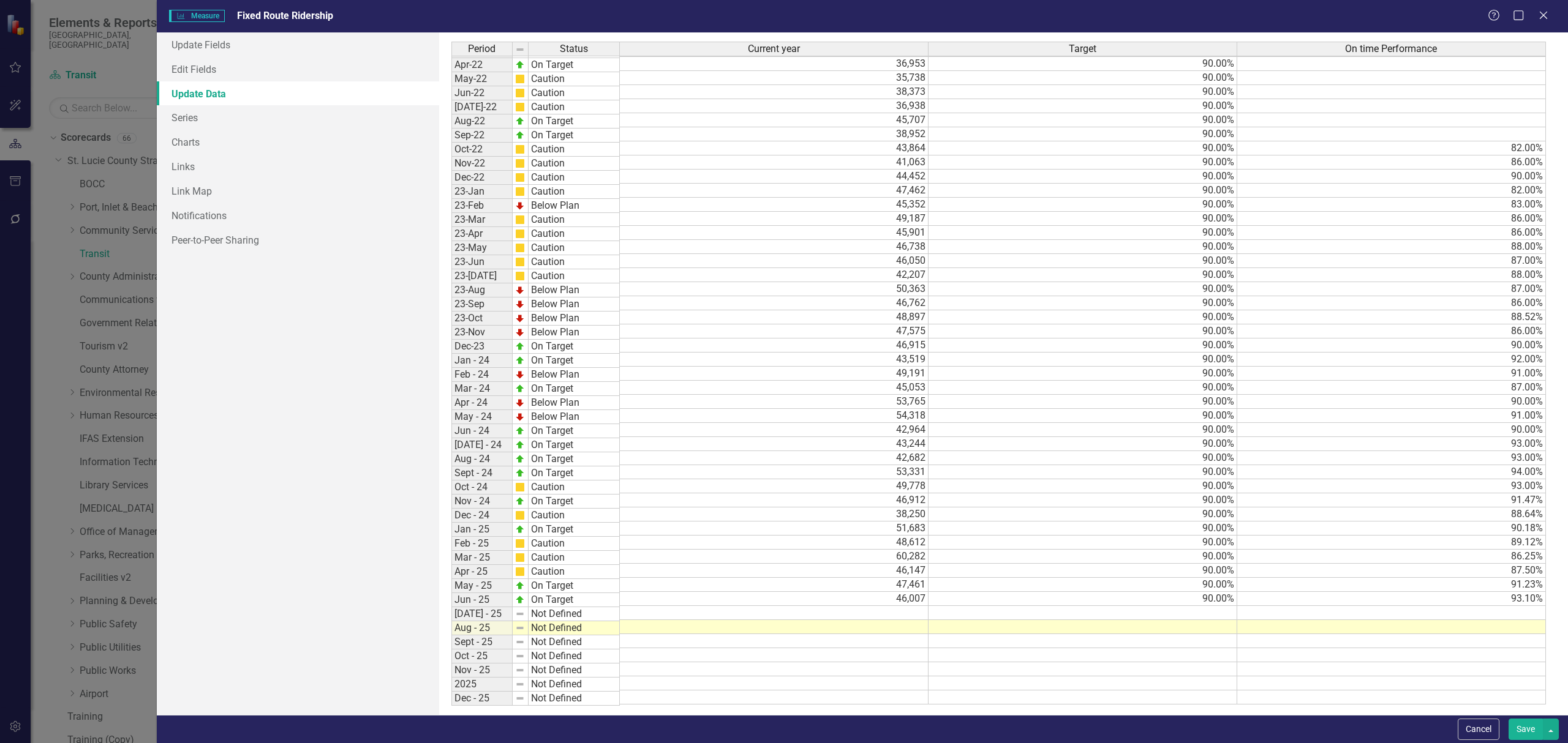
click at [1546, 6] on div "Measure Measure Fixed Route Ridership Help Maximize Close" at bounding box center [861, 16] width 1411 height 33
click at [1543, 9] on div "Close" at bounding box center [1543, 16] width 15 height 17
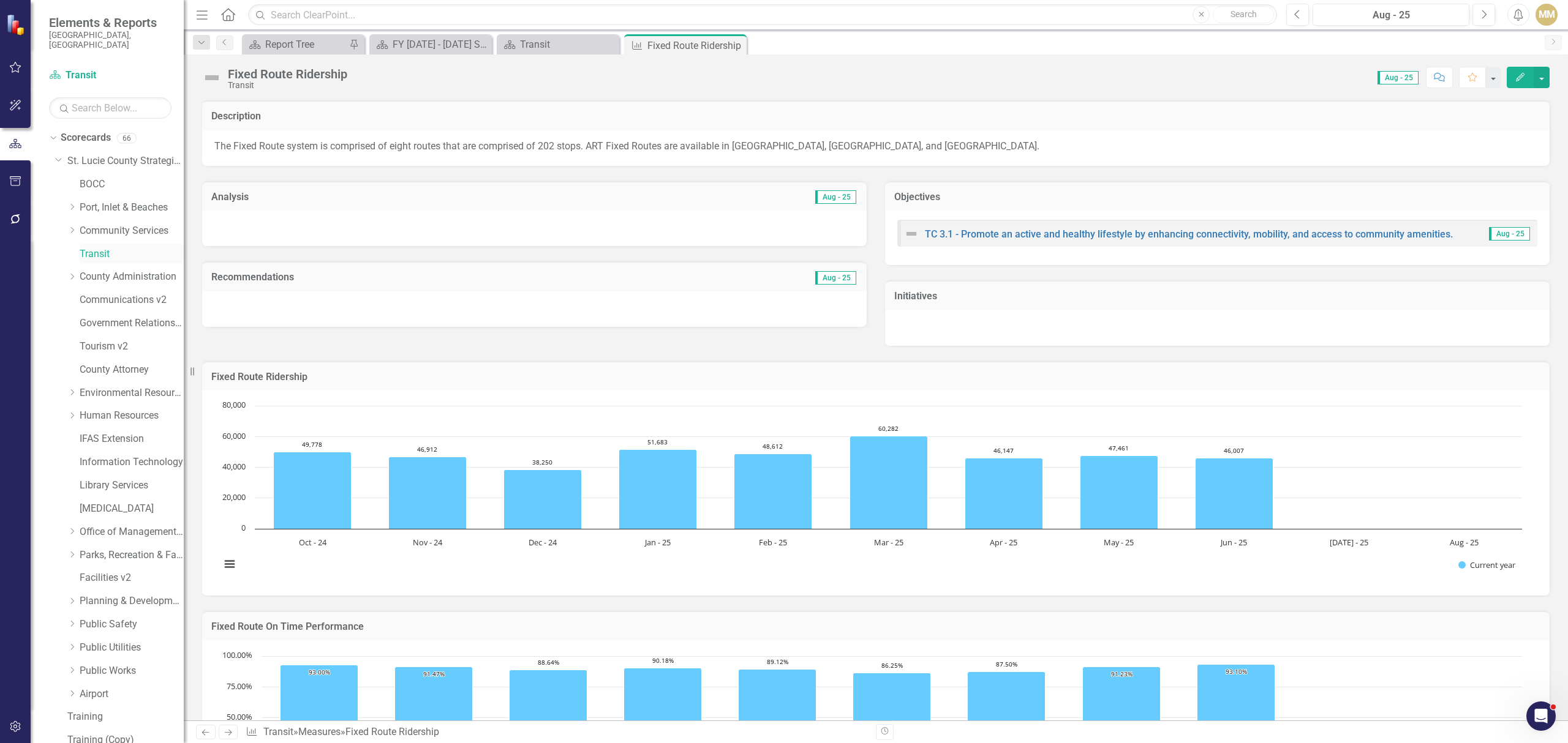
click at [103, 247] on link "Transit" at bounding box center [131, 254] width 104 height 14
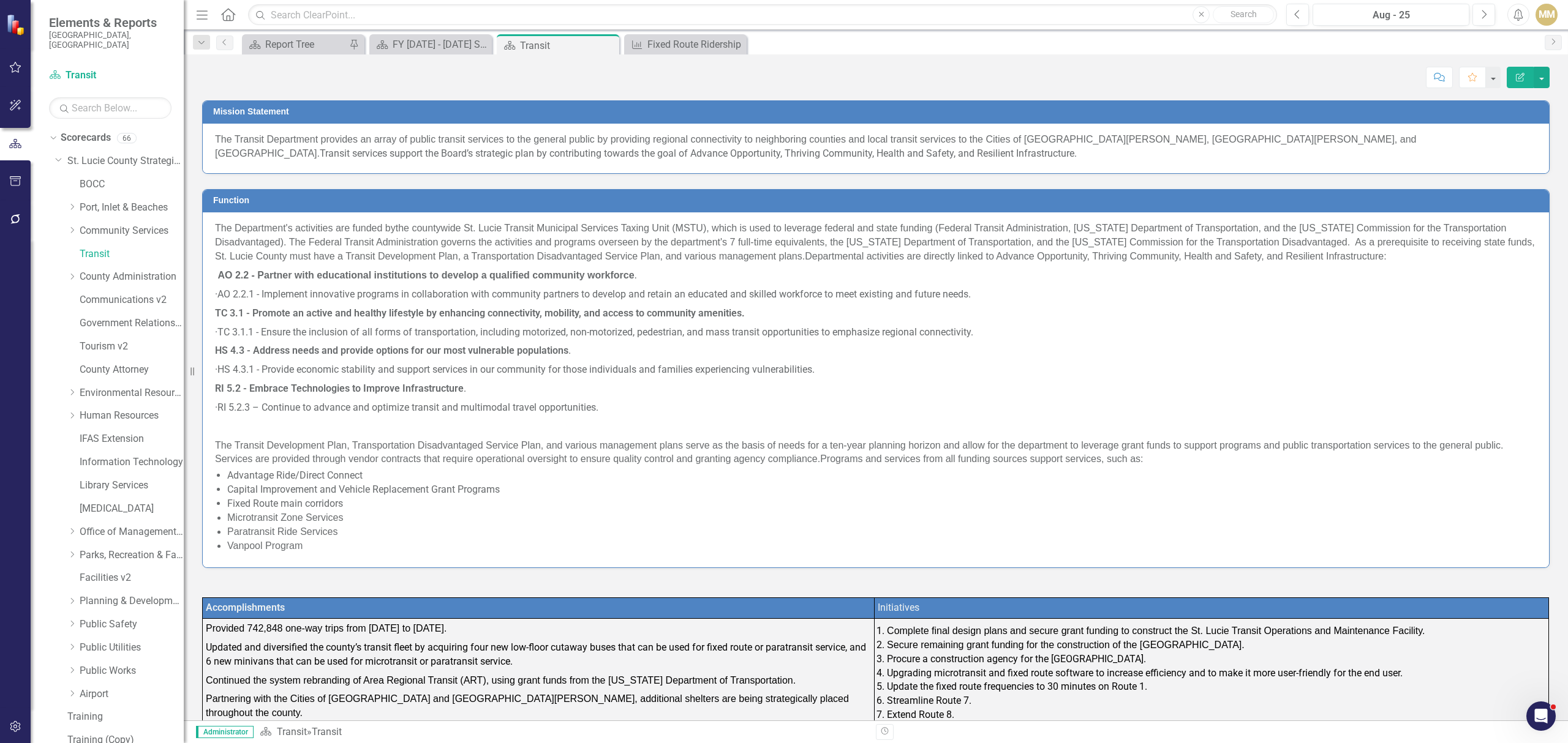
click at [521, 138] on span "The Transit Department provides an array of public transit services to the gene…" at bounding box center [815, 146] width 1201 height 25
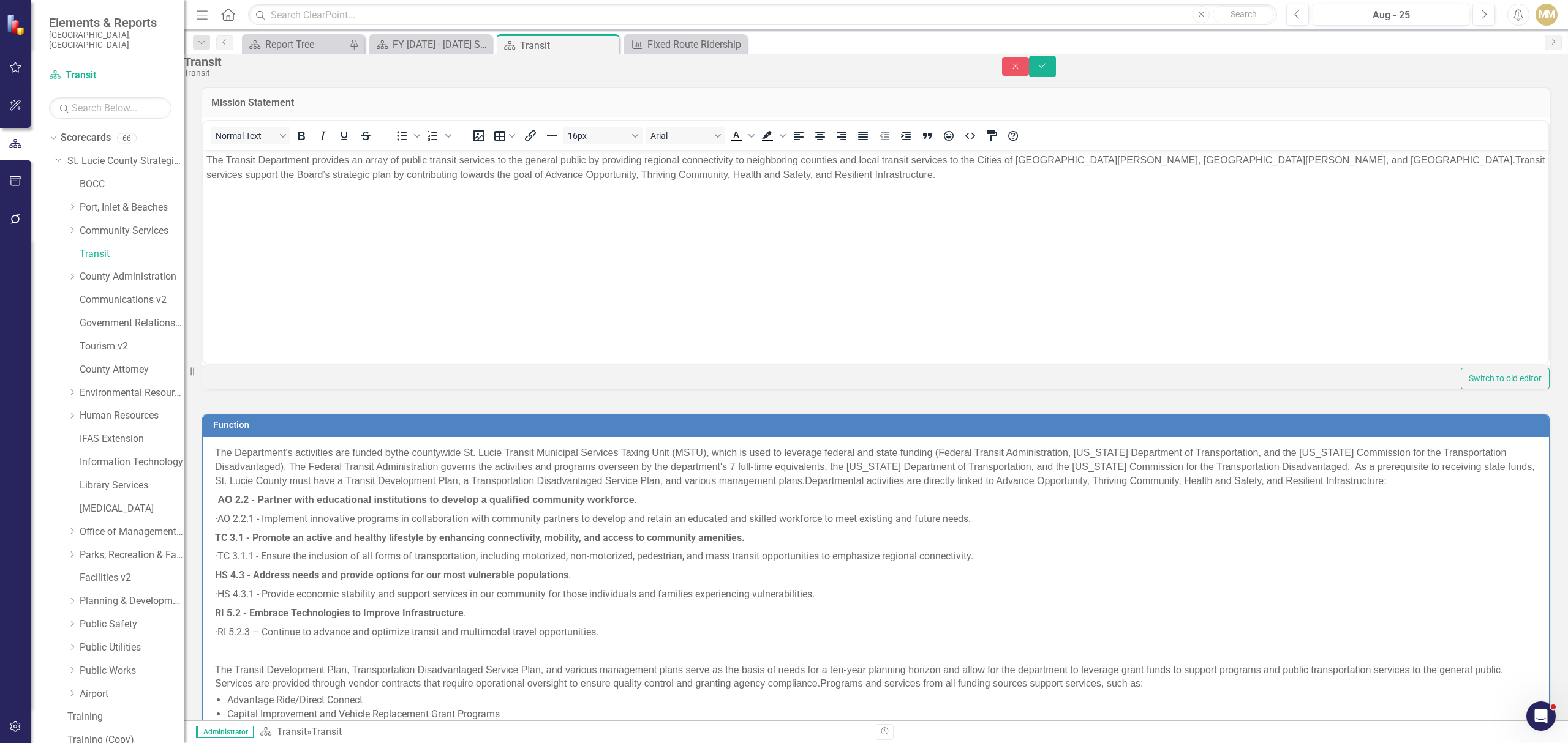
click at [862, 189] on body "The Transit Department provides an array of public transit services to the gene…" at bounding box center [876, 241] width 1345 height 184
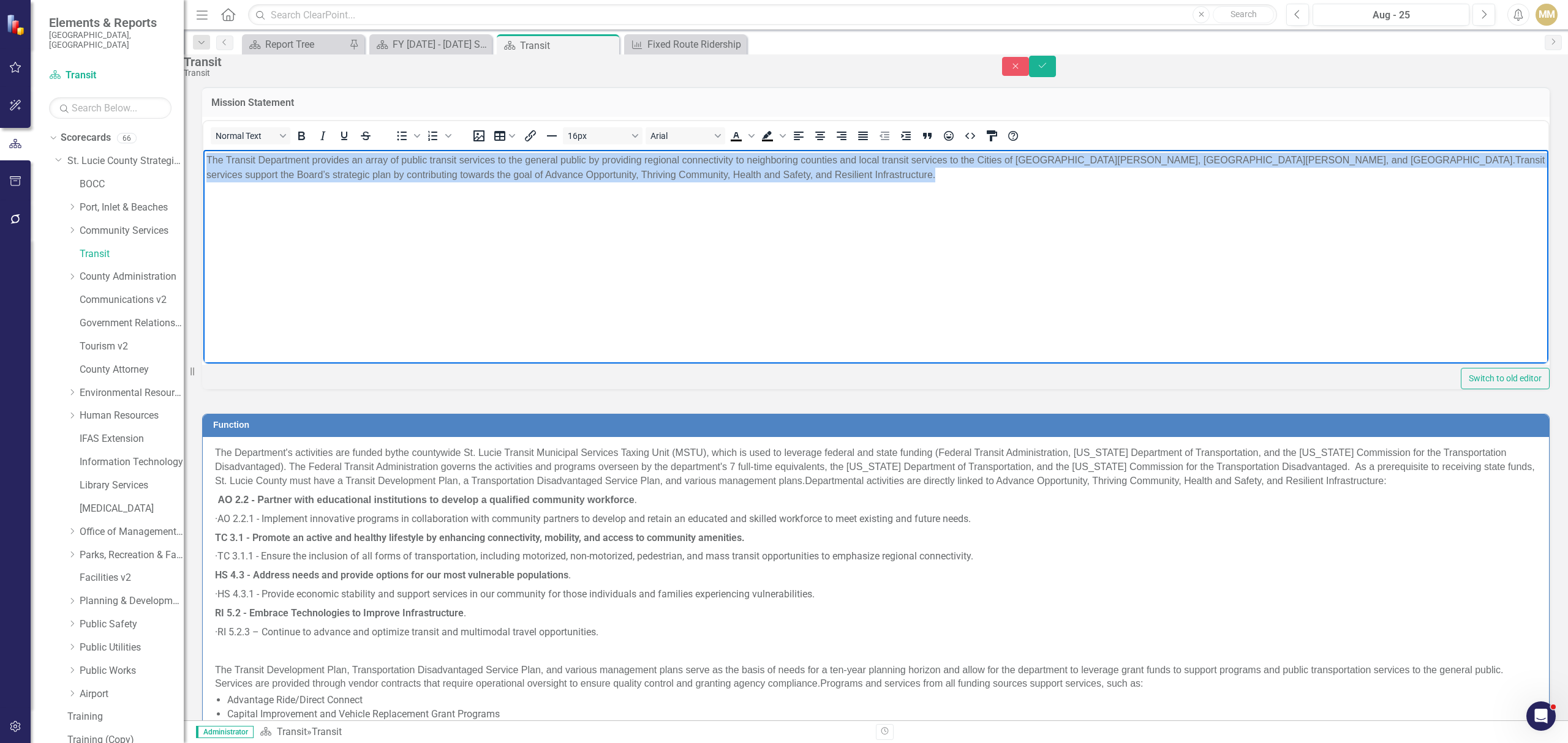
drag, startPoint x: 765, startPoint y: 181, endPoint x: 412, endPoint y: 338, distance: 386.3
click at [203, 164] on html "The Transit Department provides an array of public transit services to the gene…" at bounding box center [876, 241] width 1345 height 184
copy p "The Transit Department provides an array of public transit services to the gene…"
click at [722, 252] on body "The Transit Department provides an array of public transit services to the gene…" at bounding box center [876, 241] width 1345 height 184
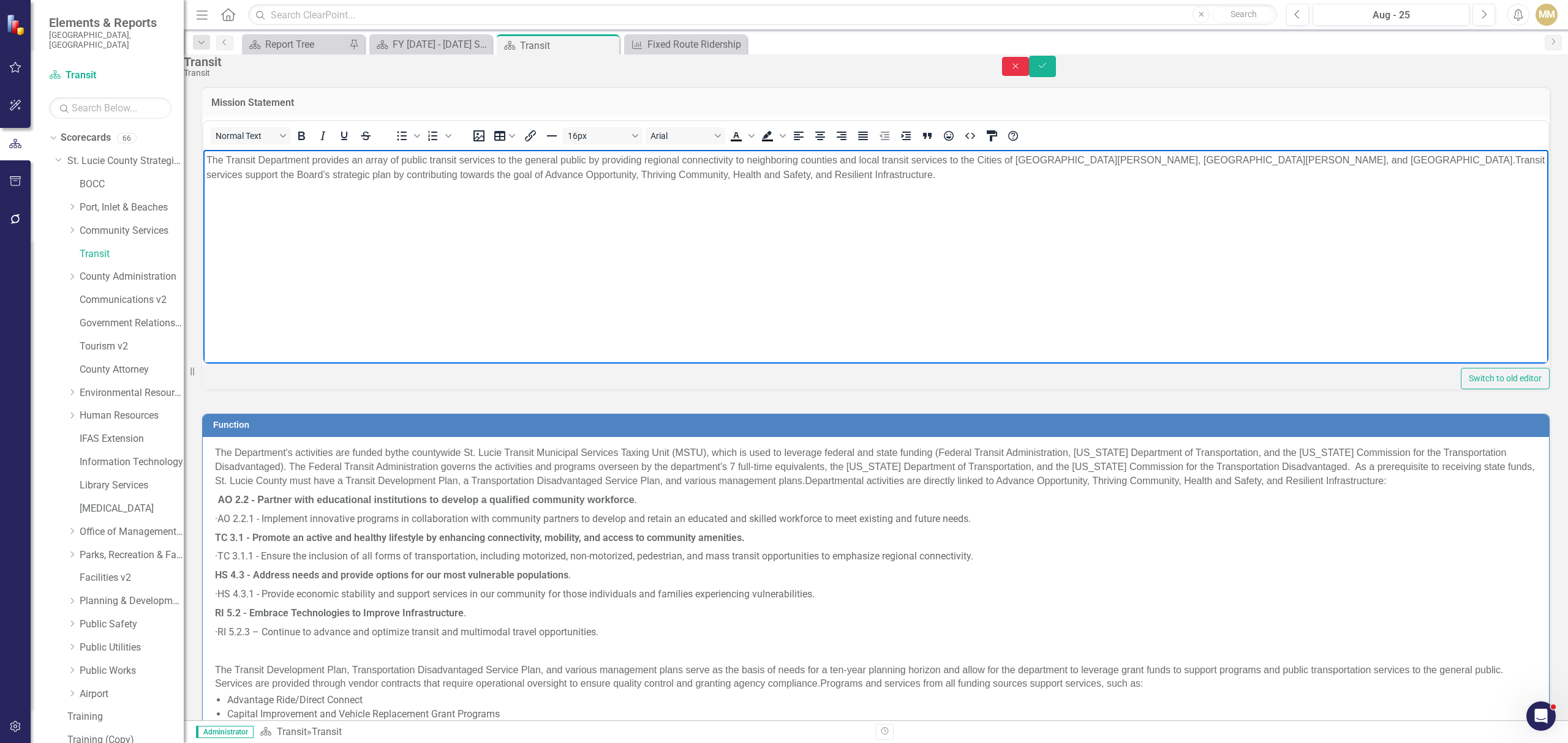
click at [1020, 71] on icon "Close" at bounding box center [1016, 66] width 11 height 9
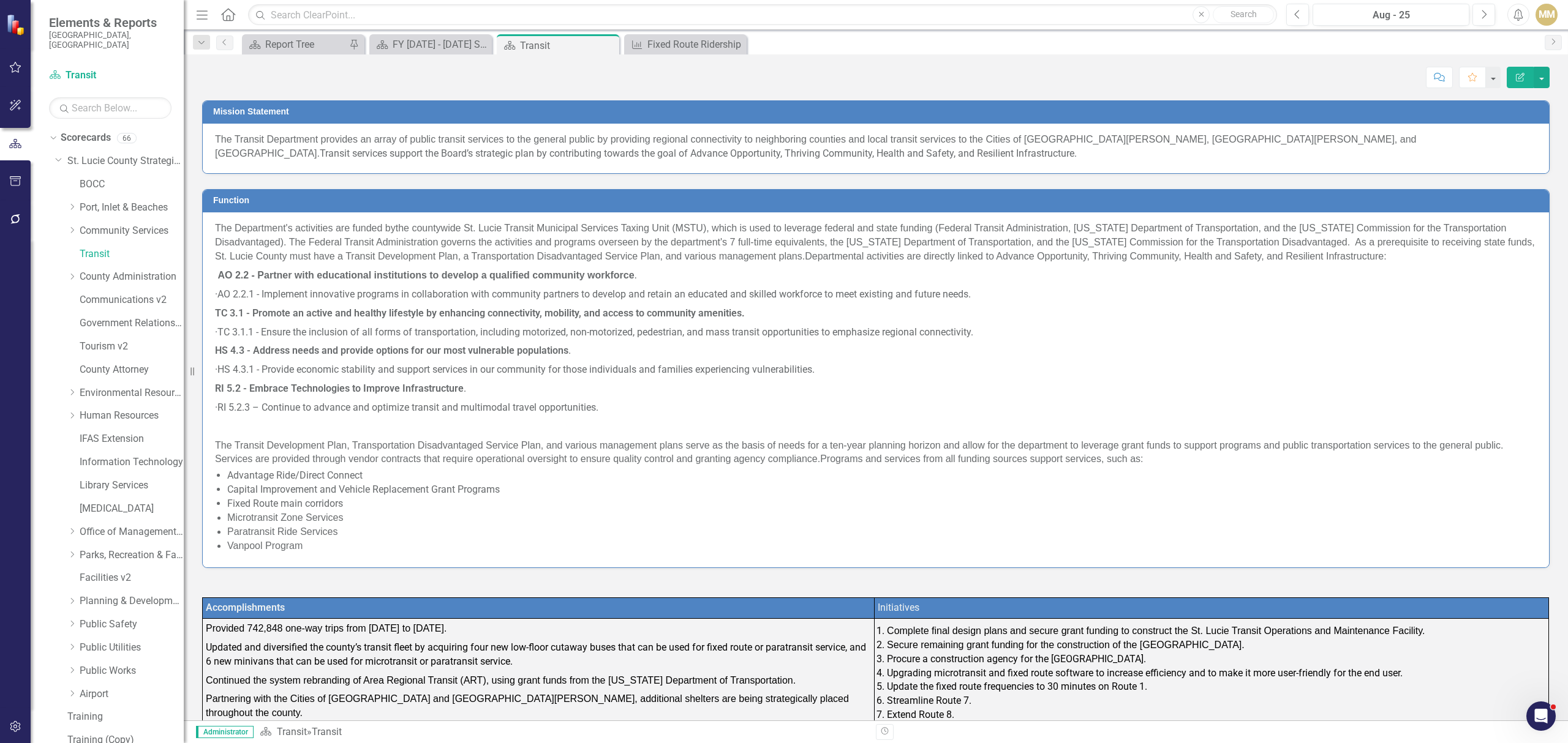
click at [1515, 82] on button "Edit Report" at bounding box center [1520, 77] width 27 height 21
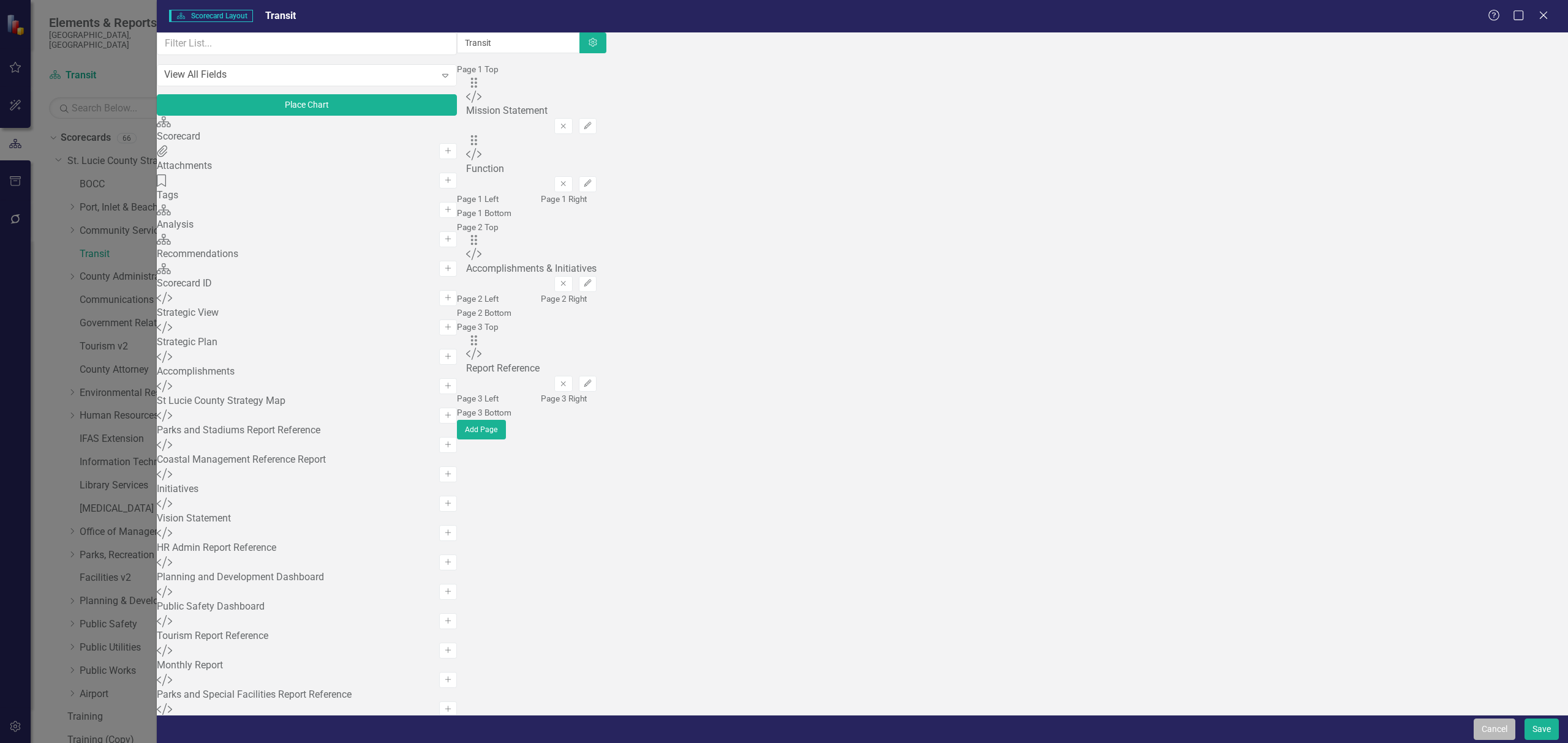
click at [1499, 731] on button "Cancel" at bounding box center [1494, 729] width 41 height 21
click at [586, 442] on span "The Transit Development Plan, Transportation Disadvantaged Service Plan, and va…" at bounding box center [858, 452] width 1287 height 25
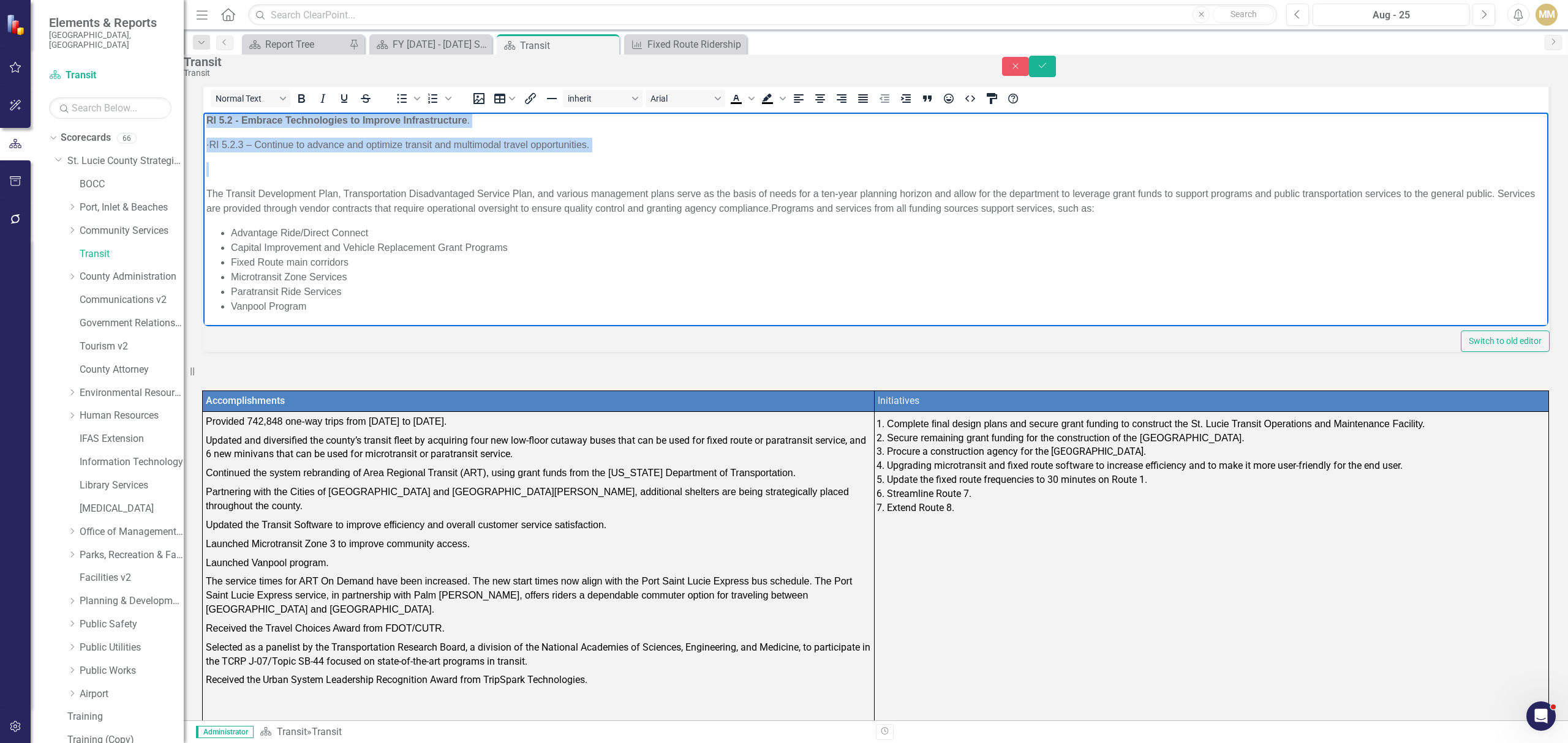
scroll to position [163, 0]
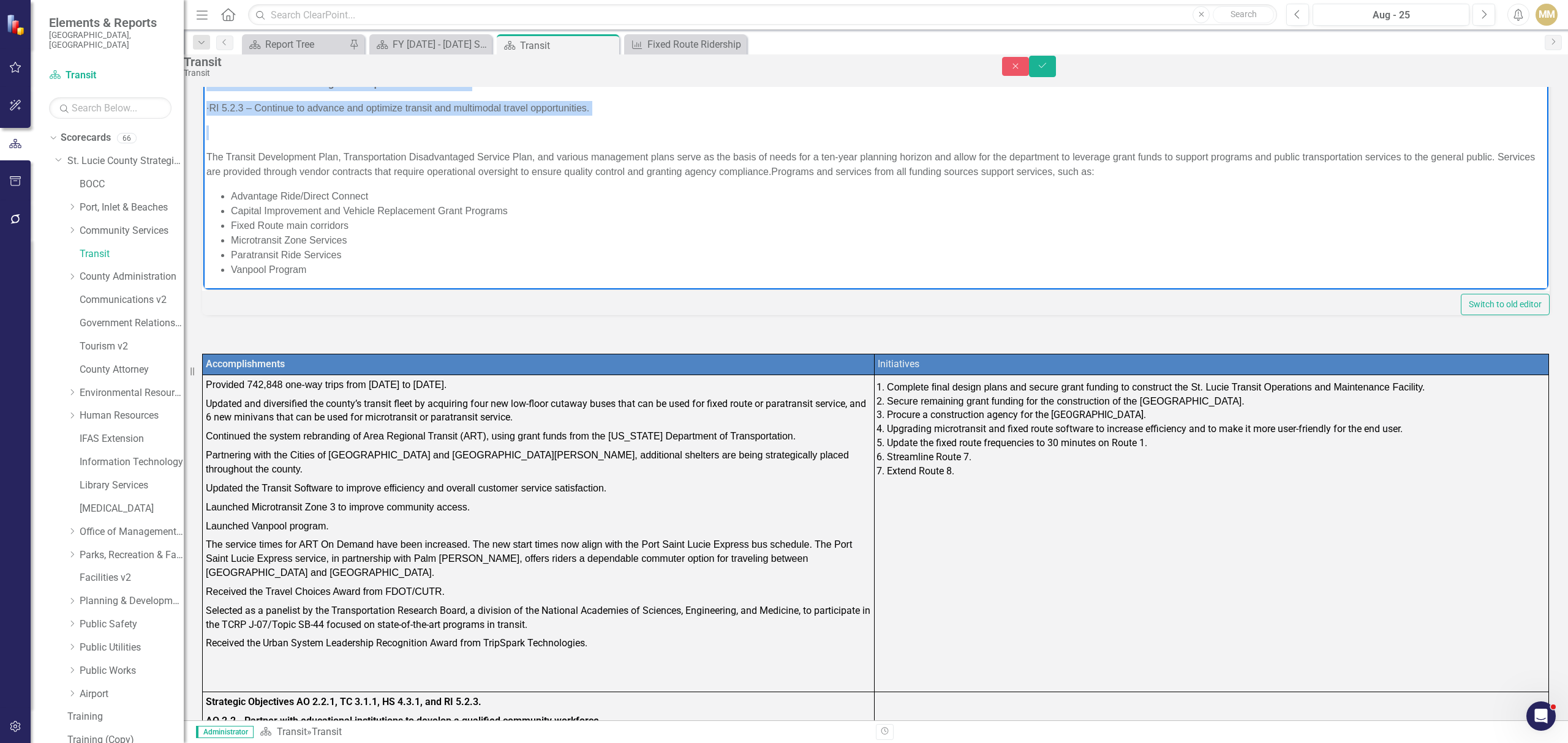
drag, startPoint x: 207, startPoint y: 88, endPoint x: 340, endPoint y: 285, distance: 237.7
click at [340, 285] on body "The Department's activities are funded by the countywide St. Lucie Transit Muni…" at bounding box center [876, 82] width 1345 height 418
copy body "The Department's activities are funded by the countywide St. Lucie Transit Muni…"
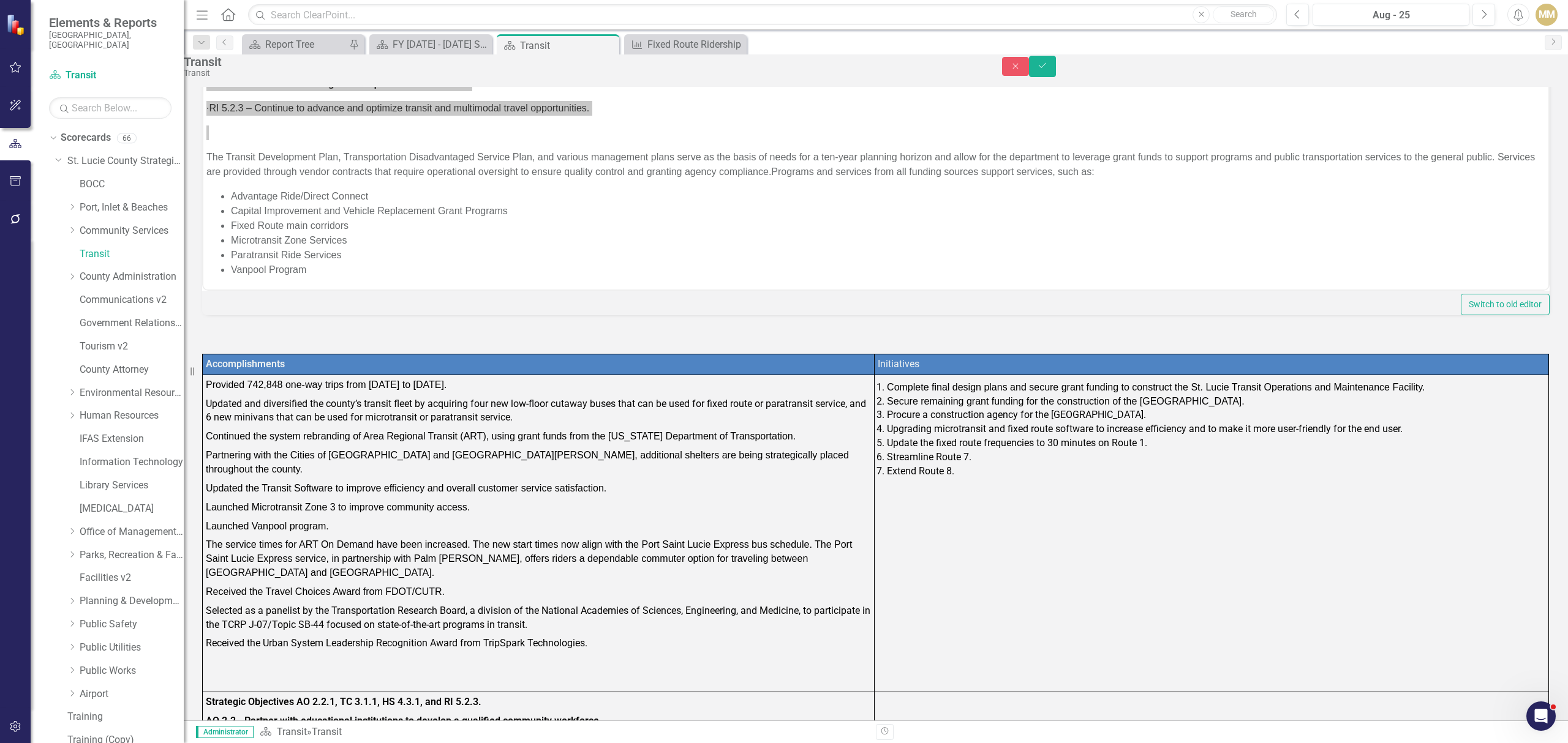
click at [780, 315] on div "Normal Text To open the popup, press Shift+Enter To open the popup, press Shift…" at bounding box center [875, 179] width 1347 height 273
click at [1028, 76] on button "Close" at bounding box center [1016, 67] width 27 height 19
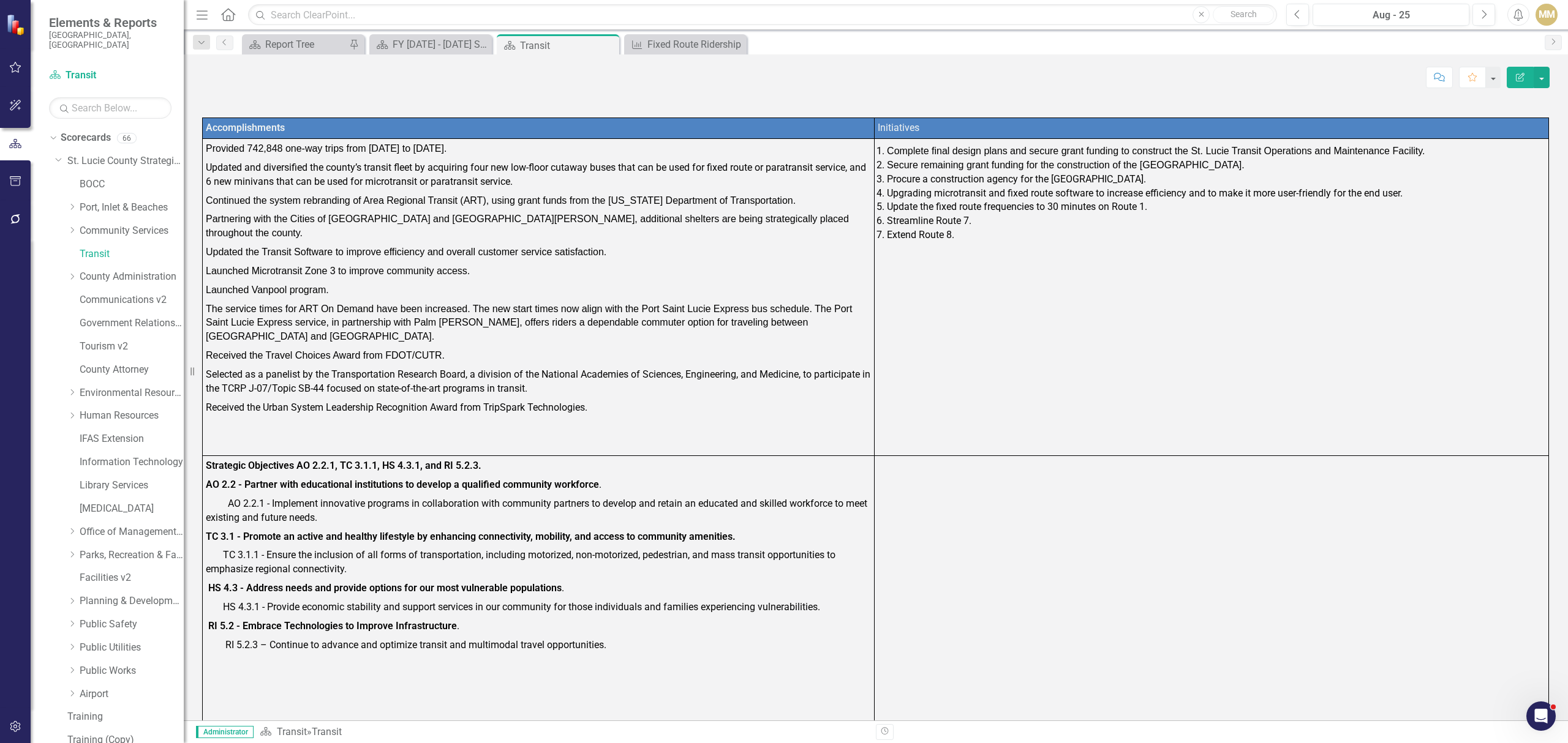
scroll to position [484, 0]
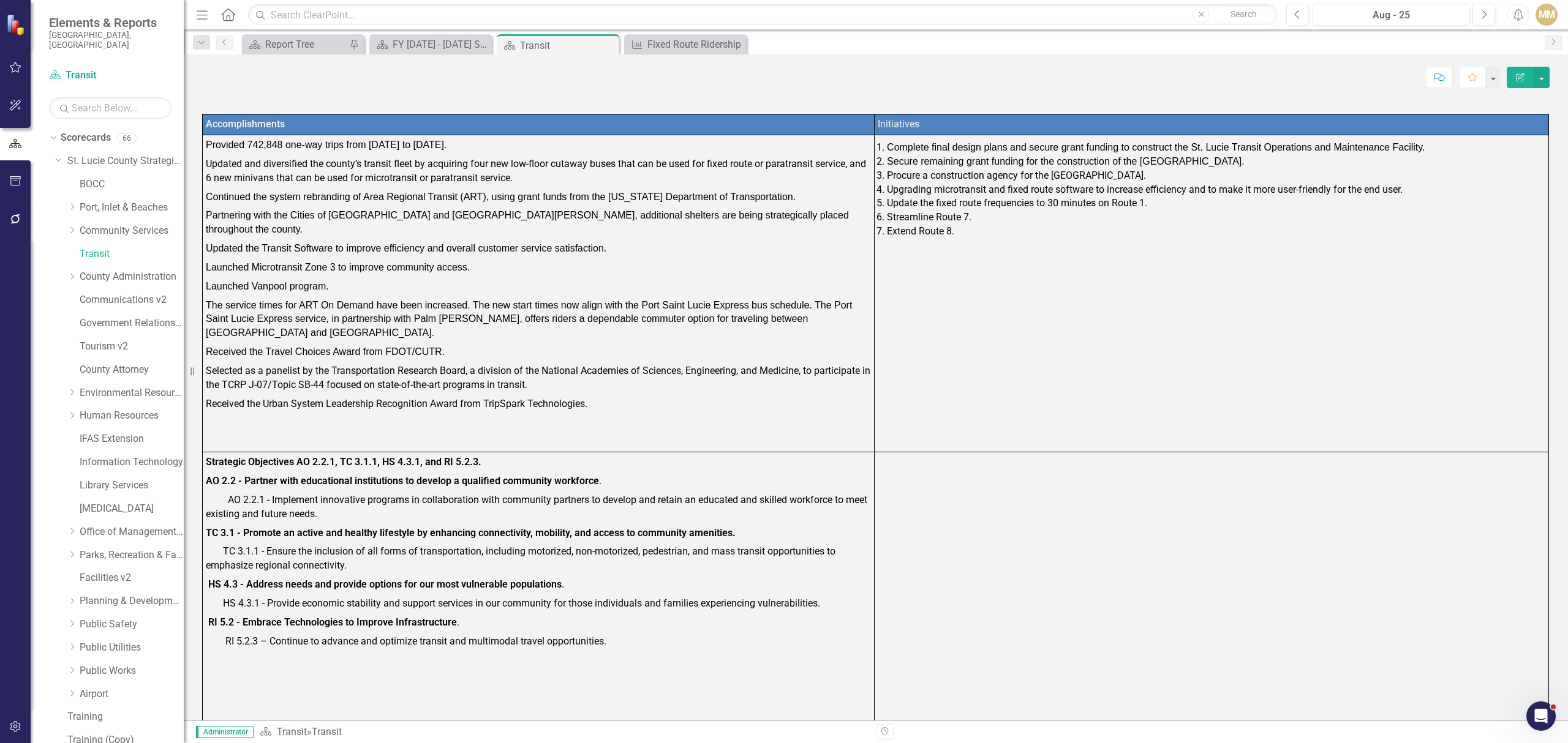
click at [1512, 76] on button "Edit Report" at bounding box center [1520, 77] width 27 height 21
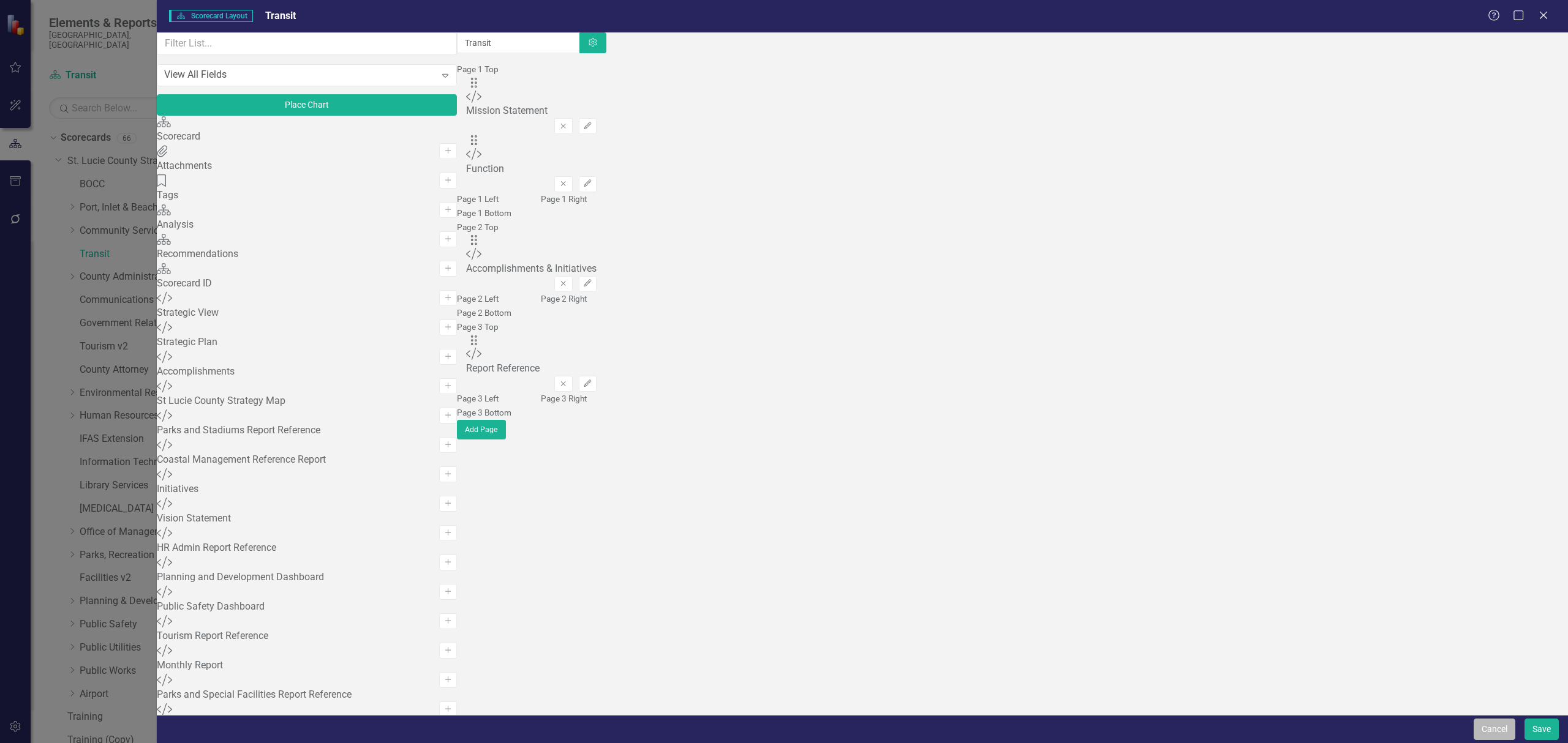
click at [1502, 735] on button "Cancel" at bounding box center [1494, 729] width 41 height 21
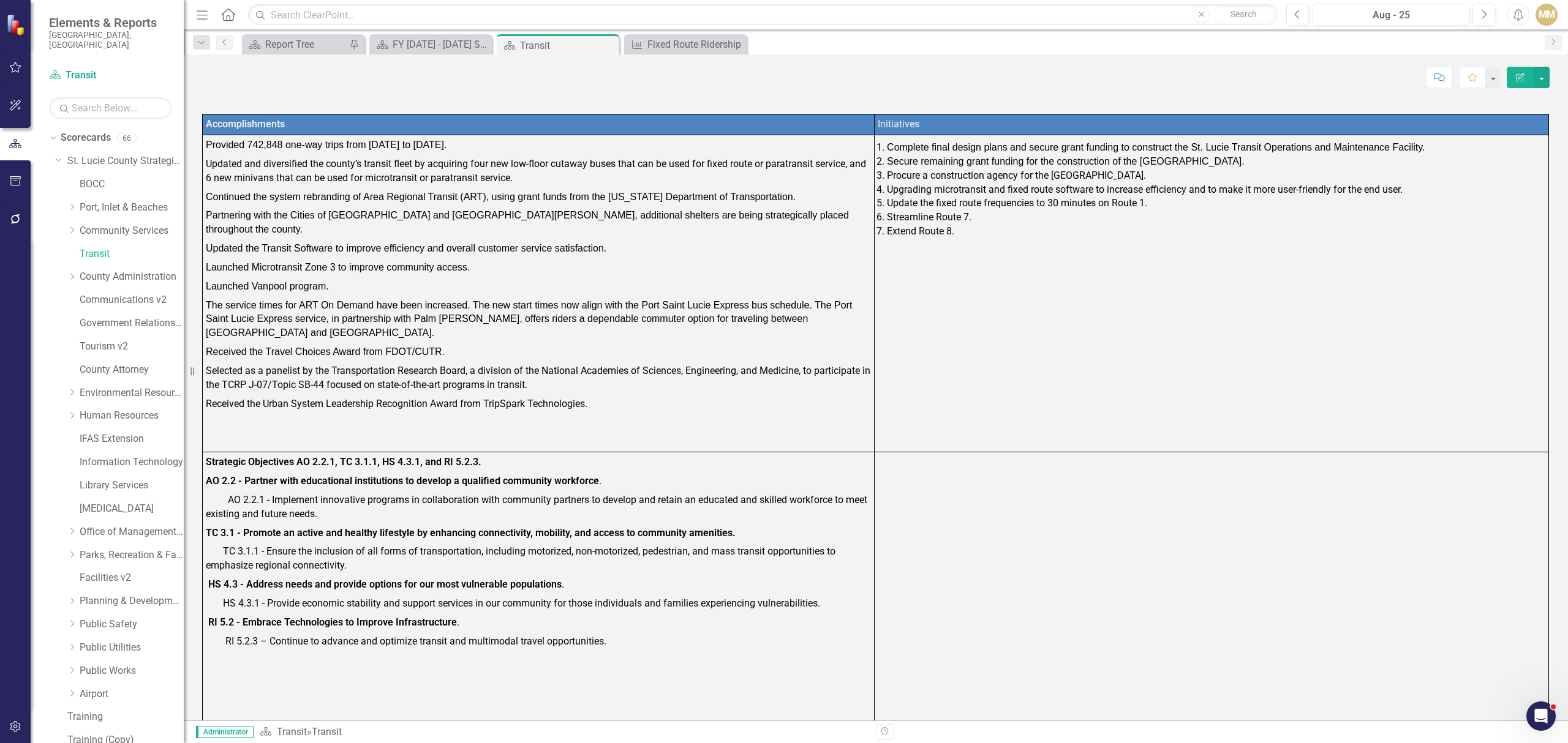
click at [466, 414] on p at bounding box center [538, 424] width 665 height 19
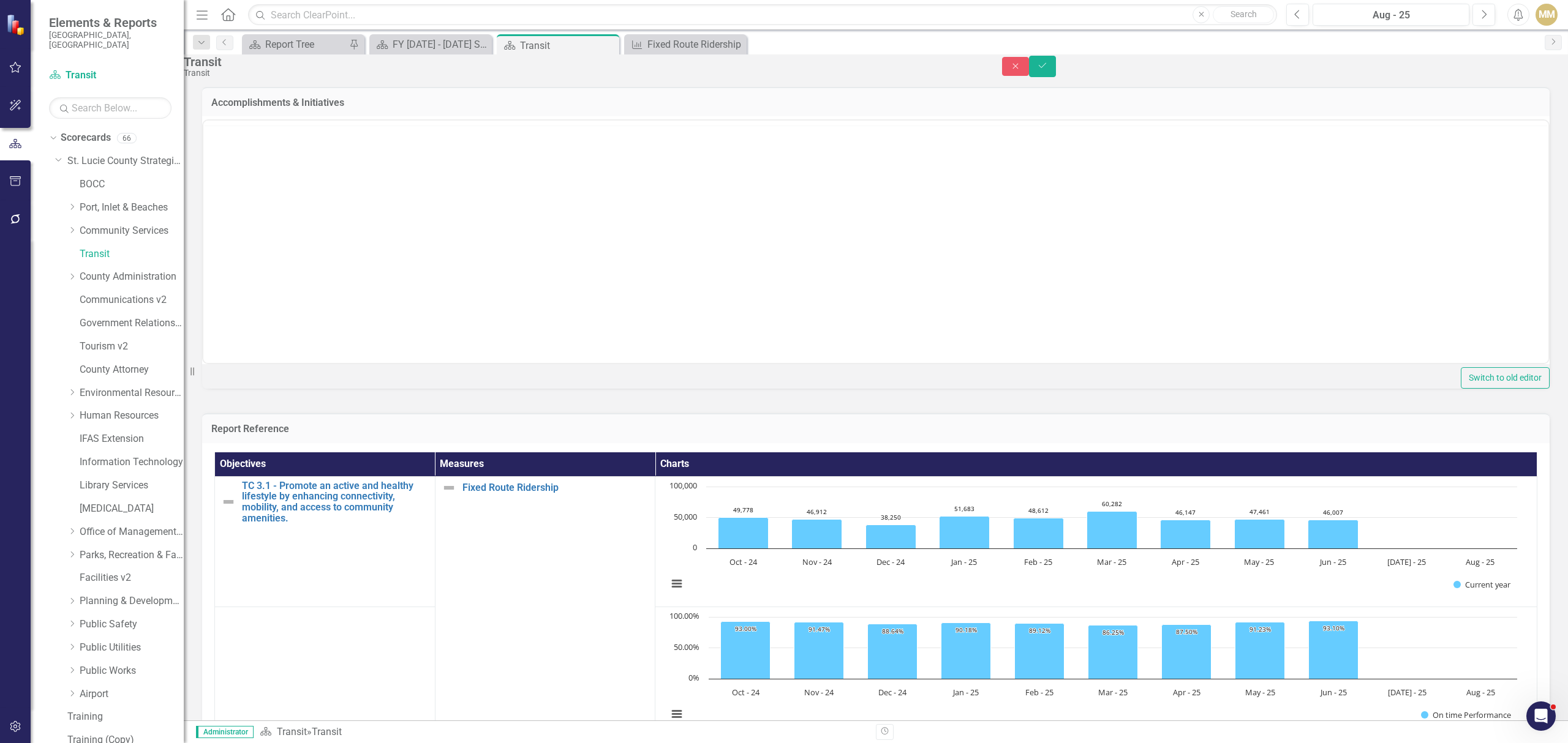
click at [466, 389] on div "Switch to old editor" at bounding box center [875, 377] width 1347 height 21
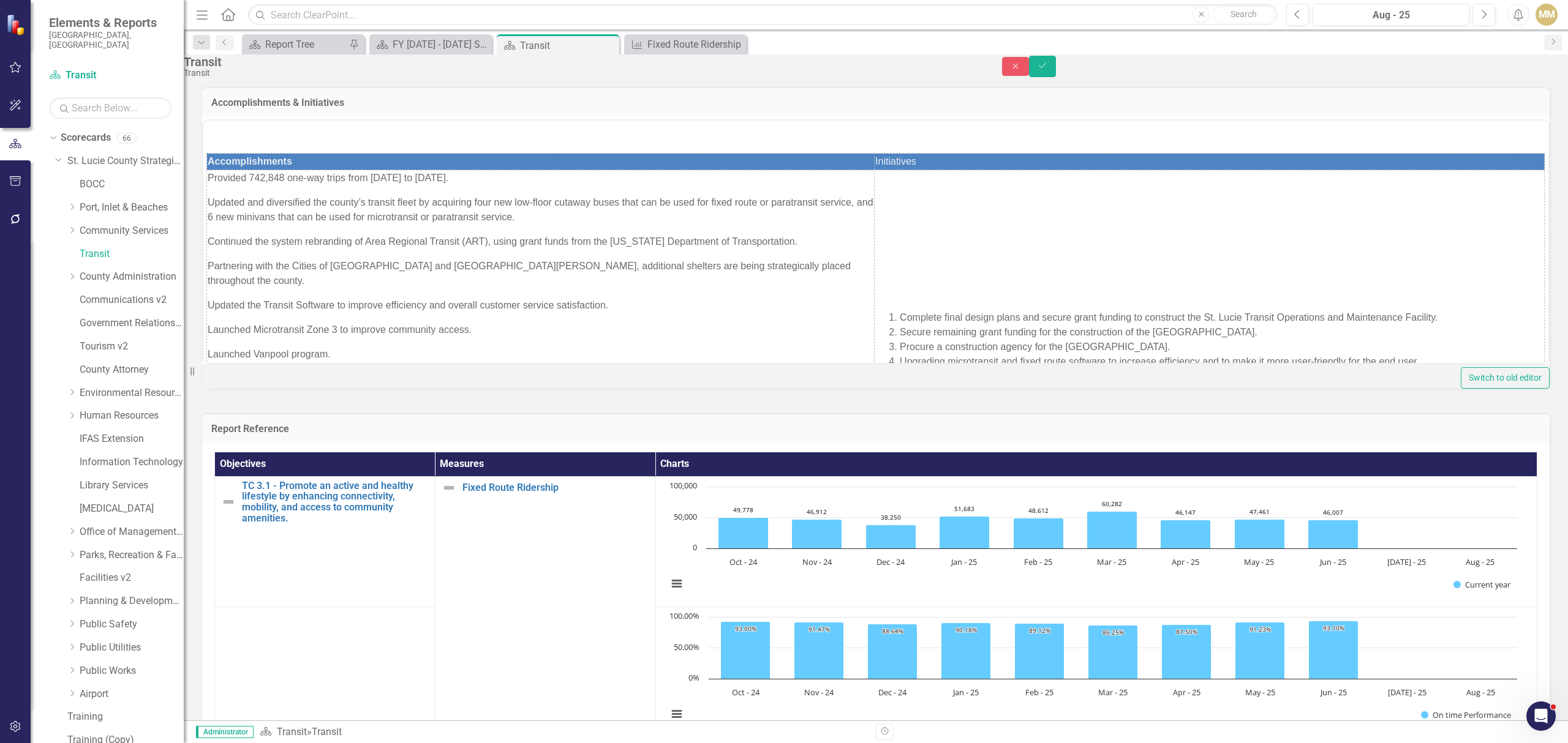
scroll to position [0, 0]
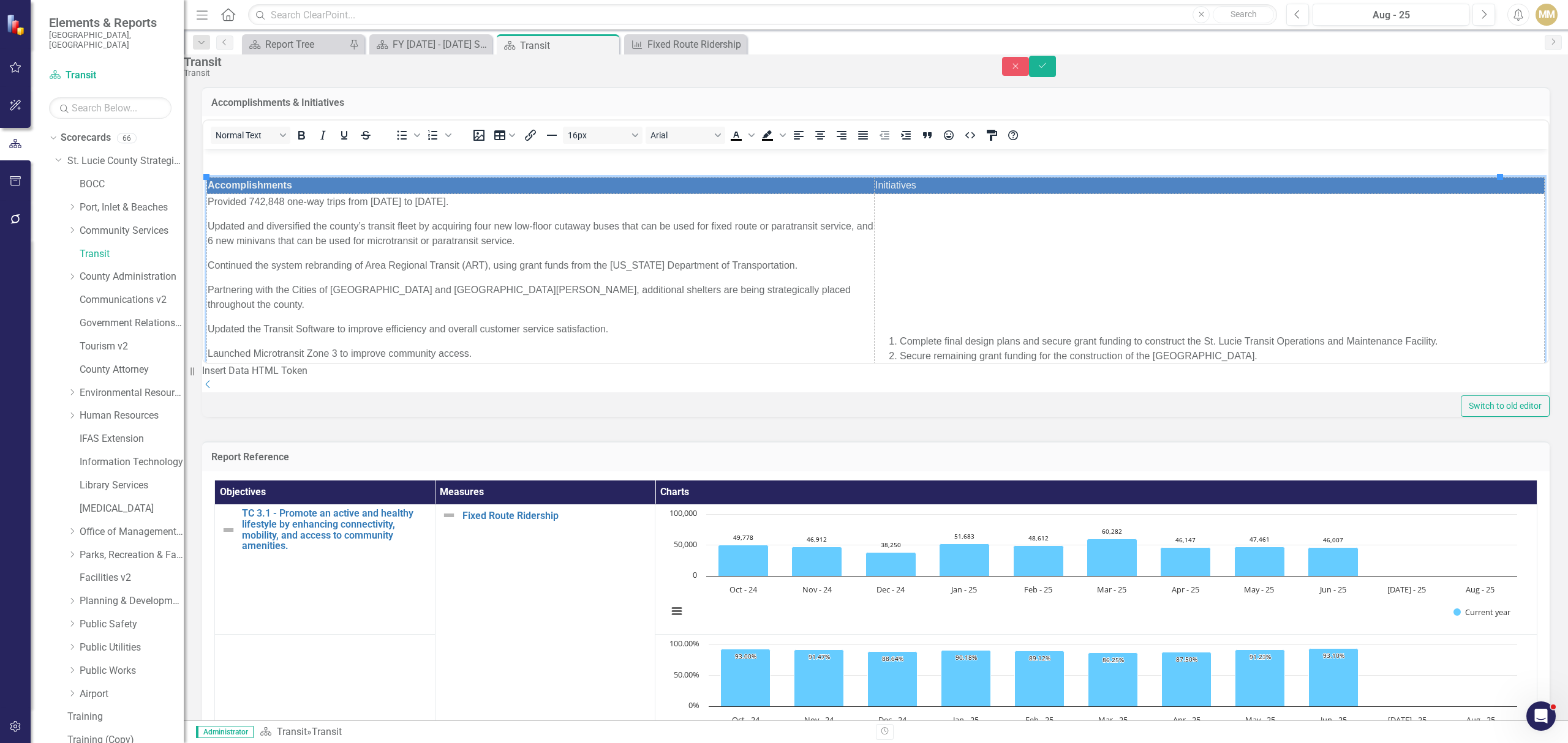
click at [509, 328] on td "Provided 742,848 one-way trips from 10/1/23 to 9/30/24. Updated and diversified…" at bounding box center [540, 390] width 668 height 393
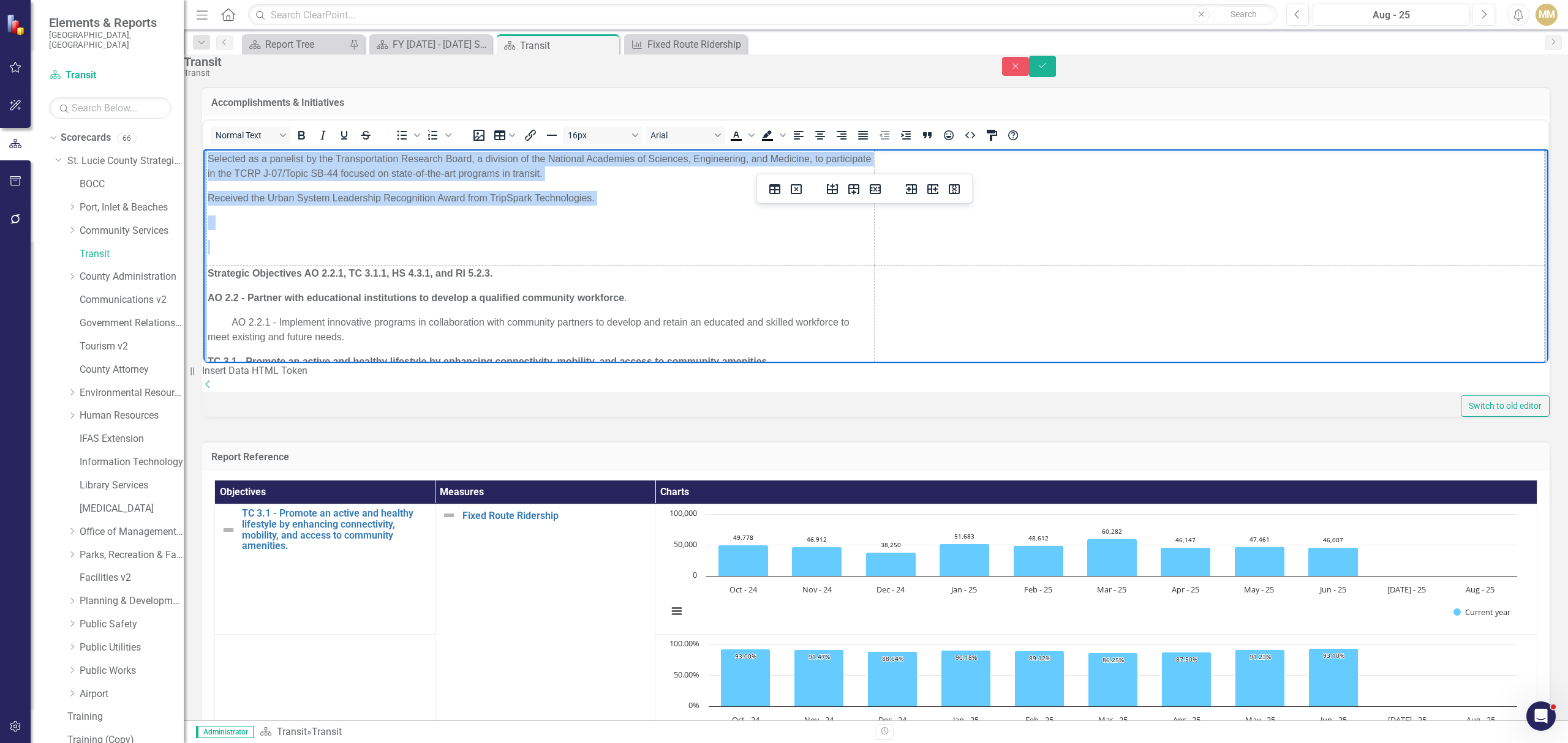
scroll to position [327, 0]
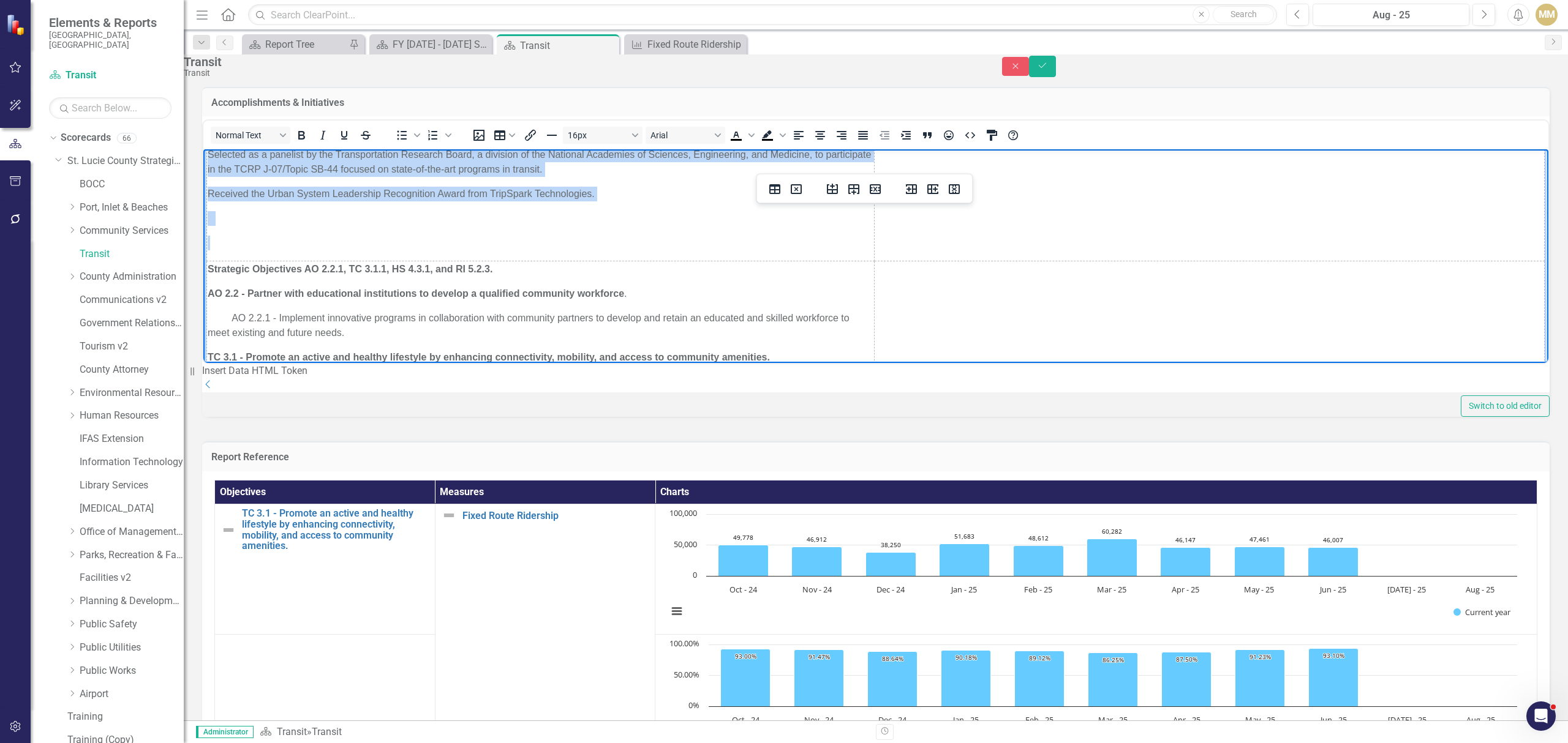
drag, startPoint x: 207, startPoint y: 203, endPoint x: 598, endPoint y: 177, distance: 391.9
click at [598, 177] on td "Provided 742,848 one-way trips from 10/1/23 to 9/30/24. Updated and diversified…" at bounding box center [540, 64] width 668 height 393
copy td "Provided 742,848 one-way trips from 10/1/23 to 9/30/24. Updated and diversified…"
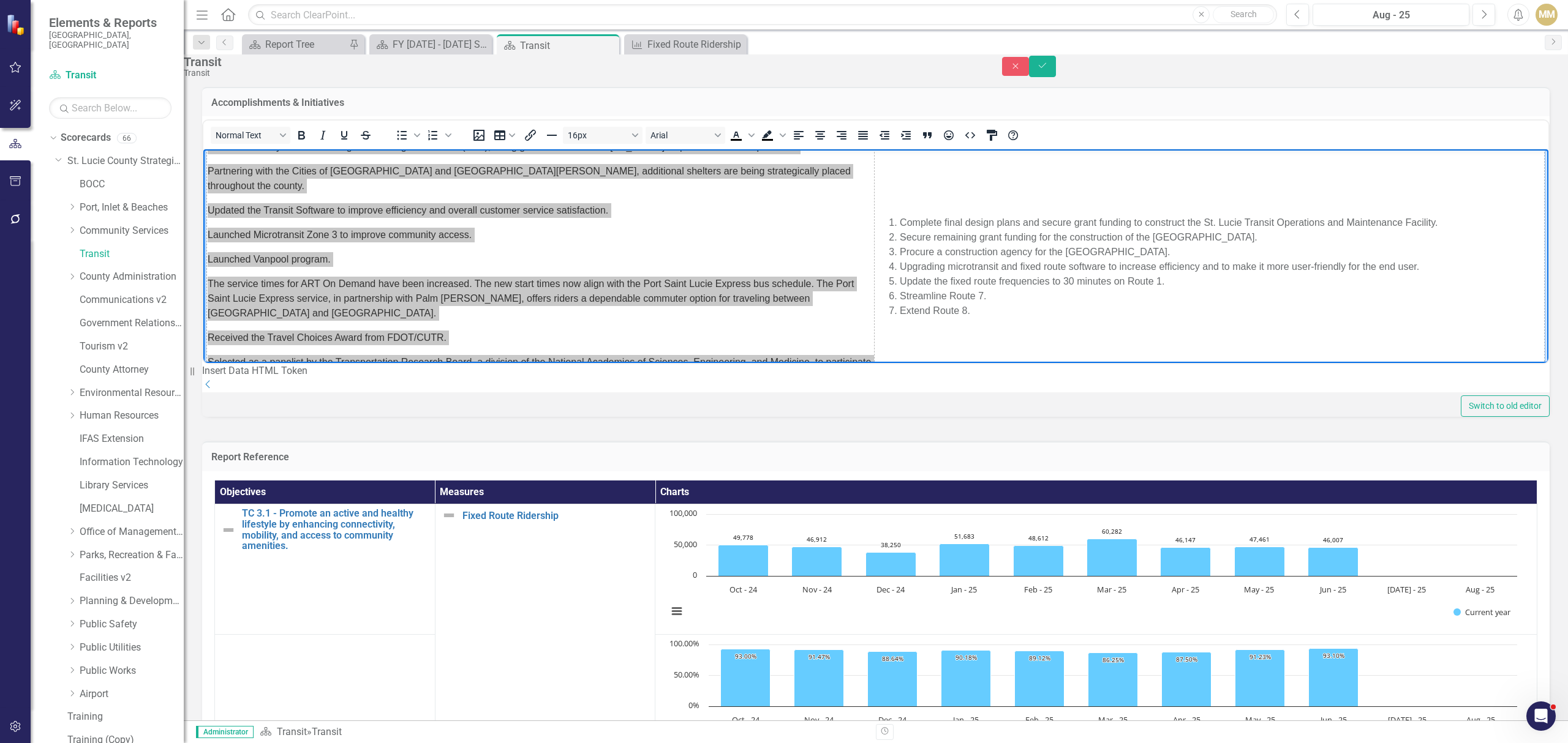
scroll to position [81, 0]
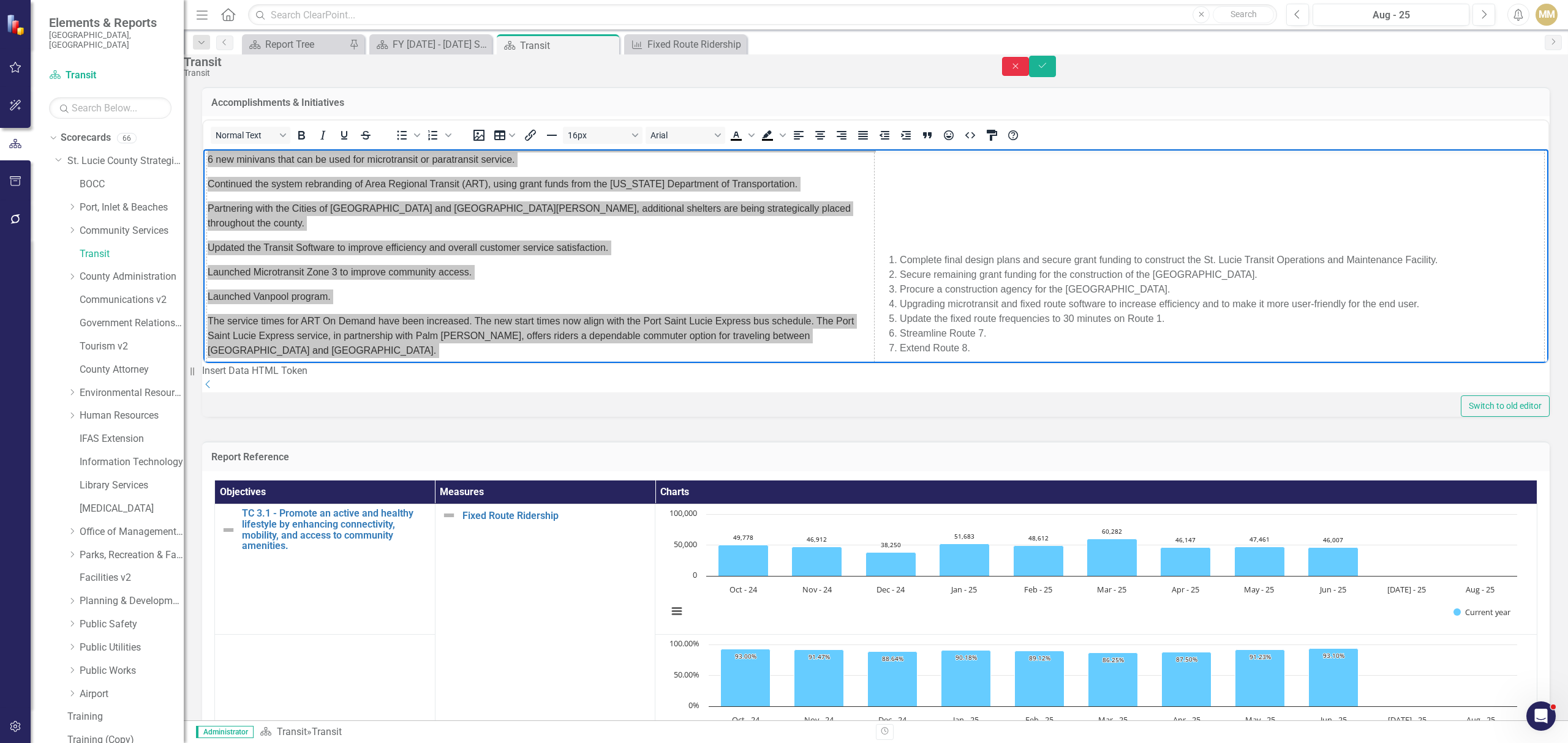
click at [1028, 65] on button "Close" at bounding box center [1016, 67] width 27 height 19
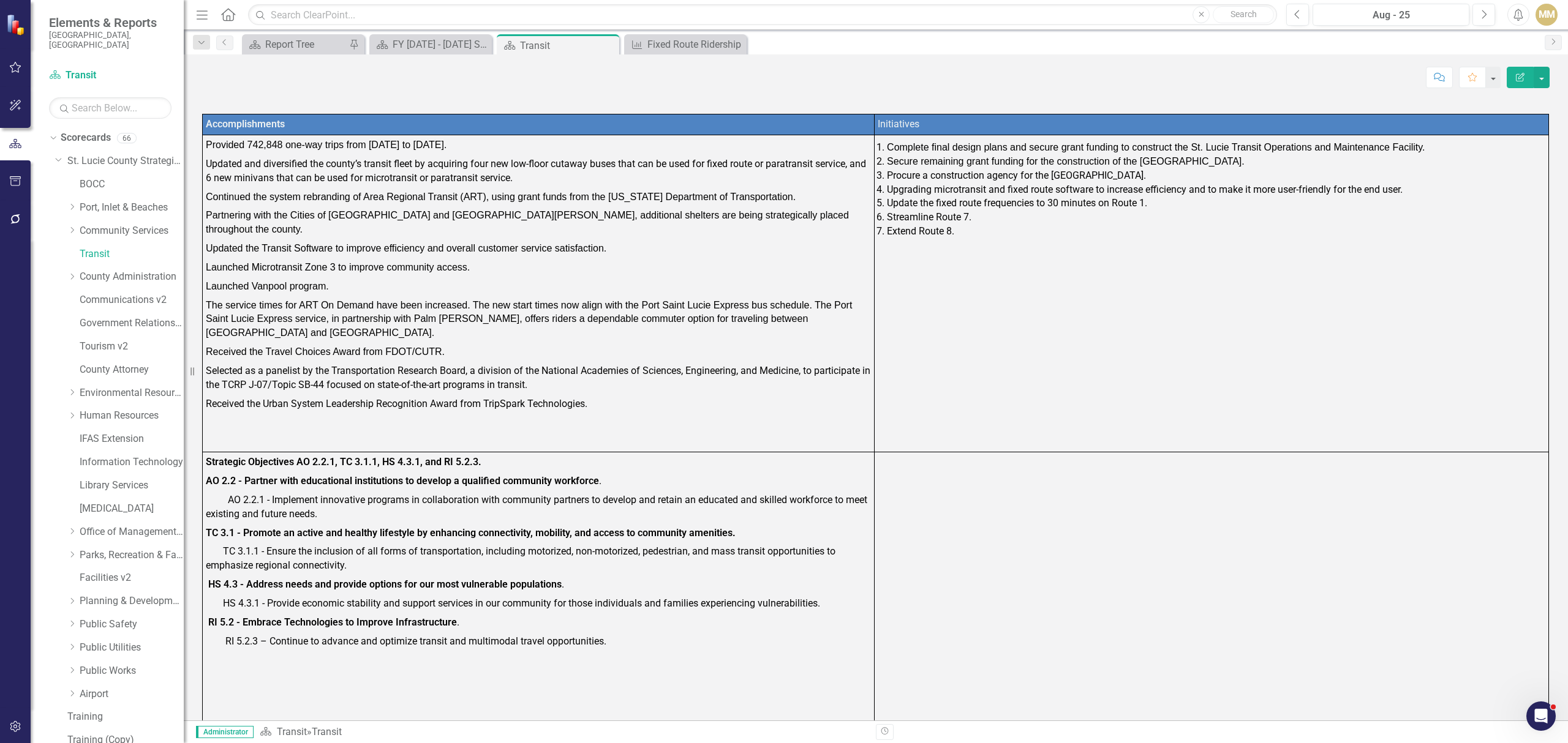
click at [997, 190] on li "Upgrading microtransit and fixed route software to increase efficiency and to m…" at bounding box center [1216, 190] width 658 height 14
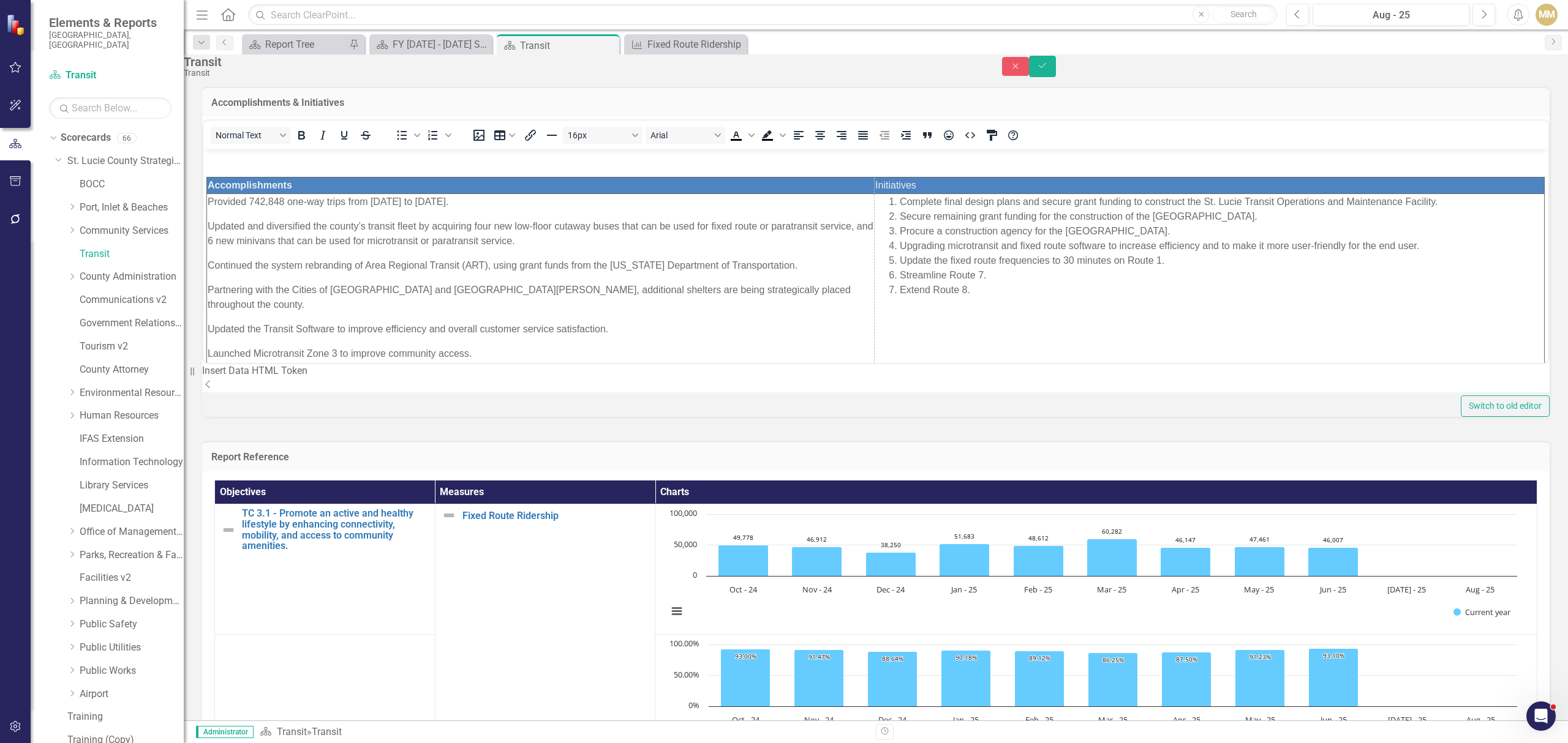
scroll to position [0, 0]
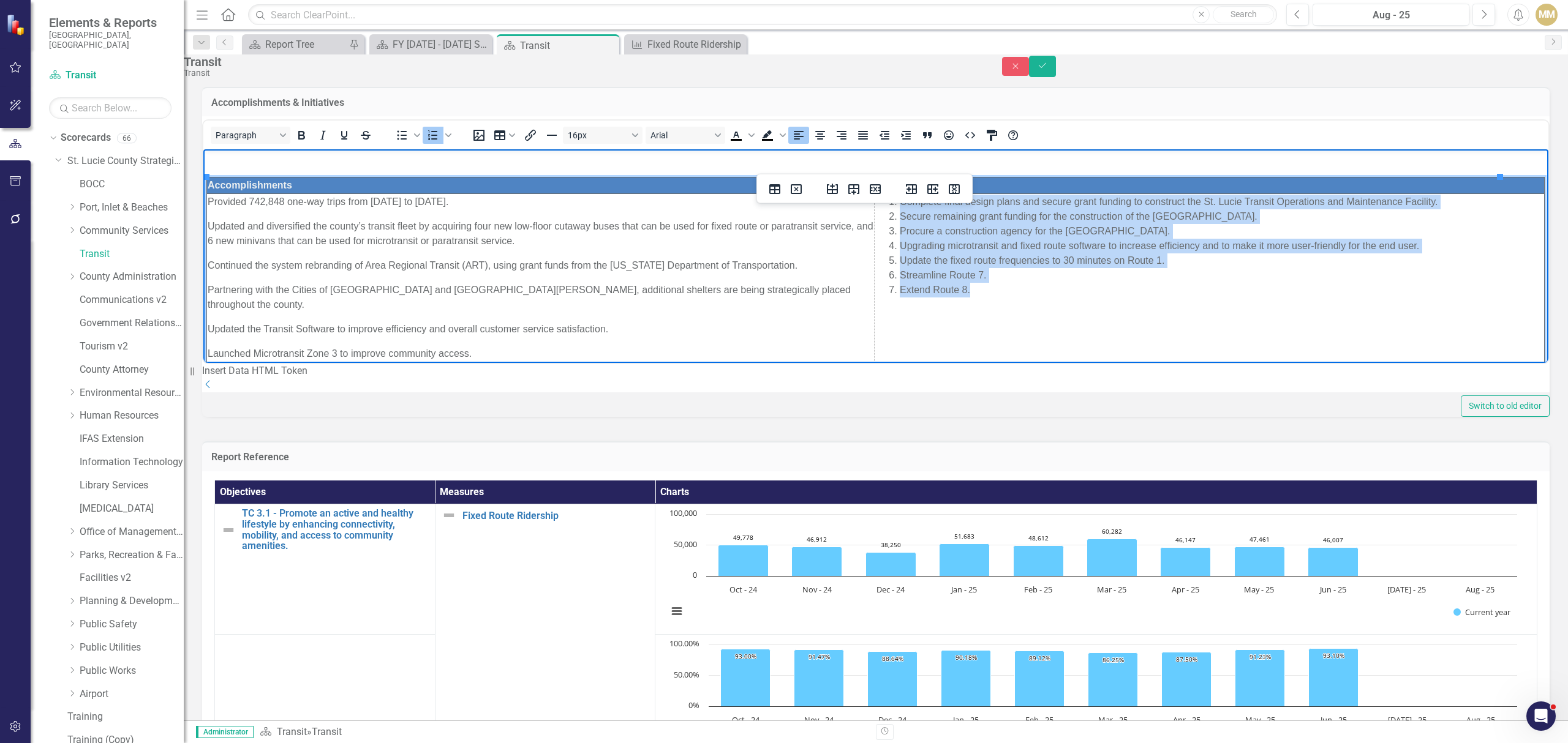
drag, startPoint x: 972, startPoint y: 292, endPoint x: 865, endPoint y: 203, distance: 139.2
click at [875, 203] on ol "Complete final design plans and secure grant funding to construct the St. Lucie…" at bounding box center [1209, 246] width 668 height 103
copy ol "Complete final design plans and secure grant funding to construct the St. Lucie…"
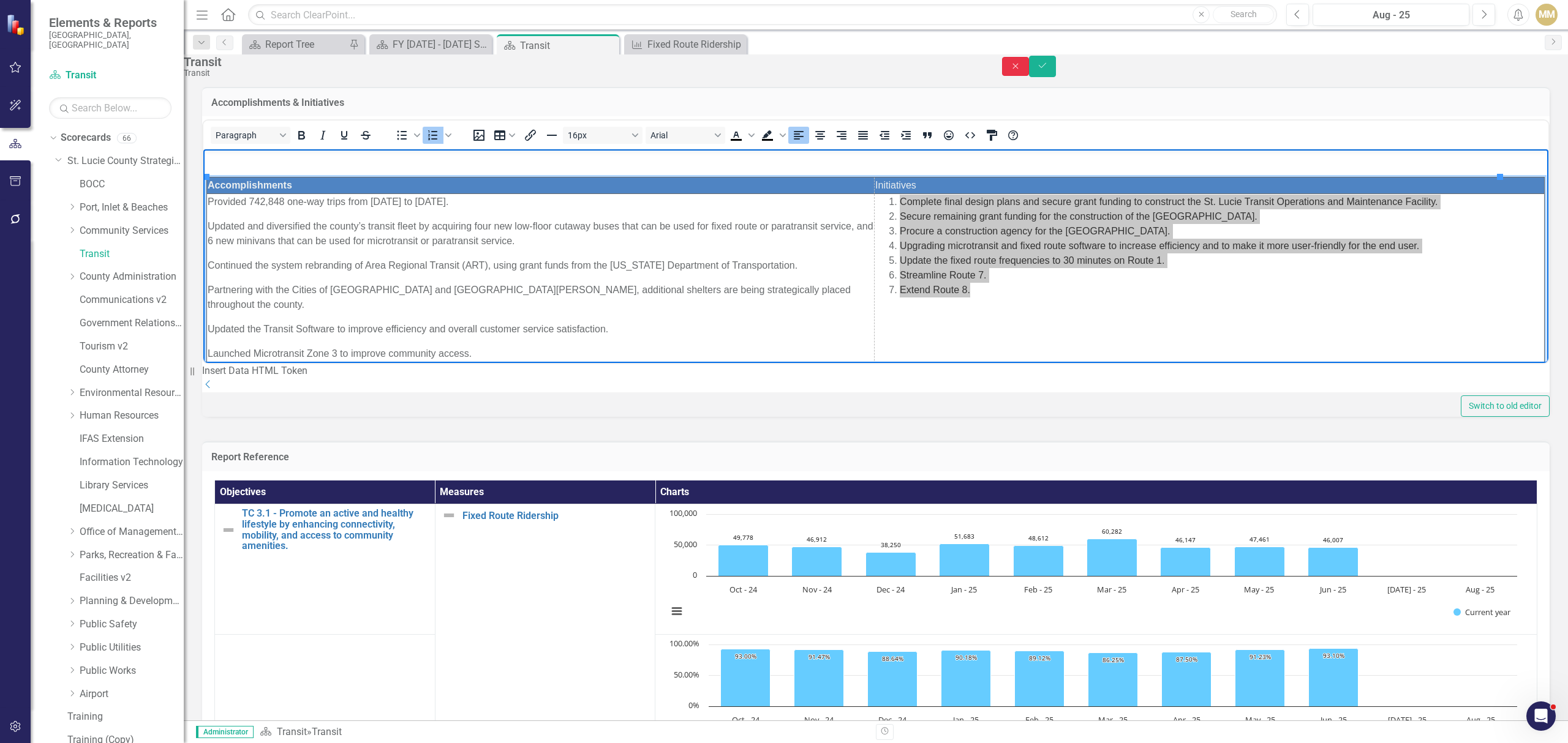
click at [1020, 70] on icon "Close" at bounding box center [1016, 66] width 11 height 9
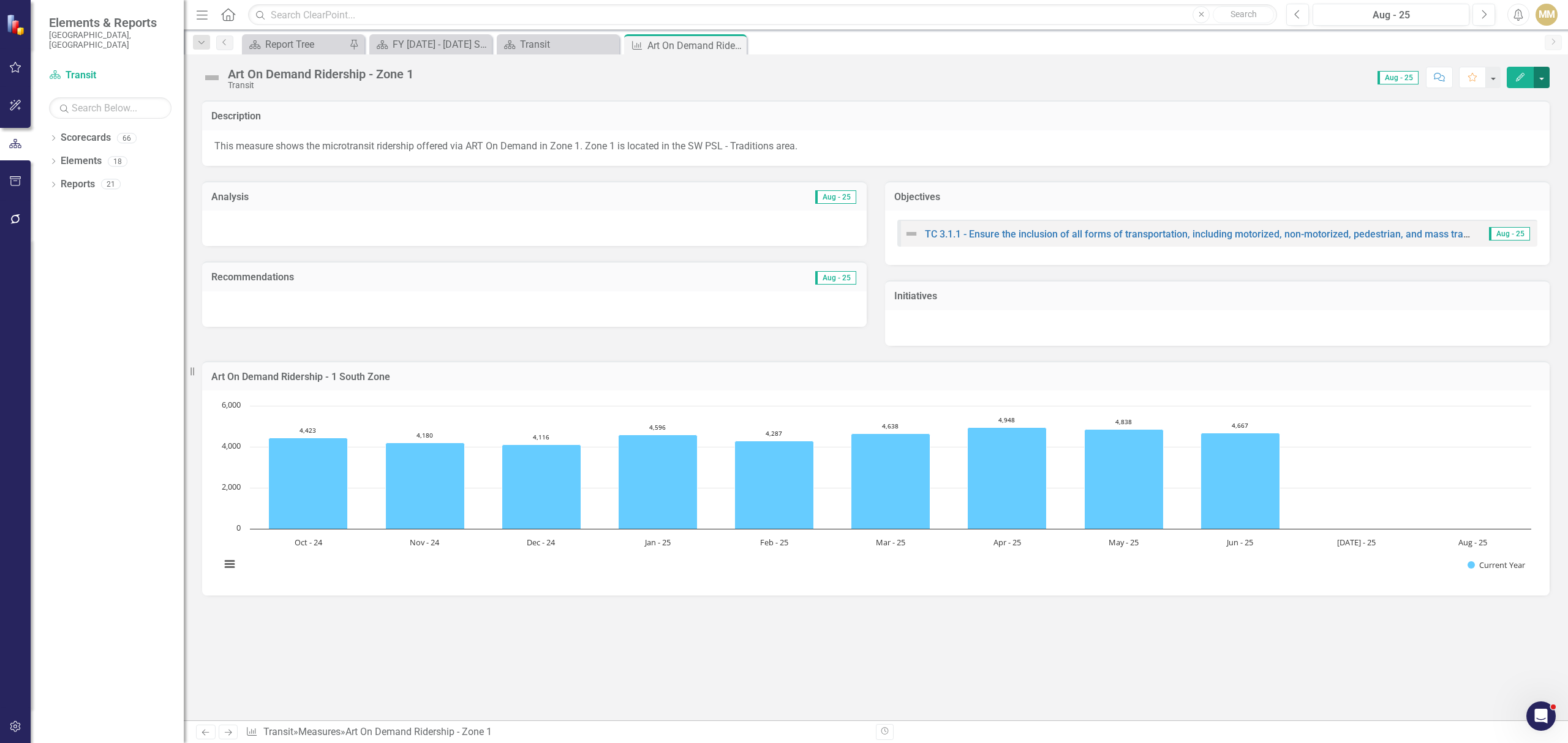
click at [1539, 77] on button "button" at bounding box center [1541, 77] width 16 height 21
click at [1474, 96] on link "Edit Edit Measure" at bounding box center [1489, 100] width 119 height 23
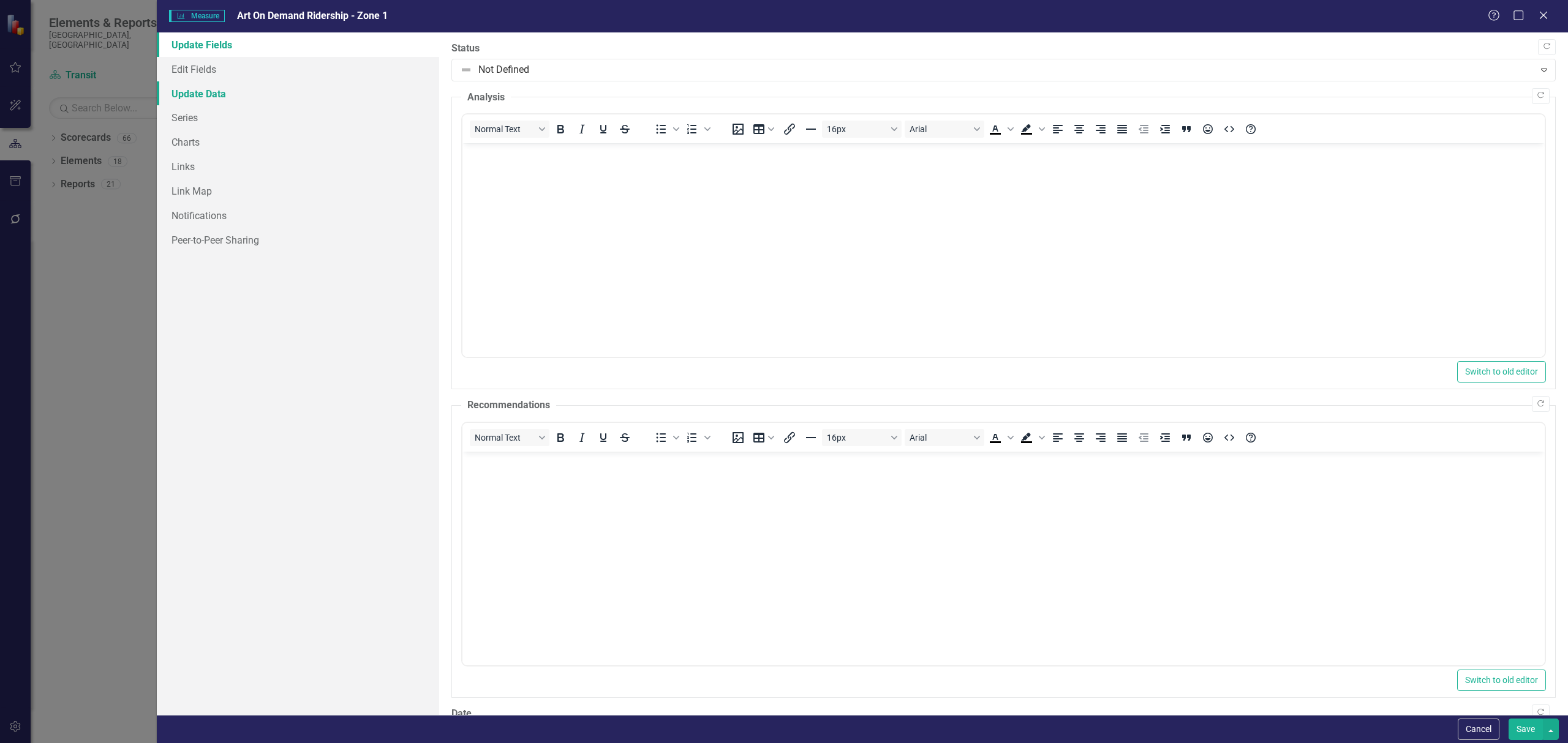
click at [213, 95] on link "Update Data" at bounding box center [297, 93] width 282 height 25
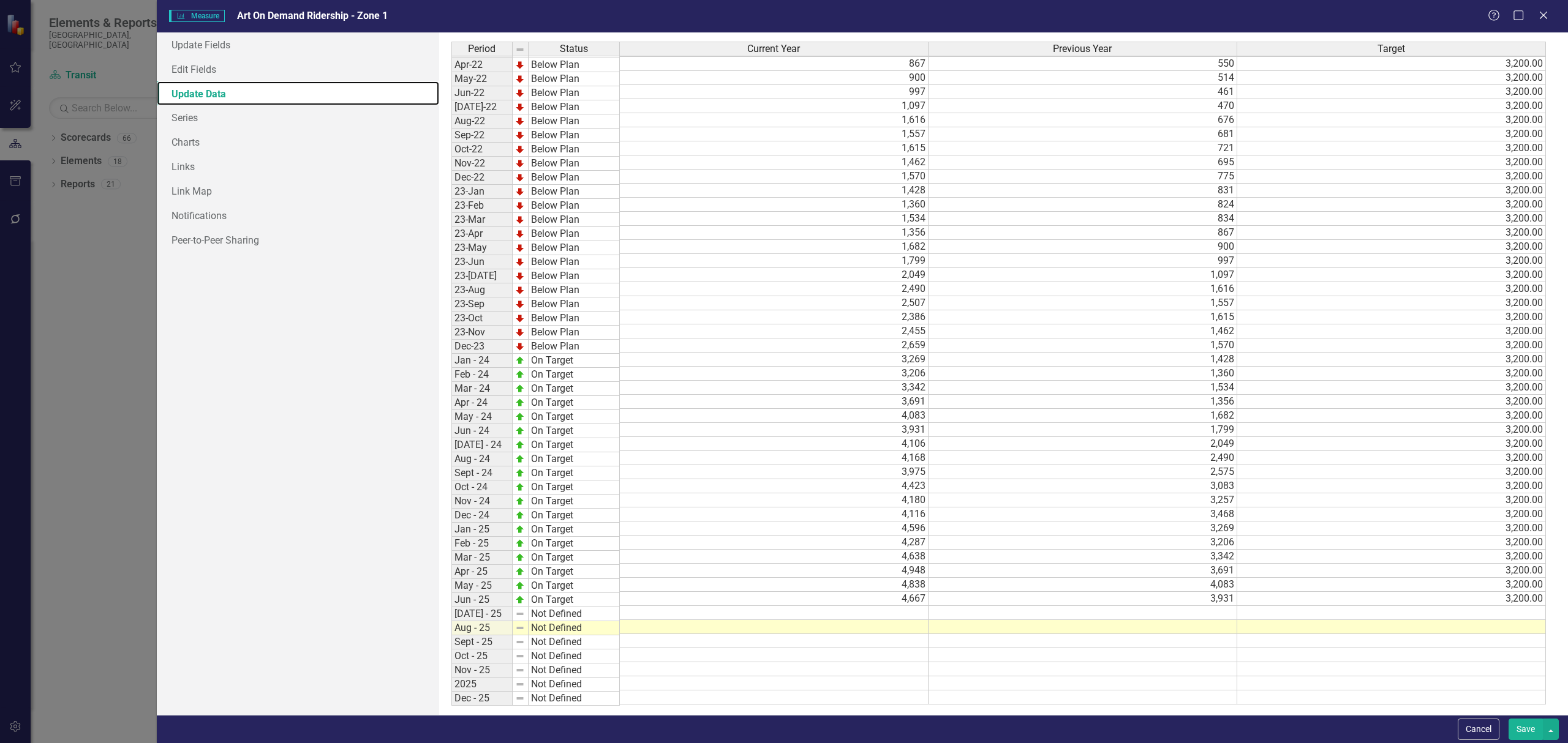
scroll to position [223, 0]
click at [638, 485] on td "4,423" at bounding box center [774, 486] width 308 height 14
click at [1539, 11] on icon "Close" at bounding box center [1543, 15] width 15 height 12
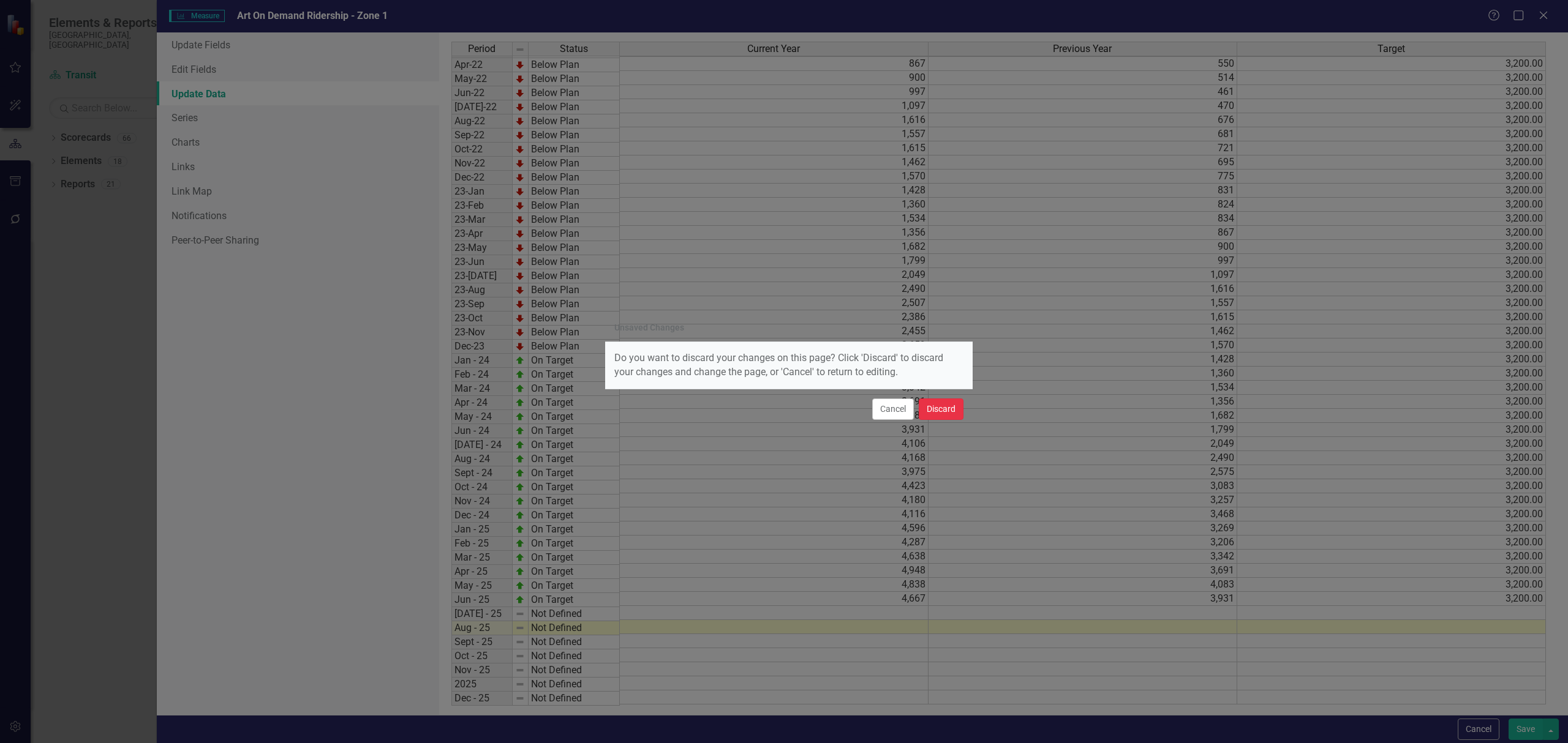
click at [957, 407] on button "Discard" at bounding box center [941, 409] width 45 height 21
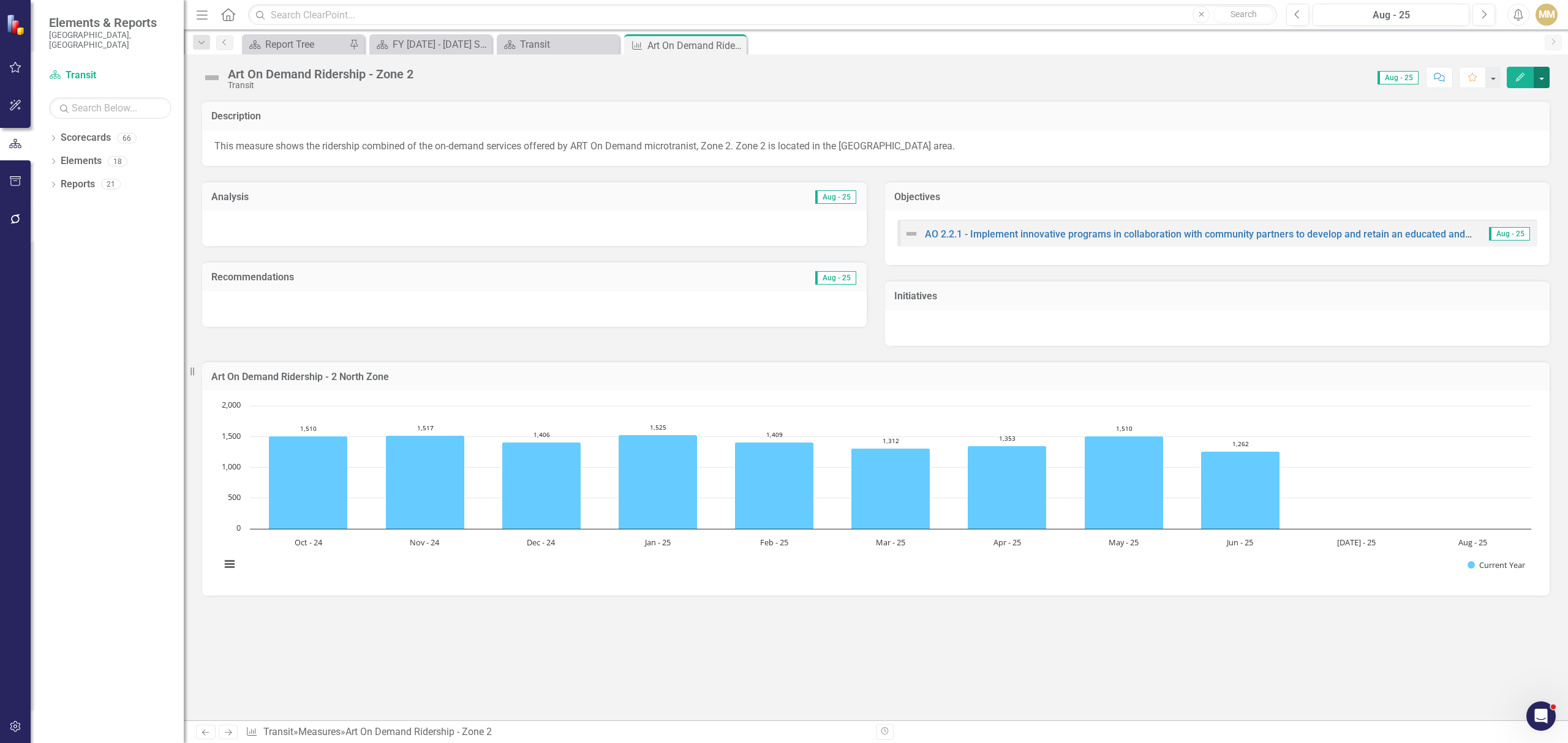
click at [1542, 76] on button "button" at bounding box center [1541, 77] width 16 height 21
click at [1498, 94] on link "Edit Edit Measure" at bounding box center [1489, 100] width 119 height 23
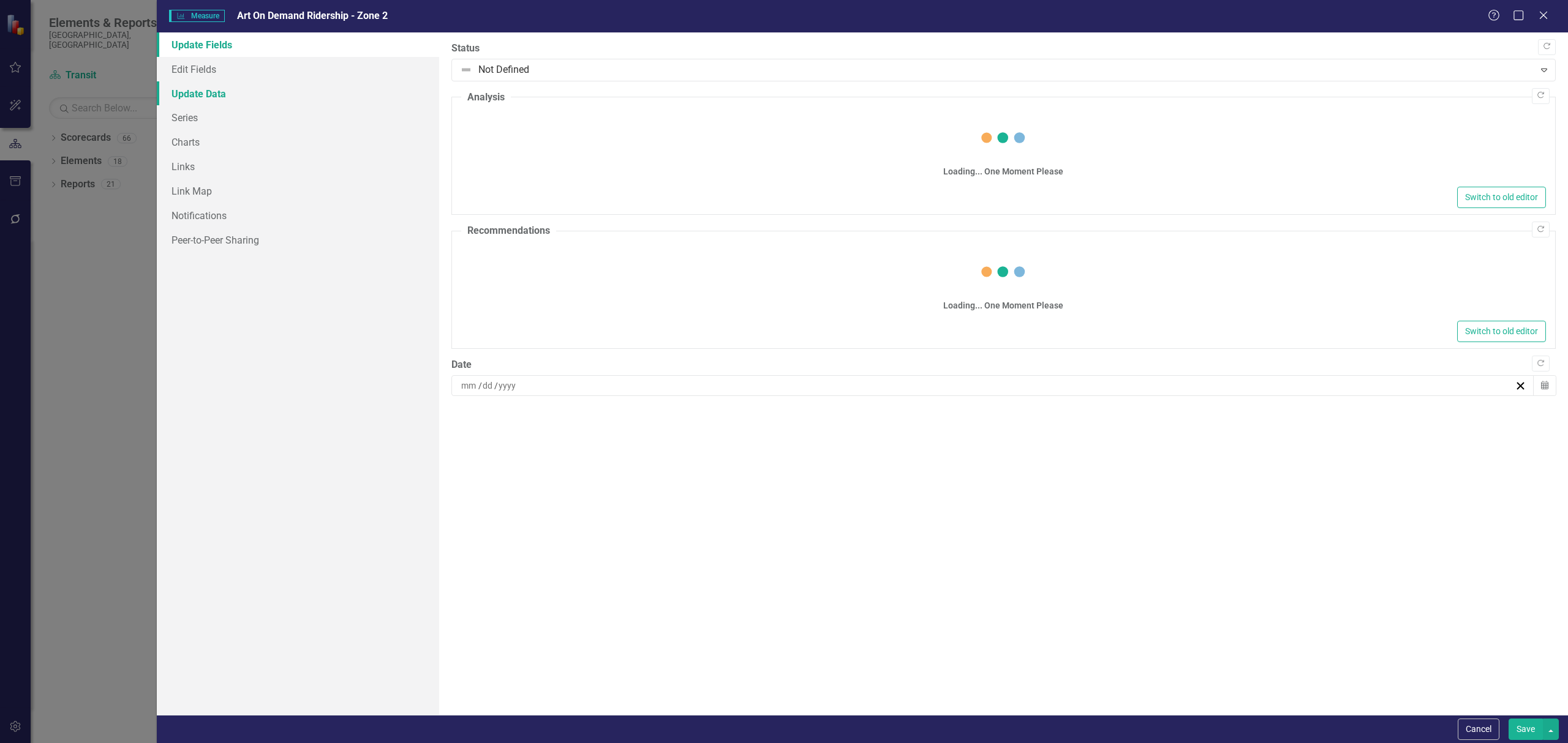
click at [242, 89] on link "Update Data" at bounding box center [297, 93] width 282 height 25
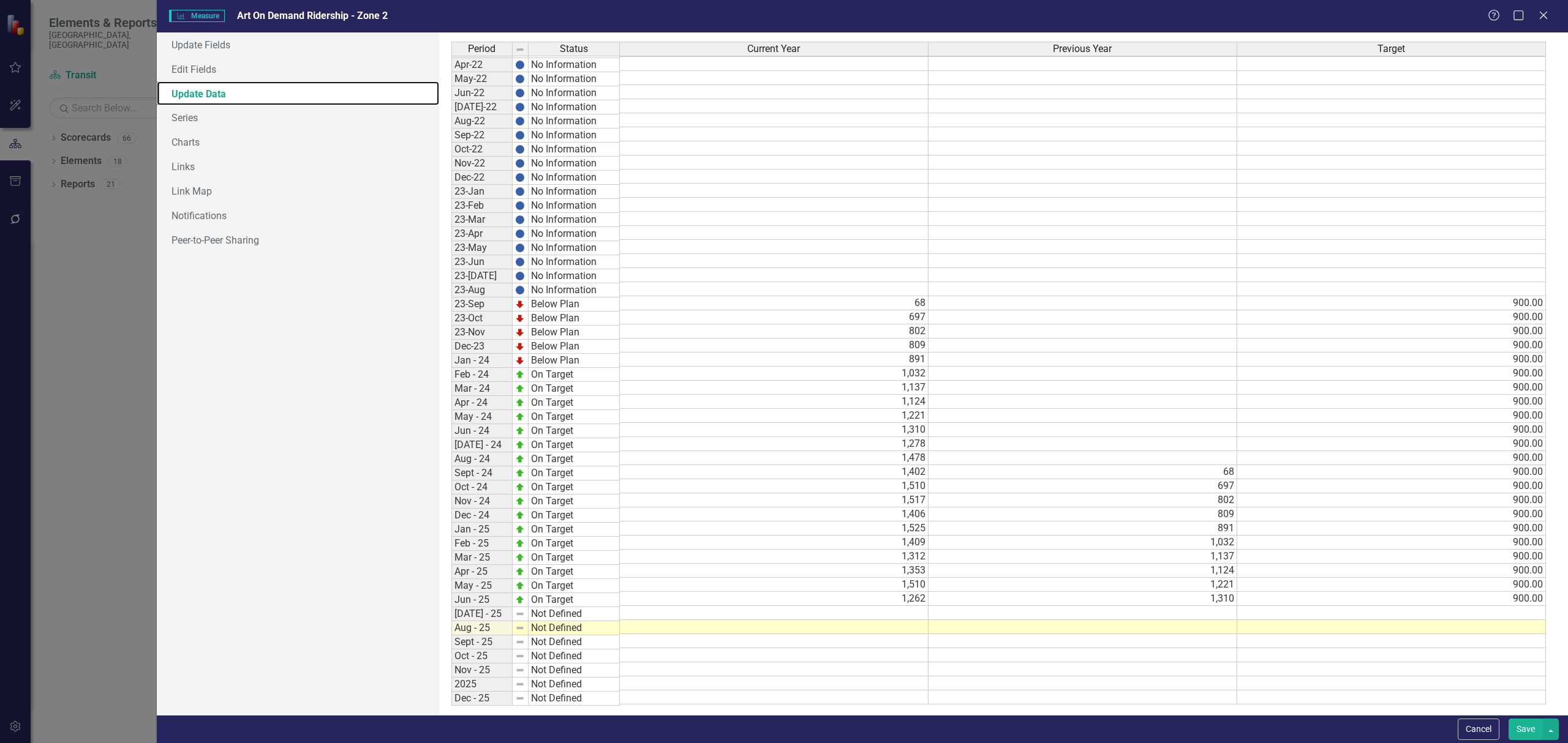
scroll to position [223, 0]
click at [689, 486] on tbody "Jan-21 No Information Feb-21 No Information Mar-21 No Information Apr-21 No Inf…" at bounding box center [998, 275] width 1094 height 860
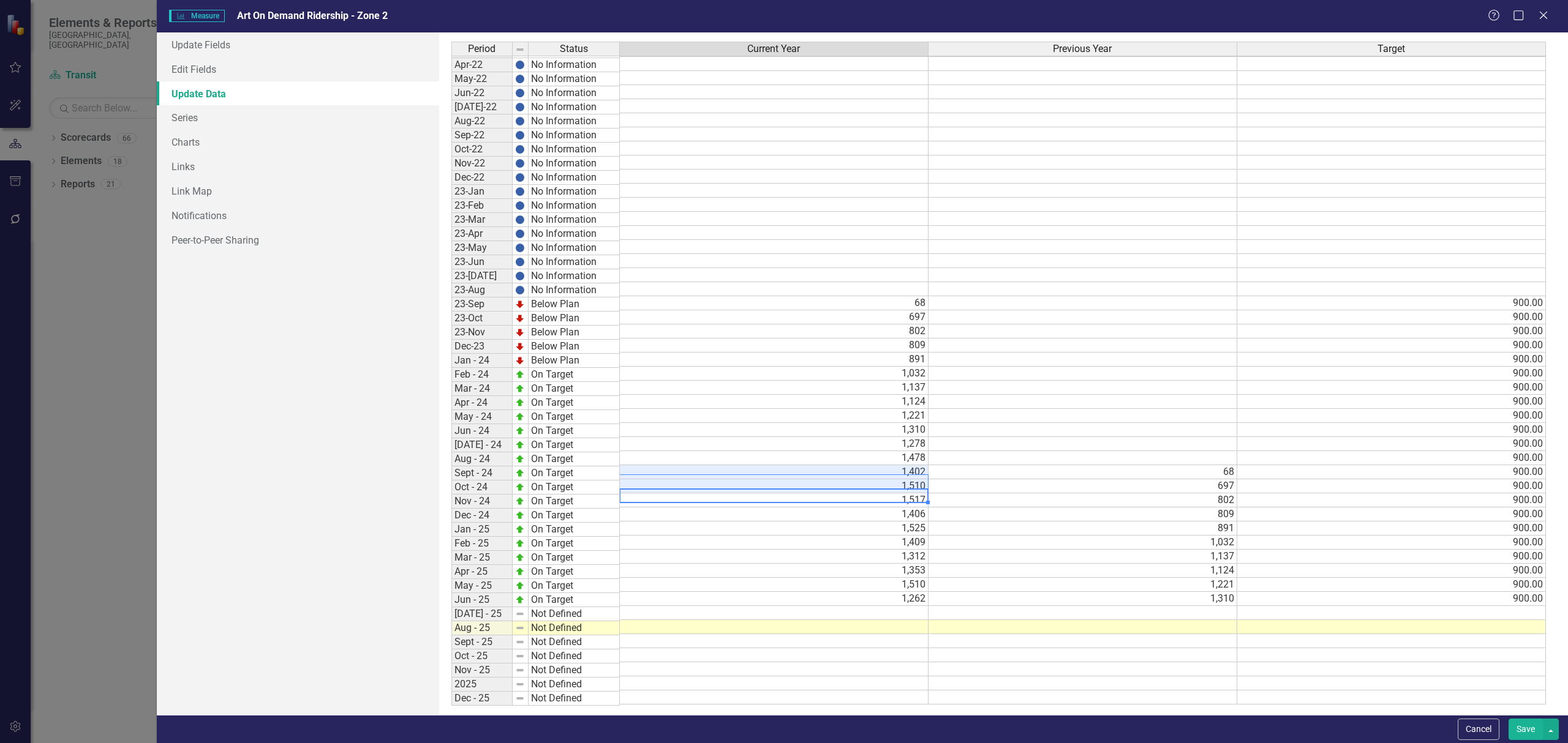
scroll to position [211, 0]
click at [690, 495] on td "1,510" at bounding box center [774, 489] width 308 height 14
click at [1488, 729] on button "Cancel" at bounding box center [1478, 729] width 41 height 21
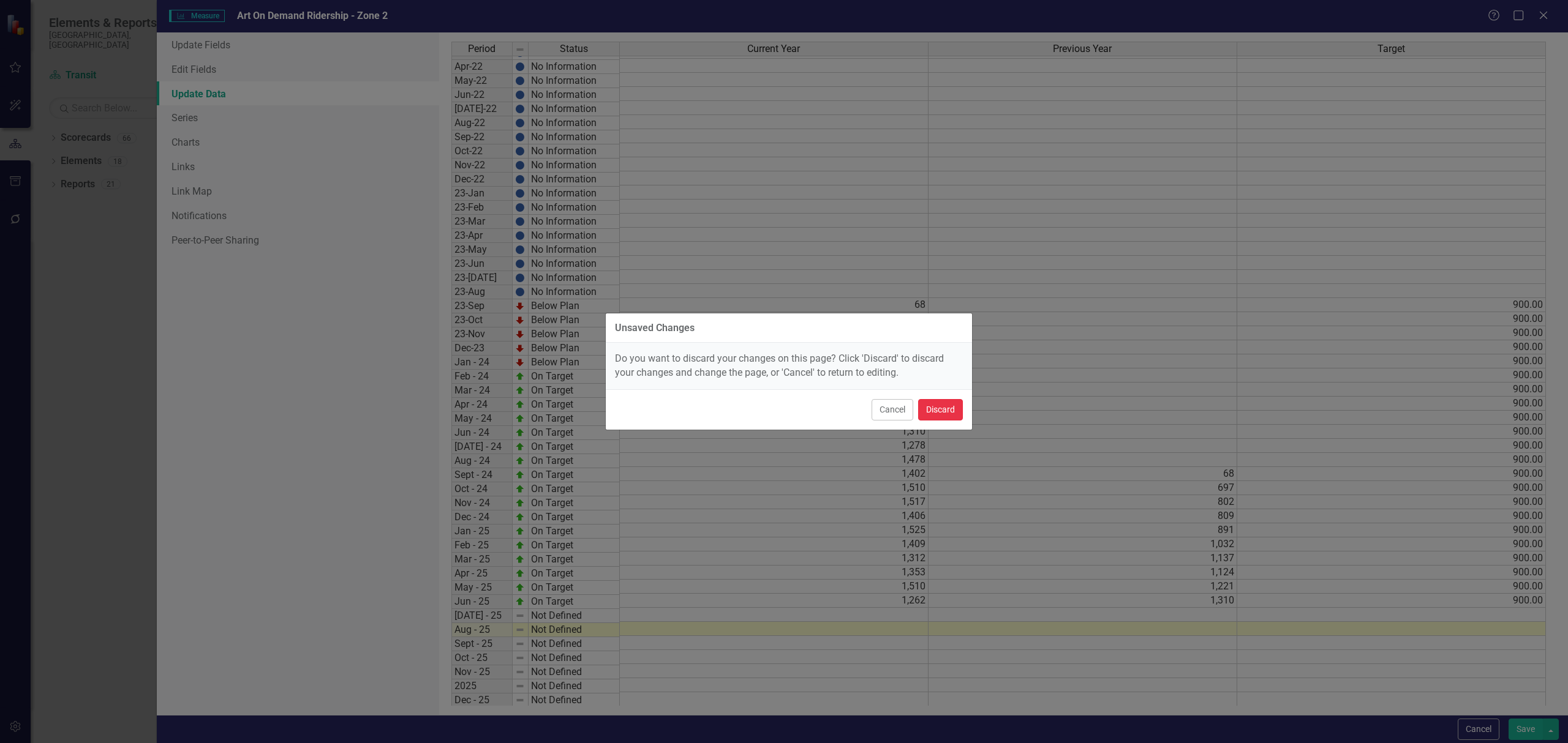
click at [935, 409] on button "Discard" at bounding box center [940, 409] width 45 height 21
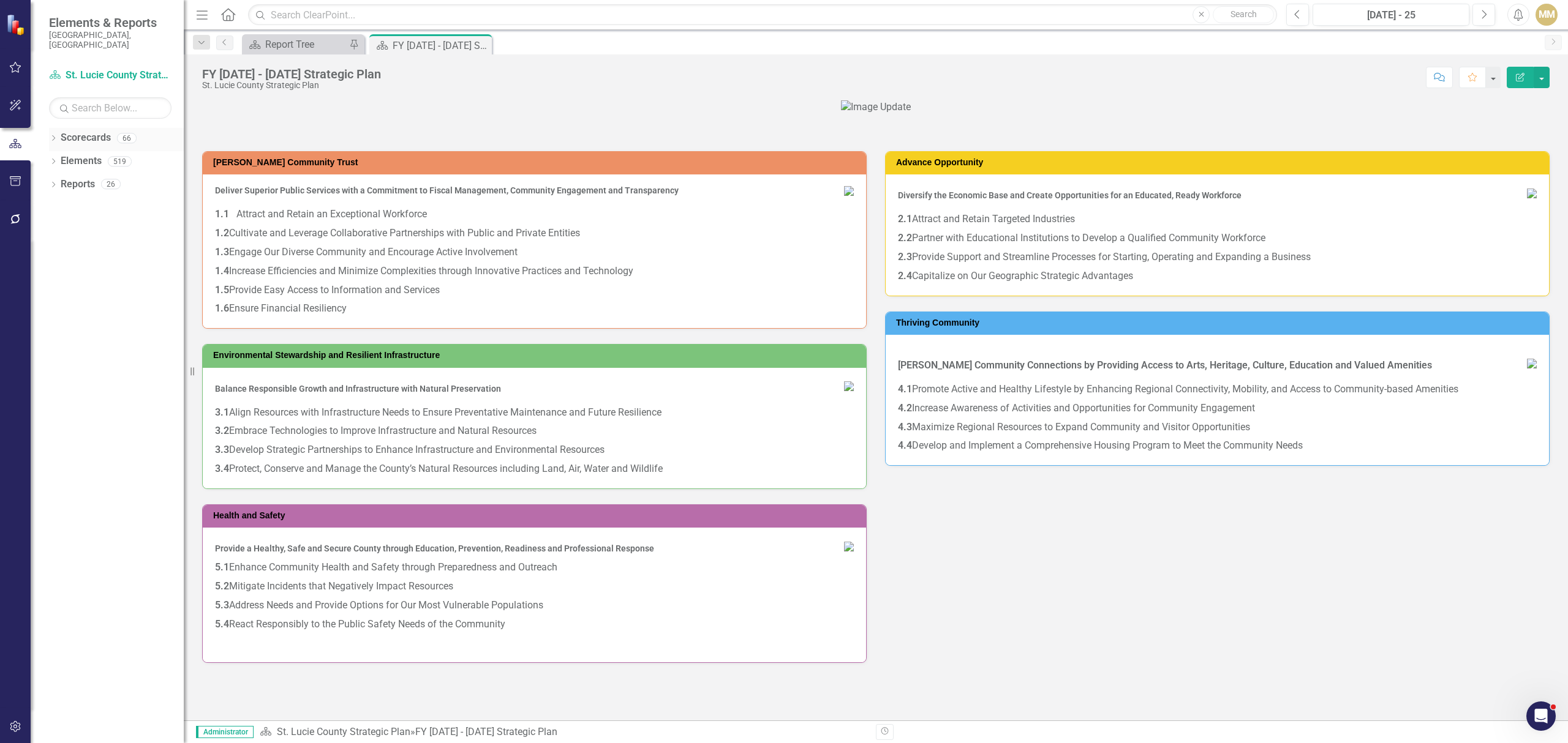
click at [55, 136] on icon "Dropdown" at bounding box center [53, 139] width 9 height 6
drag, startPoint x: 60, startPoint y: 150, endPoint x: 57, endPoint y: 158, distance: 8.5
click at [57, 157] on icon "Dropdown" at bounding box center [60, 161] width 10 height 7
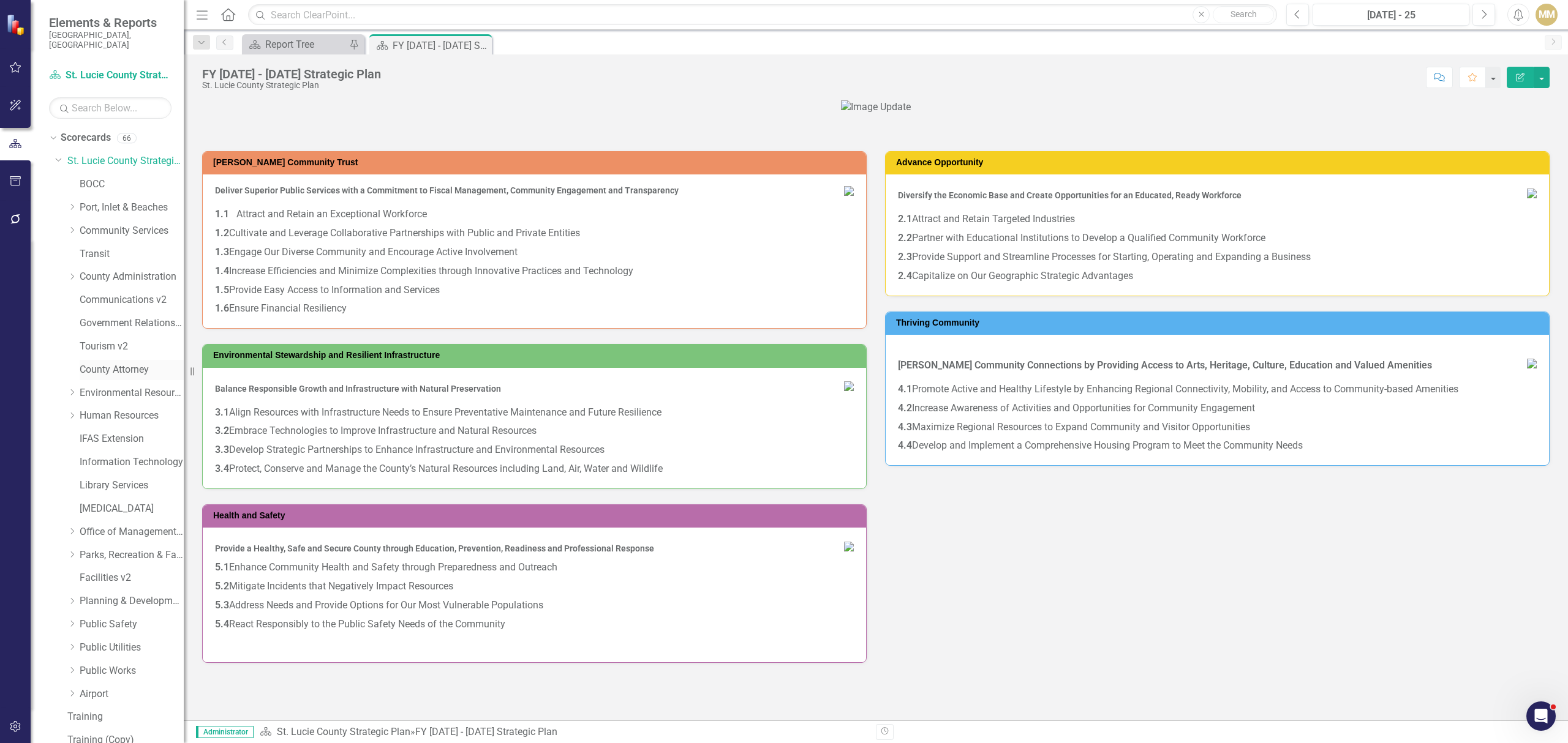
scroll to position [70, 0]
click at [110, 177] on link "Transit" at bounding box center [131, 184] width 104 height 14
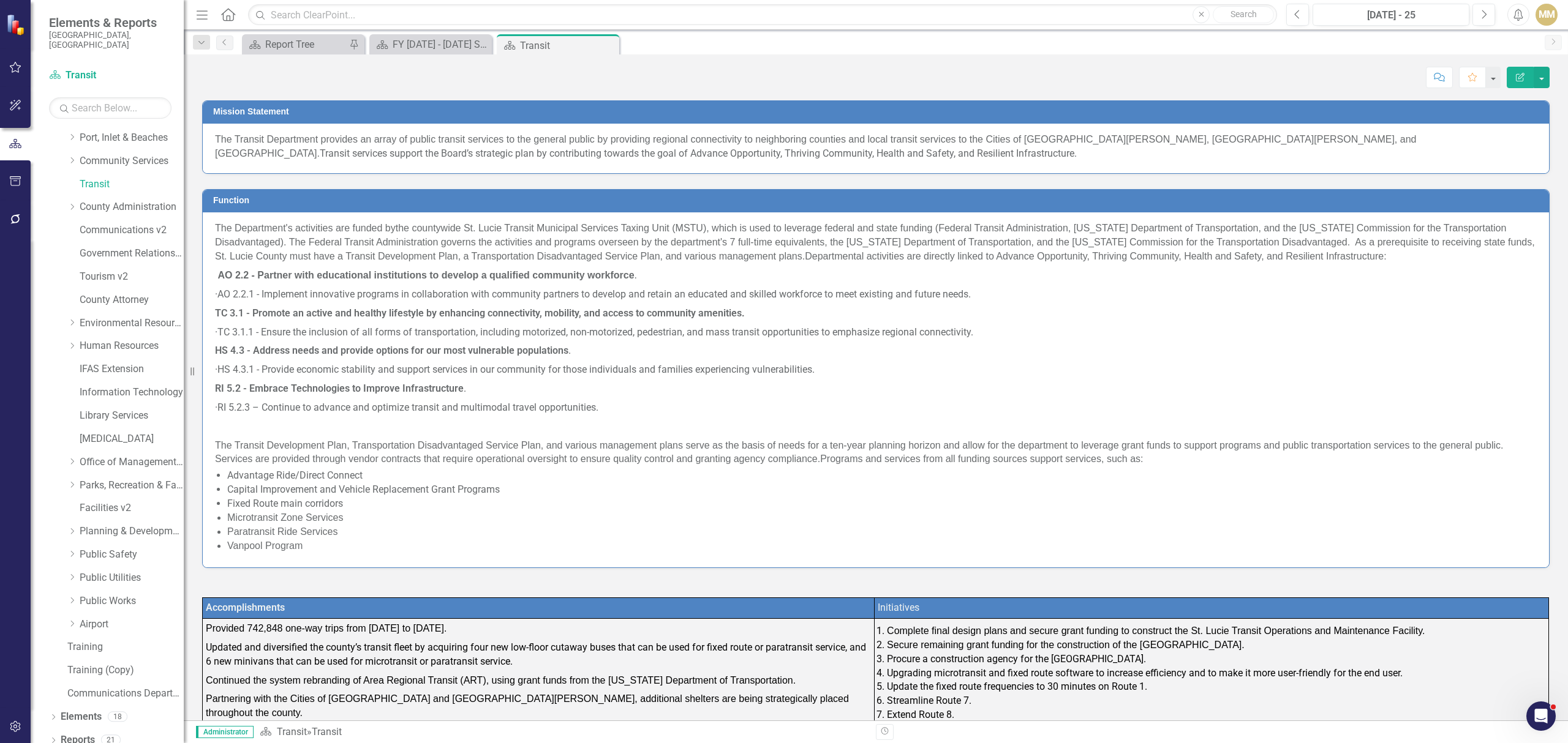
click at [872, 188] on div "Function The Department's activities are funded by the countywide St. Lucie Tra…" at bounding box center [876, 371] width 1365 height 394
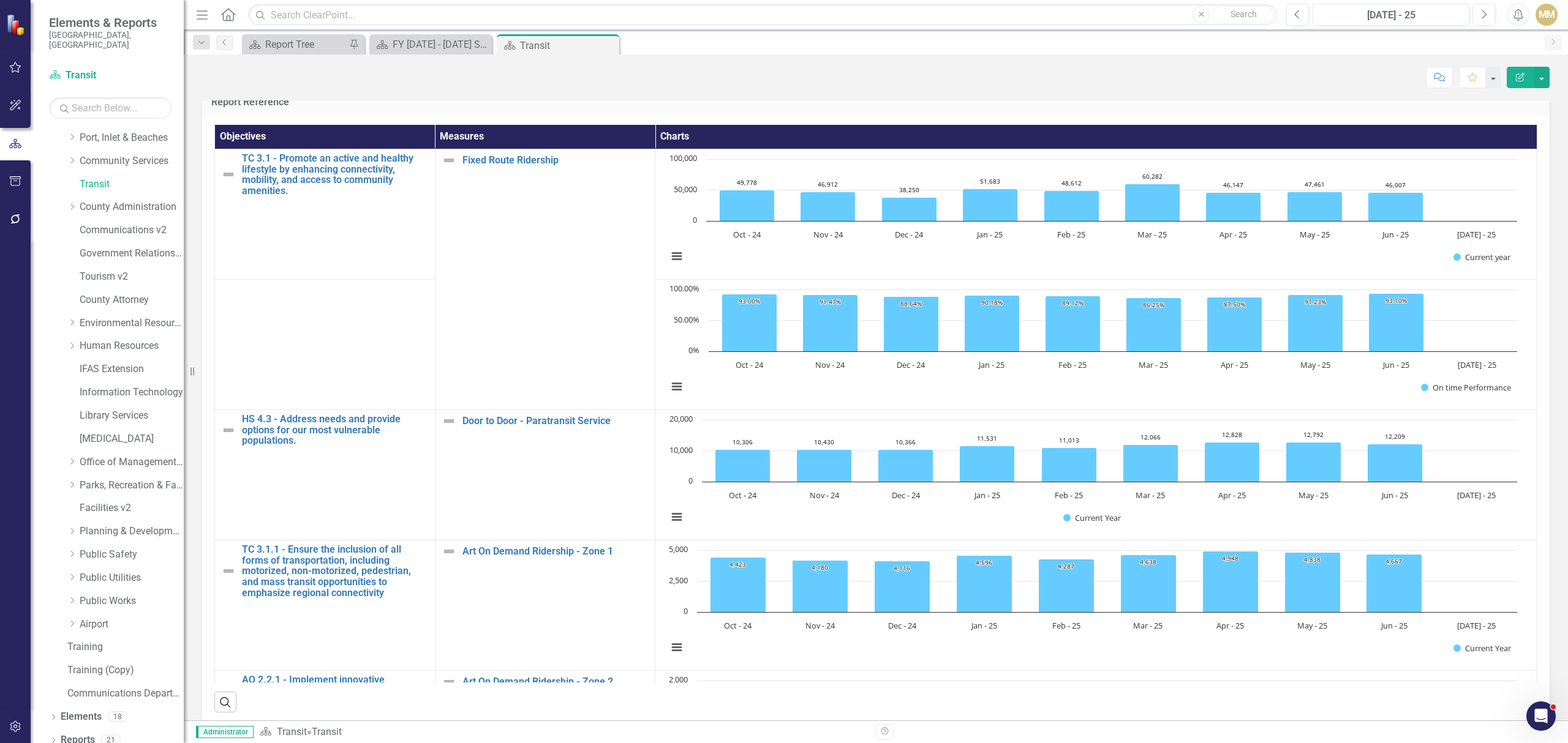
scroll to position [1167, 0]
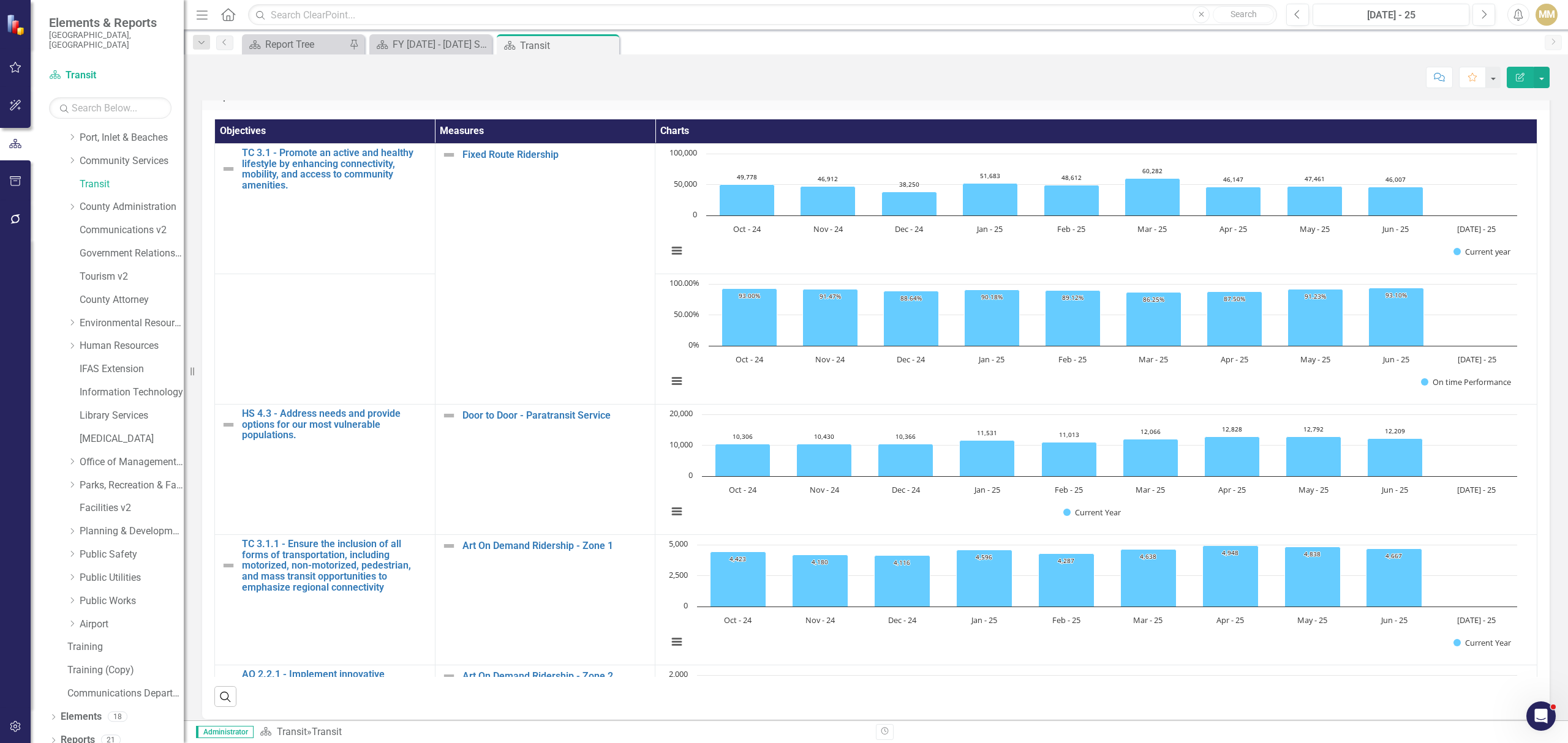
click at [1549, 86] on div "Score: N/A Jul - 25 Completed Comment Favorite Edit Report" at bounding box center [875, 73] width 1384 height 37
click at [1546, 81] on button "button" at bounding box center [1541, 77] width 16 height 21
click at [1520, 170] on link "PDF Export to PDF" at bounding box center [1500, 172] width 99 height 23
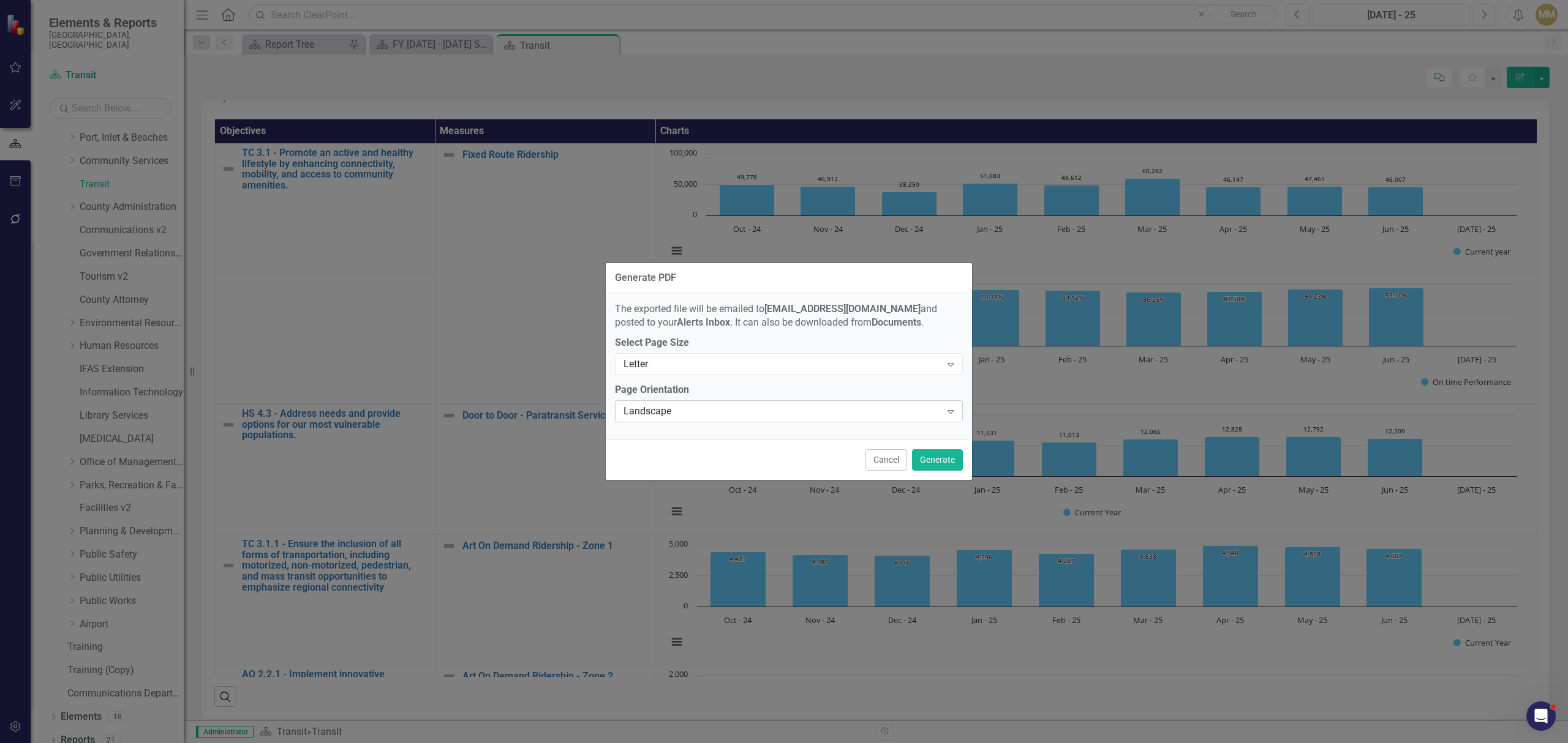
click at [943, 416] on div "Expand" at bounding box center [950, 411] width 22 height 20
click at [907, 451] on div "Portrait" at bounding box center [791, 453] width 327 height 14
click at [943, 463] on button "Generate" at bounding box center [937, 460] width 51 height 21
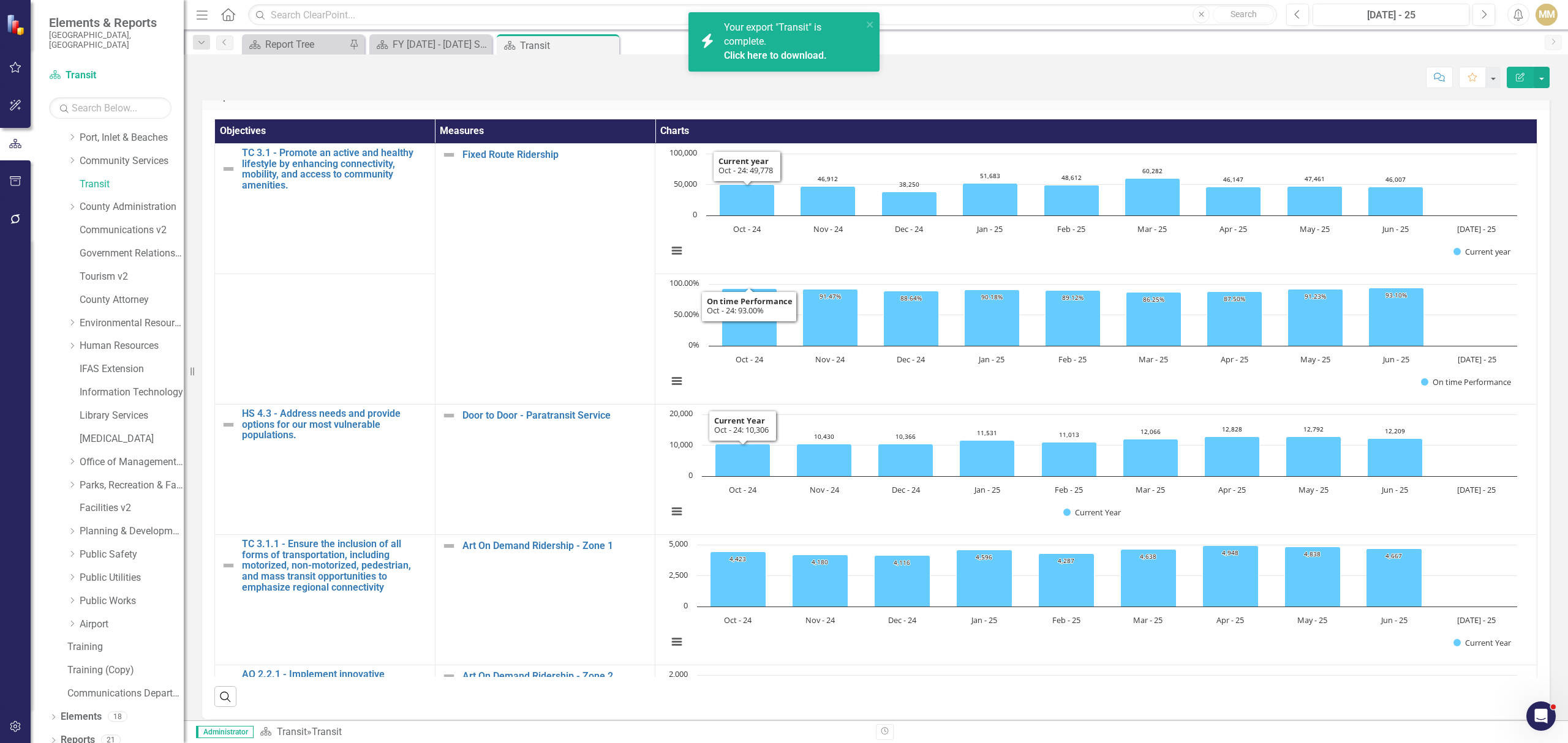
click at [738, 57] on link "Click here to download." at bounding box center [775, 55] width 103 height 12
